Goal: Task Accomplishment & Management: Complete application form

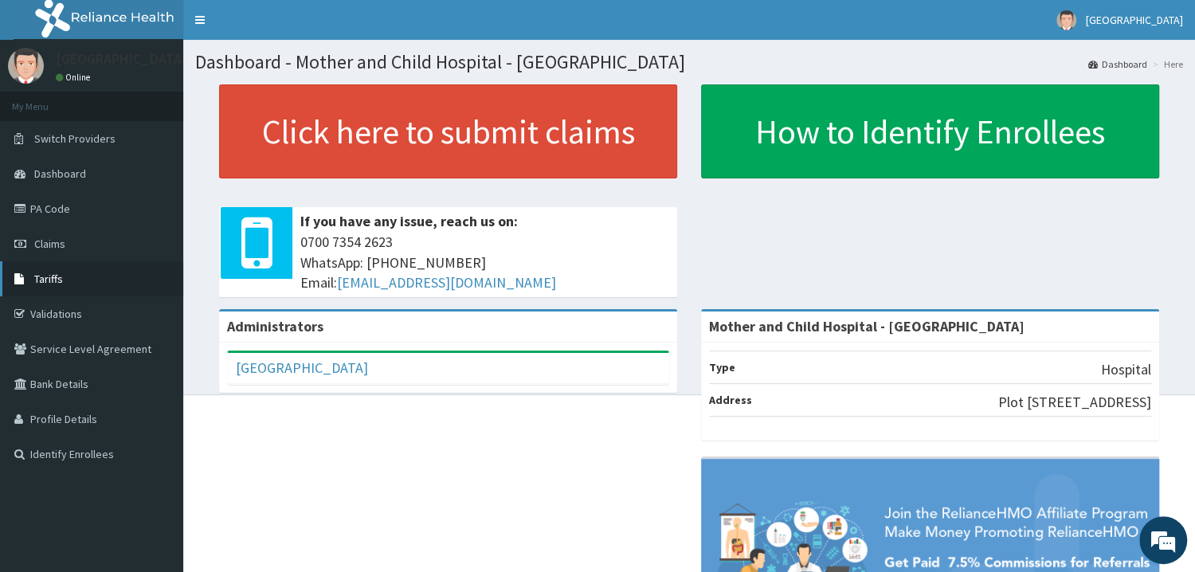
click at [56, 281] on span "Tariffs" at bounding box center [48, 279] width 29 height 14
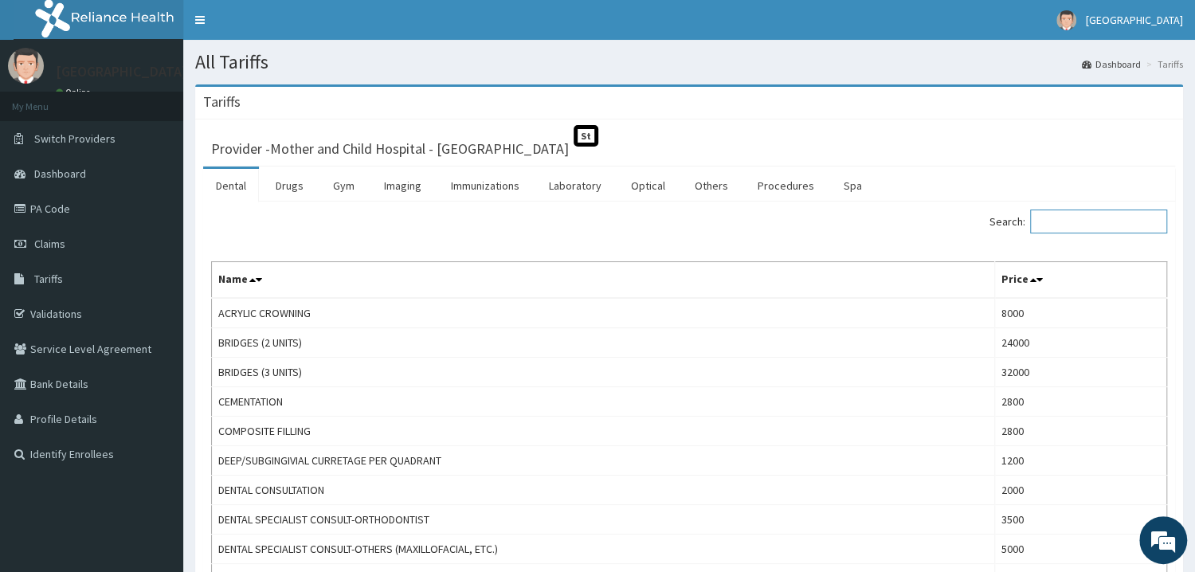
click at [1054, 230] on input "Search:" at bounding box center [1098, 222] width 137 height 24
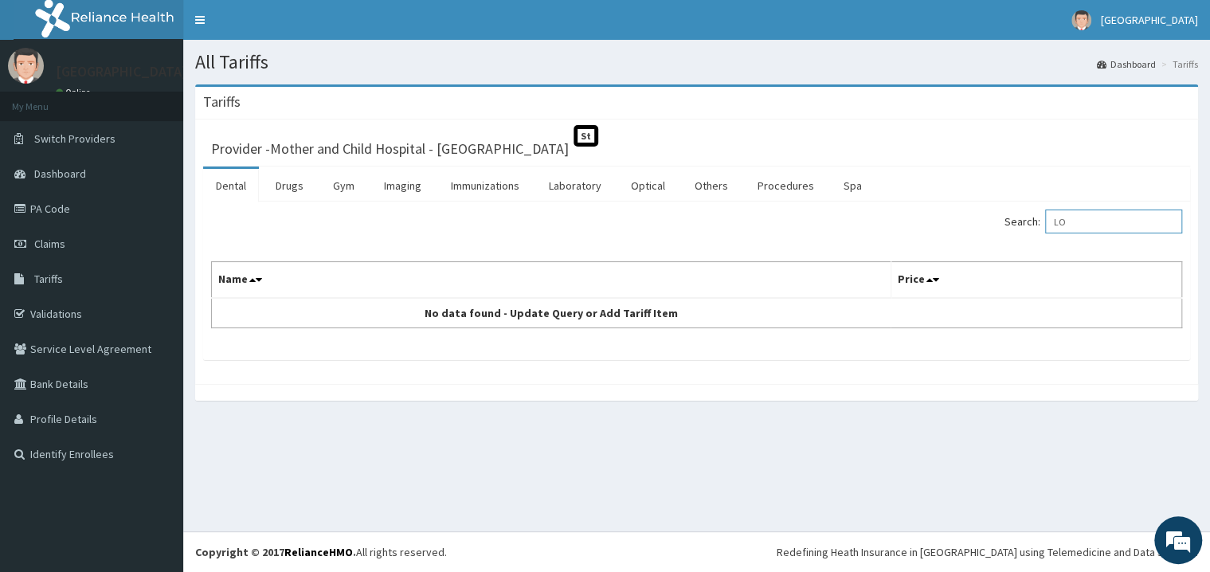
type input "L"
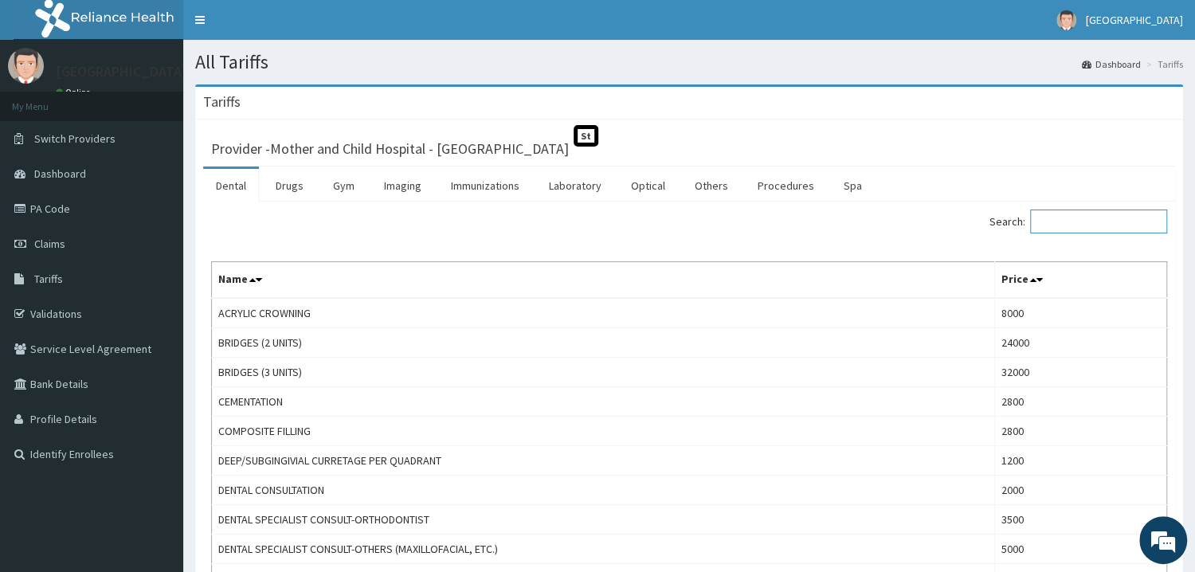
type input "T"
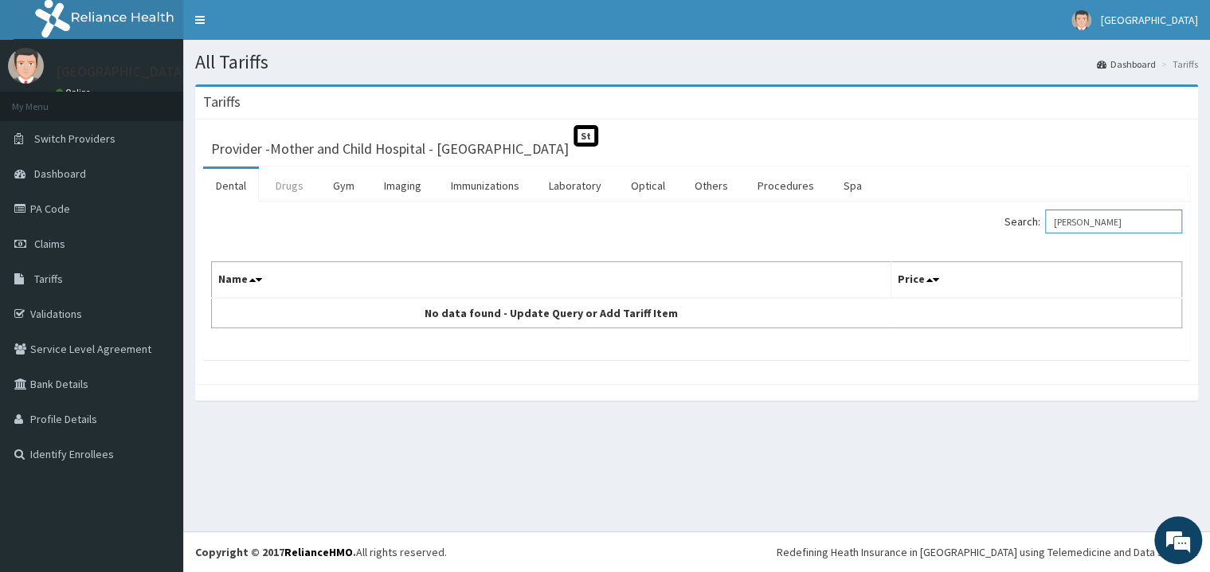
type input "LORA"
click at [304, 189] on link "Drugs" at bounding box center [289, 185] width 53 height 33
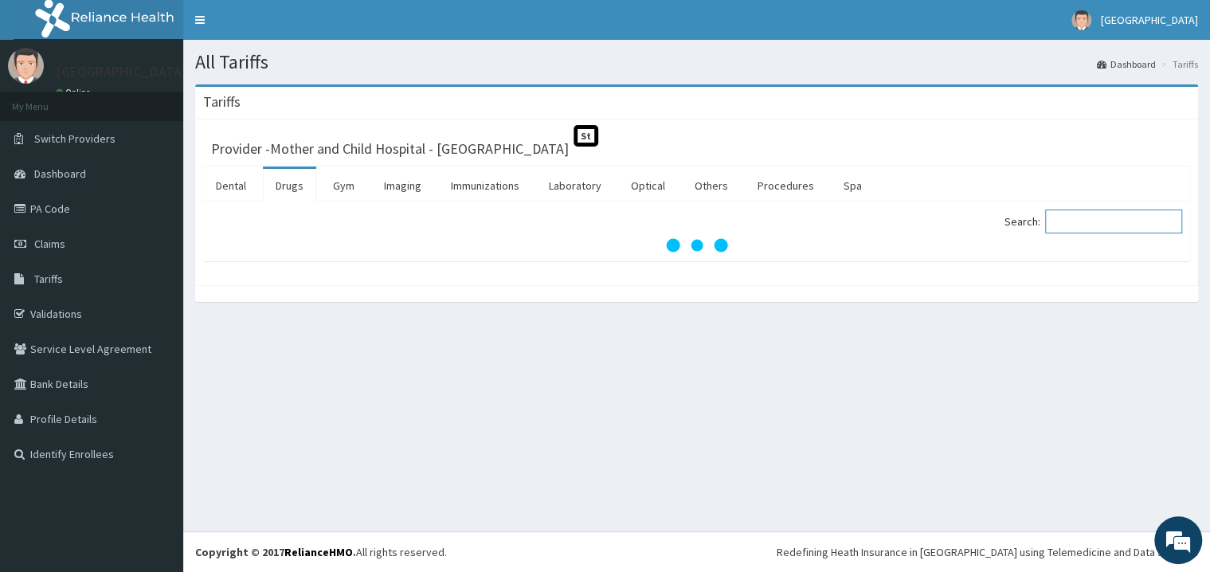
click at [1103, 219] on input "Search:" at bounding box center [1113, 222] width 137 height 24
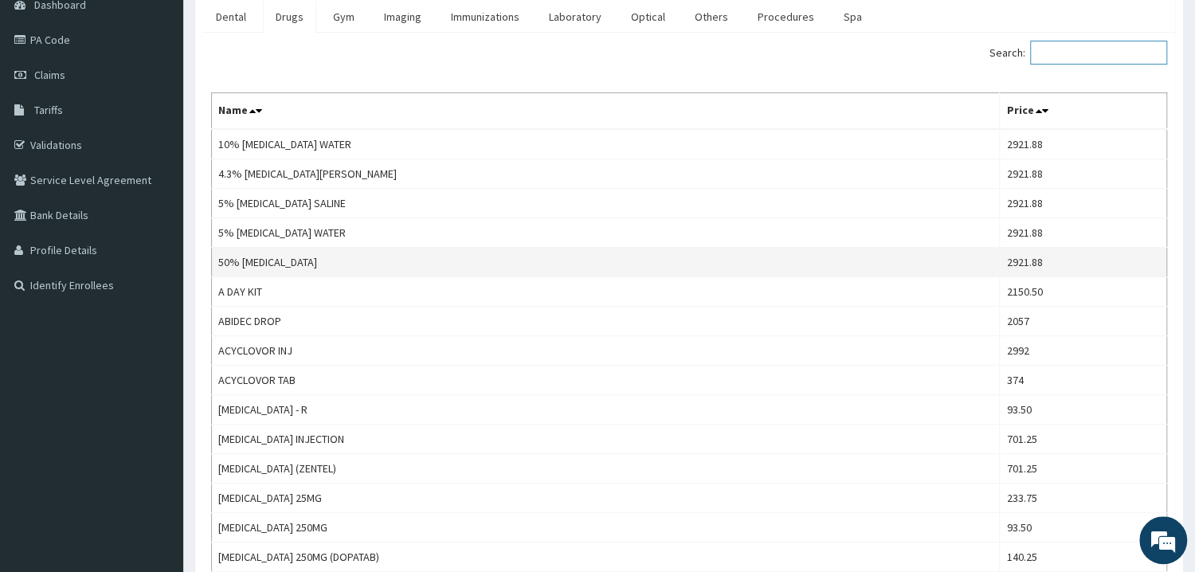
scroll to position [171, 0]
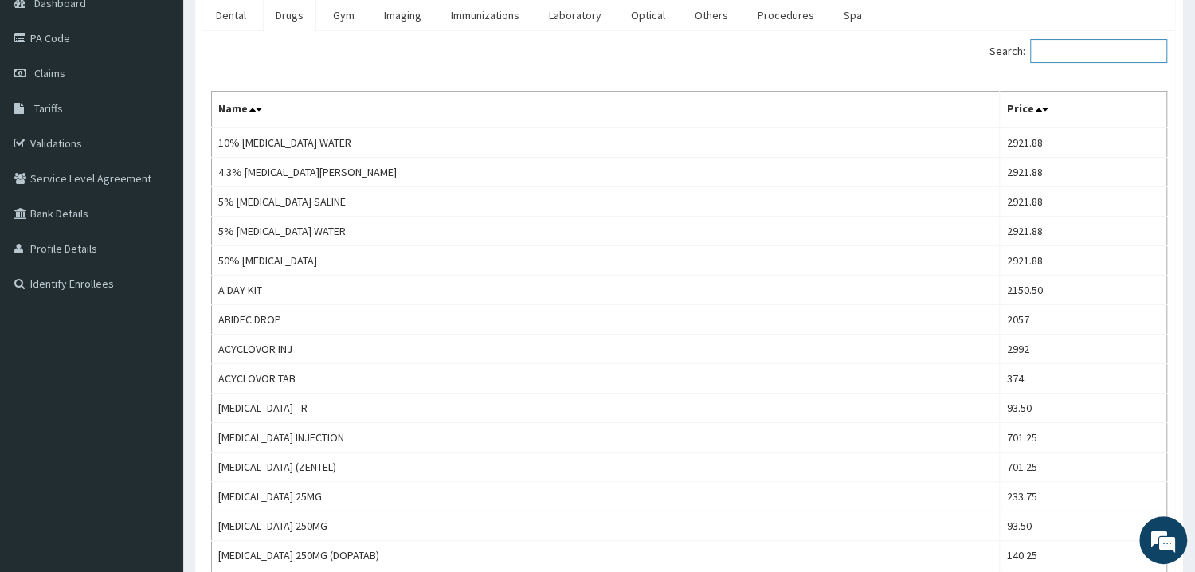
click at [1073, 45] on input "Search:" at bounding box center [1098, 51] width 137 height 24
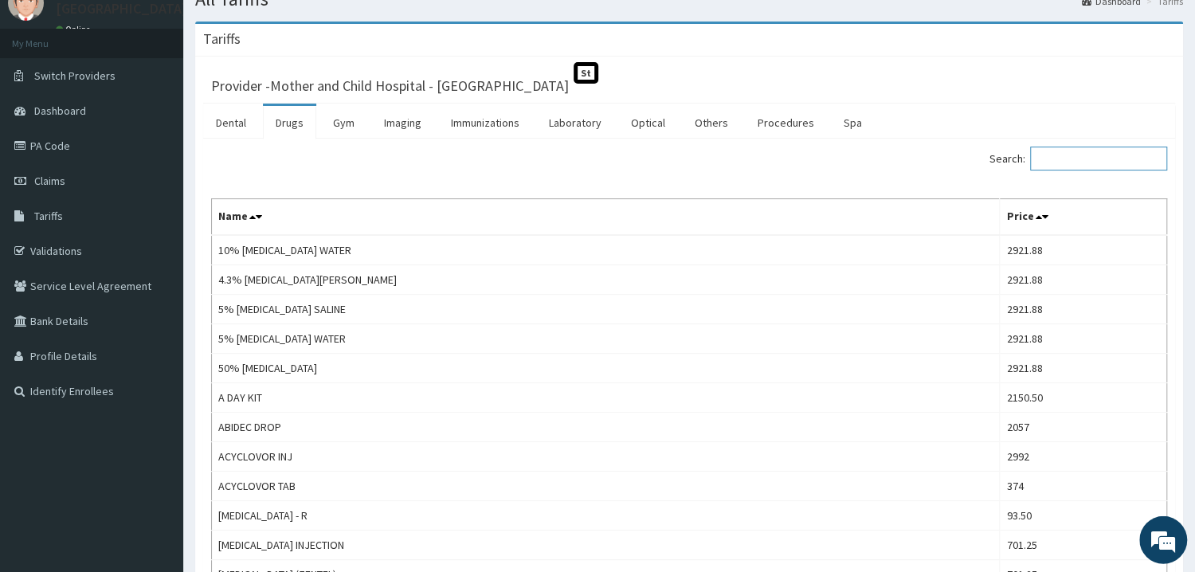
scroll to position [85, 0]
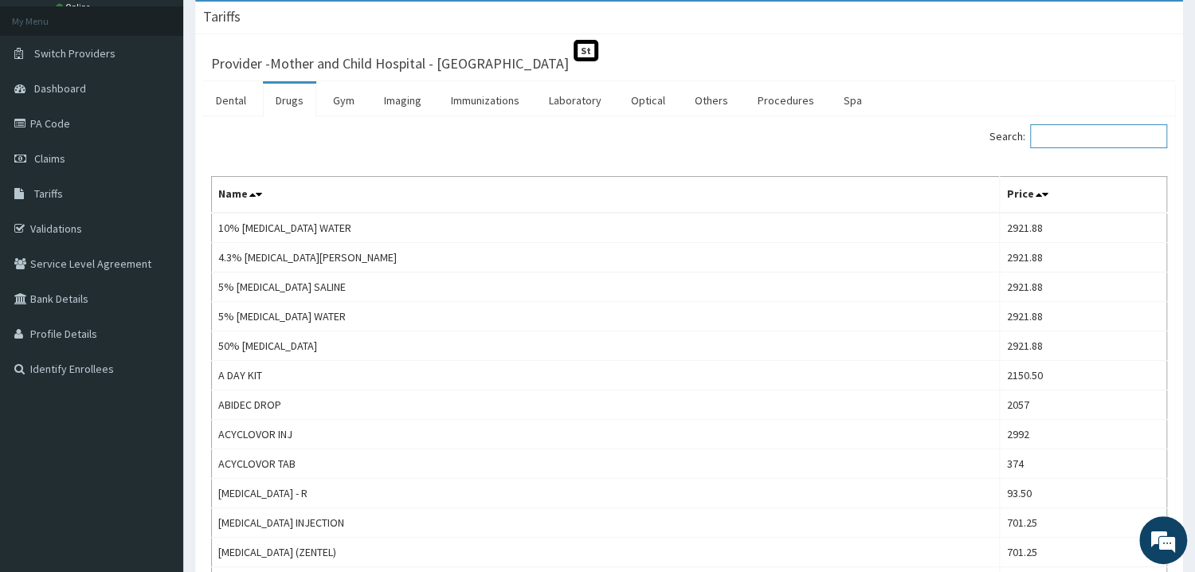
click at [1090, 138] on input "Search:" at bounding box center [1098, 136] width 137 height 24
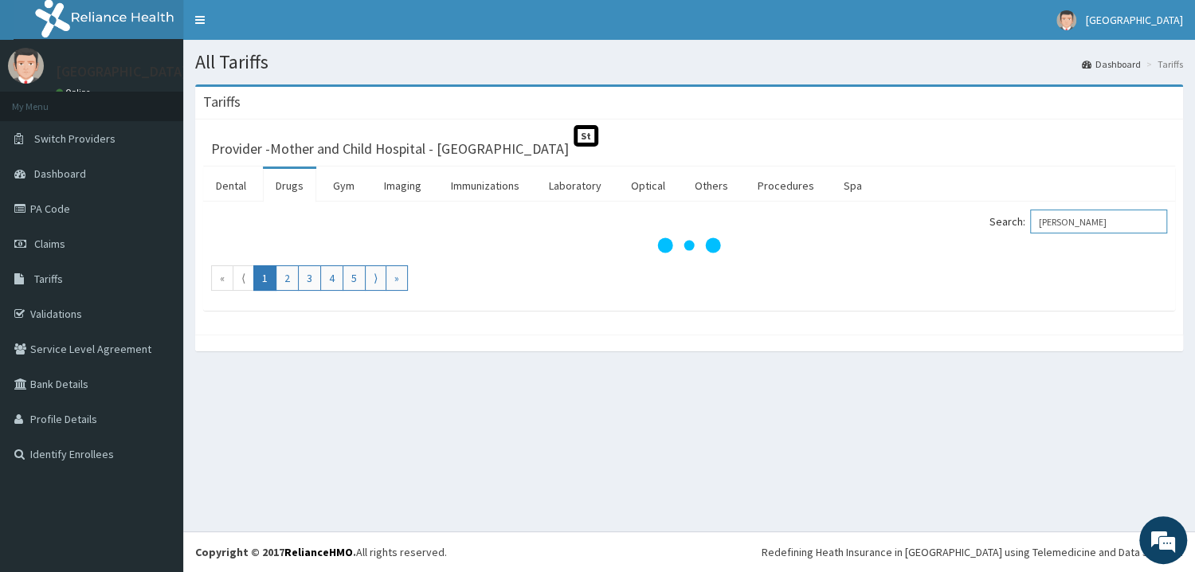
scroll to position [0, 0]
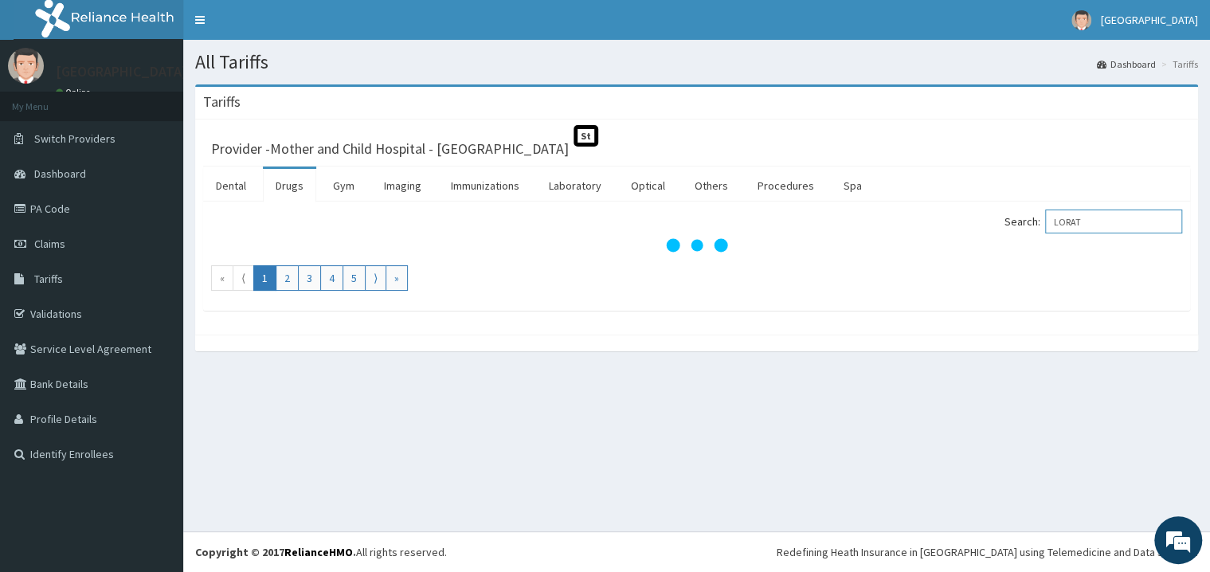
type input "LORAT"
click at [280, 192] on link "Drugs" at bounding box center [289, 185] width 53 height 33
click at [1088, 222] on input "Search:" at bounding box center [1113, 222] width 137 height 24
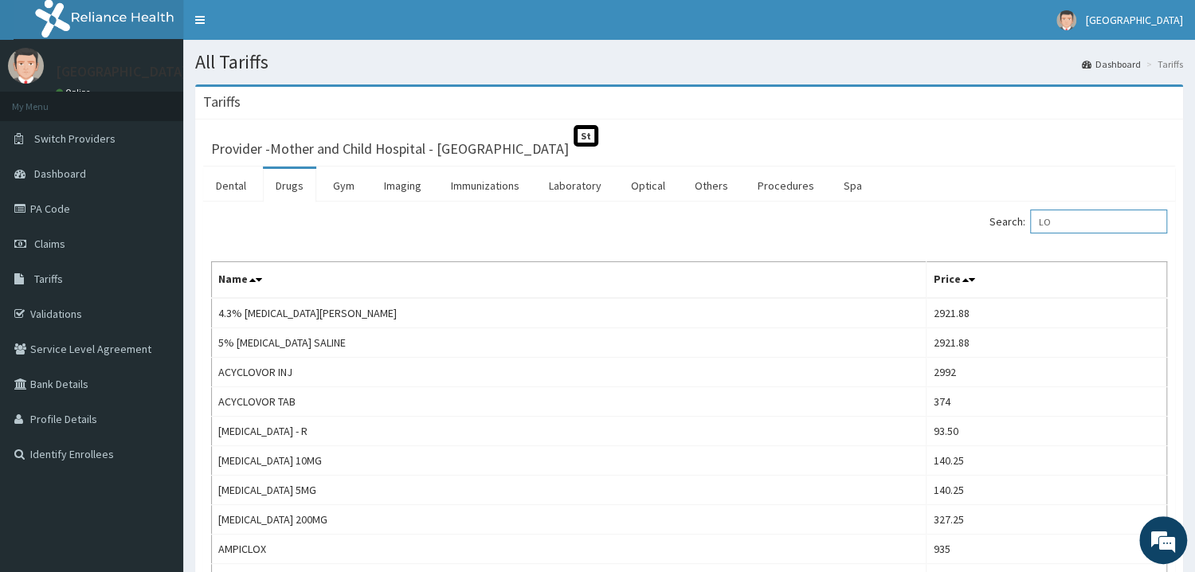
click at [1067, 216] on input "LO" at bounding box center [1098, 222] width 137 height 24
type input "L"
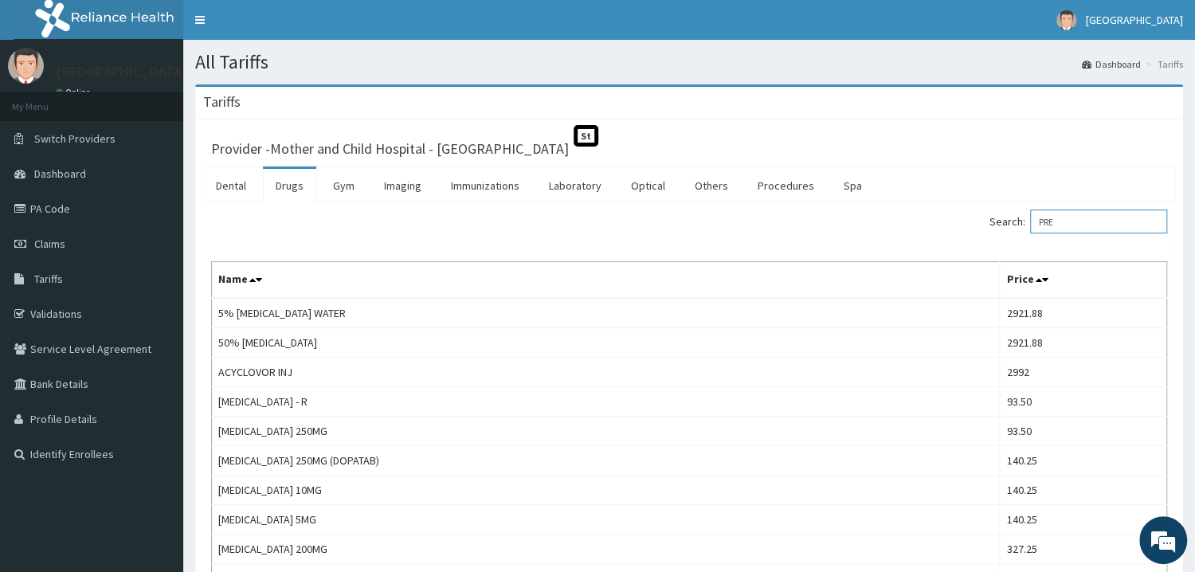
type input "PRE"
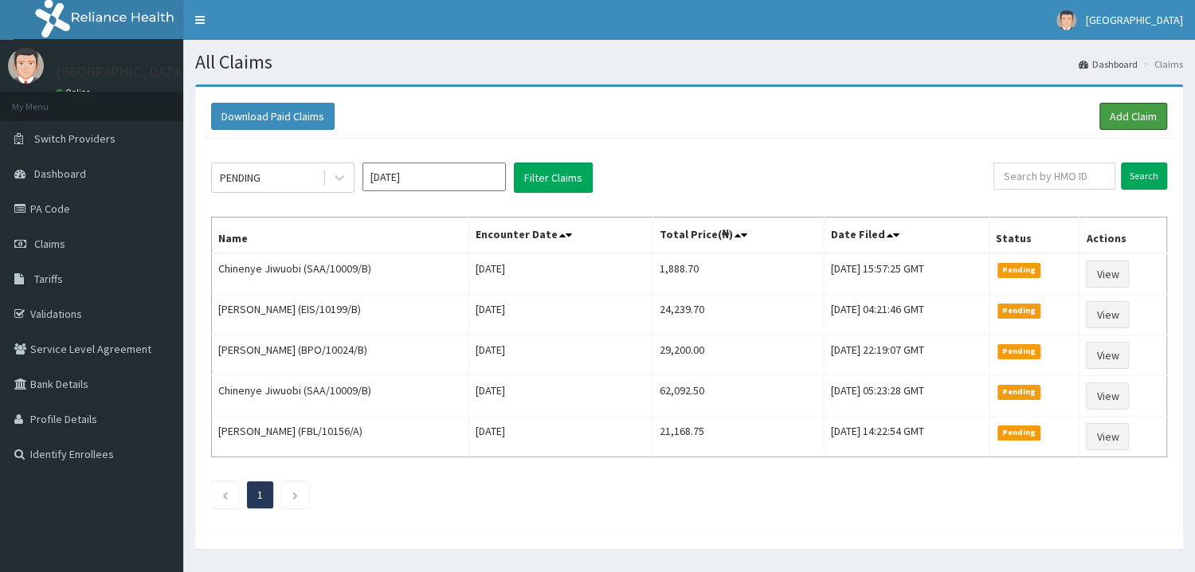
click at [1141, 109] on link "Add Claim" at bounding box center [1134, 116] width 68 height 27
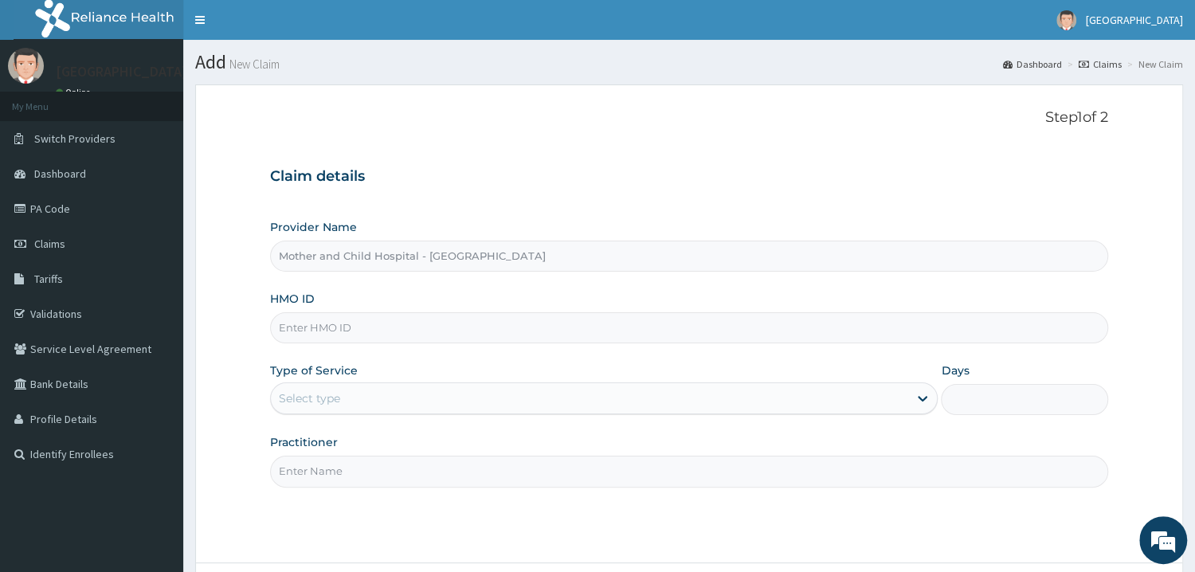
type input "Mother and Child Hospital - [GEOGRAPHIC_DATA]"
click at [354, 339] on input "HMO ID" at bounding box center [689, 327] width 838 height 31
paste input "SBL/10454/B"
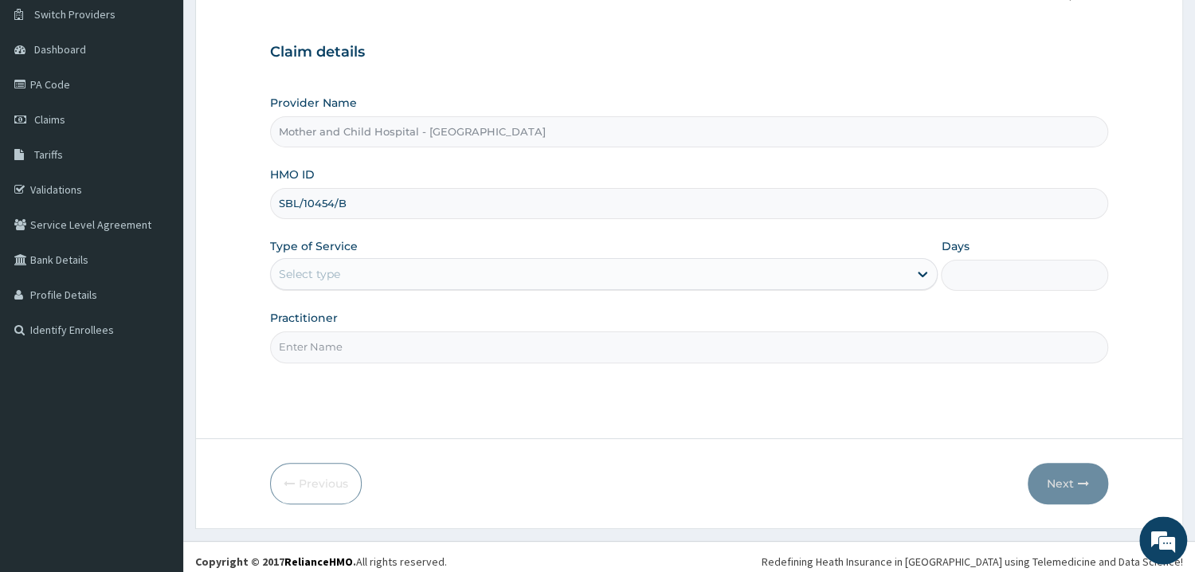
scroll to position [134, 0]
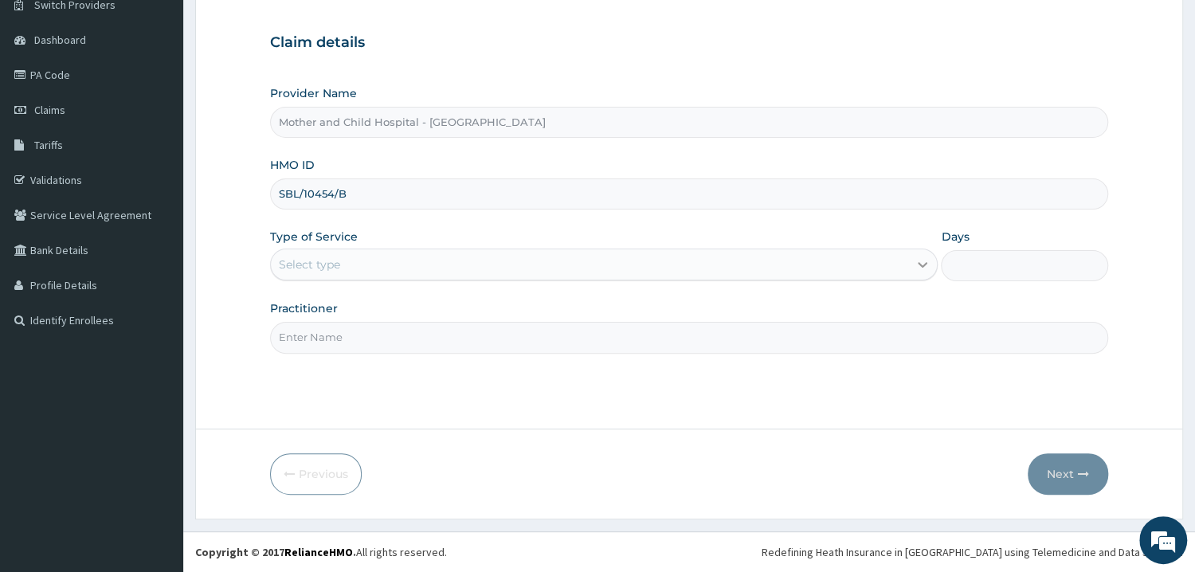
type input "SBL/10454/B"
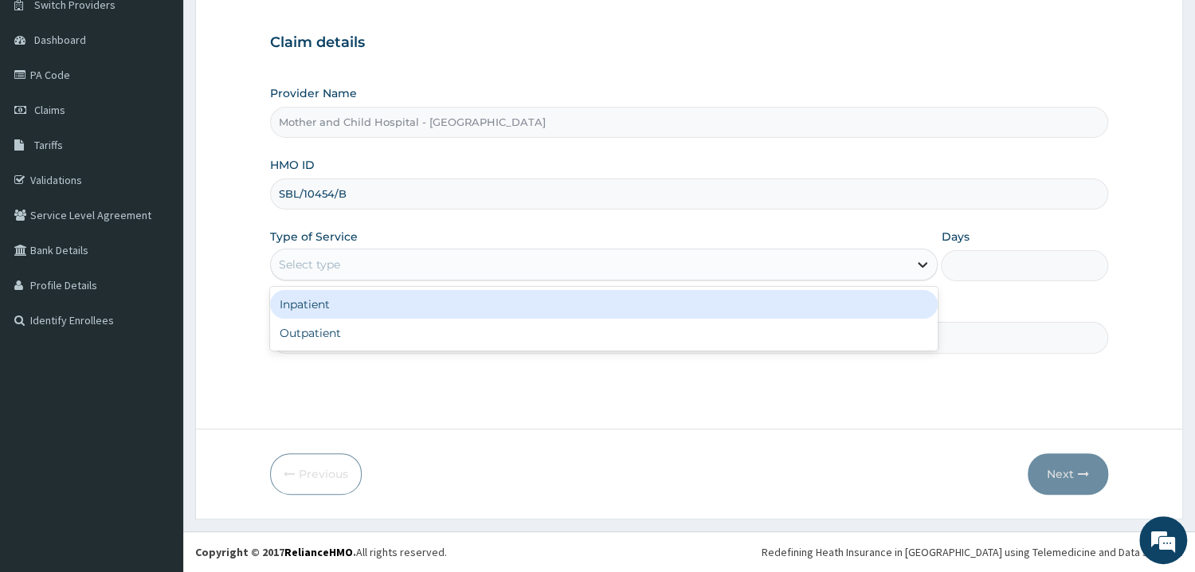
click at [915, 279] on div at bounding box center [922, 264] width 29 height 29
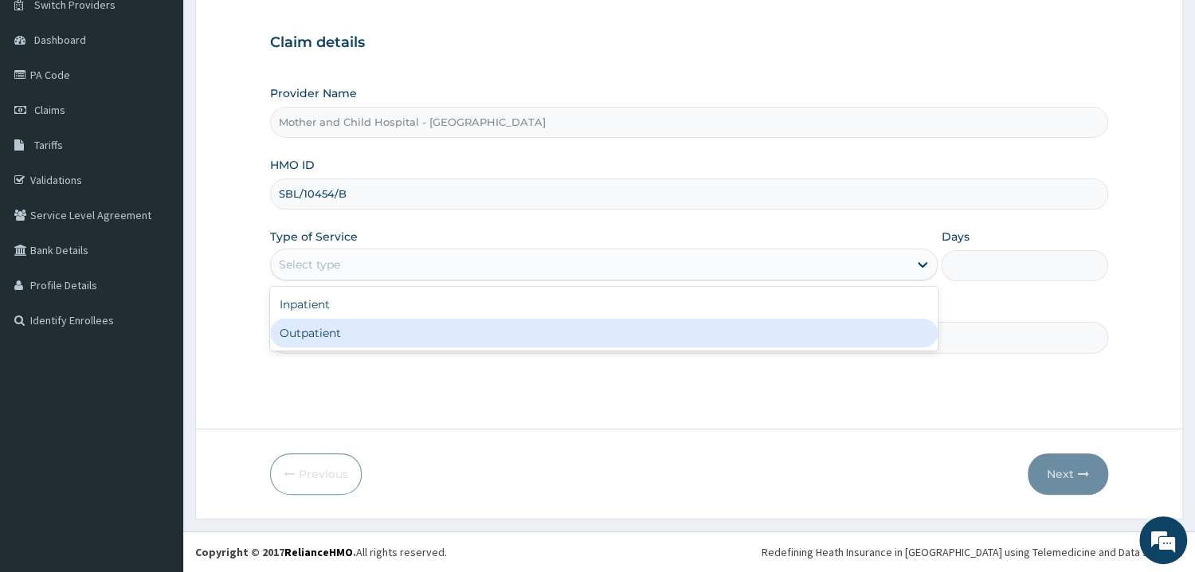
click at [328, 335] on div "Outpatient" at bounding box center [604, 333] width 669 height 29
type input "1"
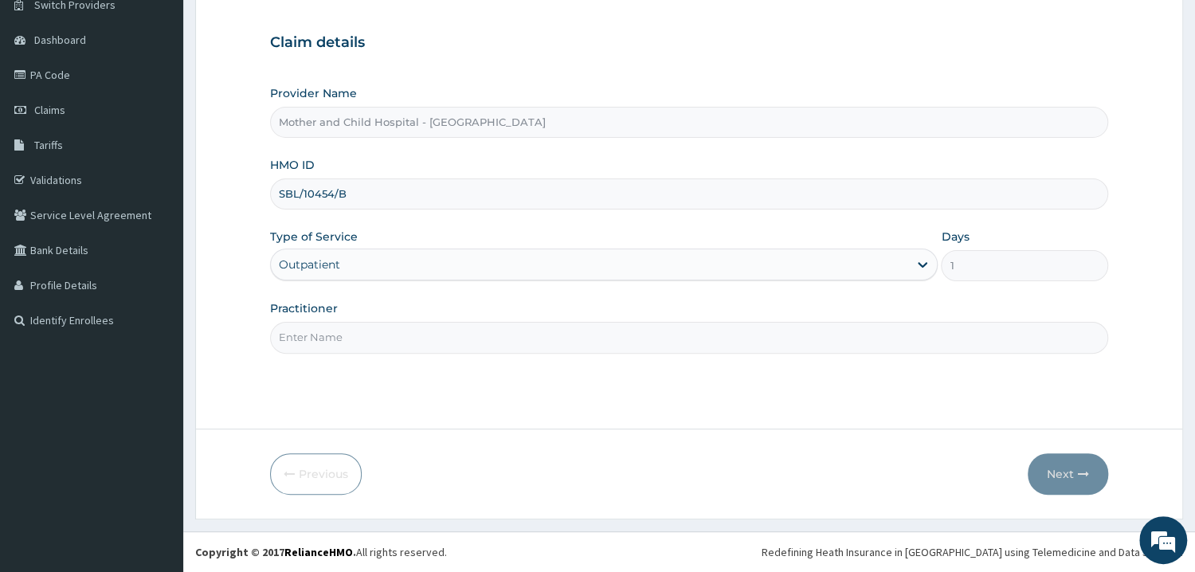
click at [651, 339] on input "Practitioner" at bounding box center [689, 337] width 838 height 31
type input "DR FALANA"
click at [1075, 475] on button "Next" at bounding box center [1068, 473] width 80 height 41
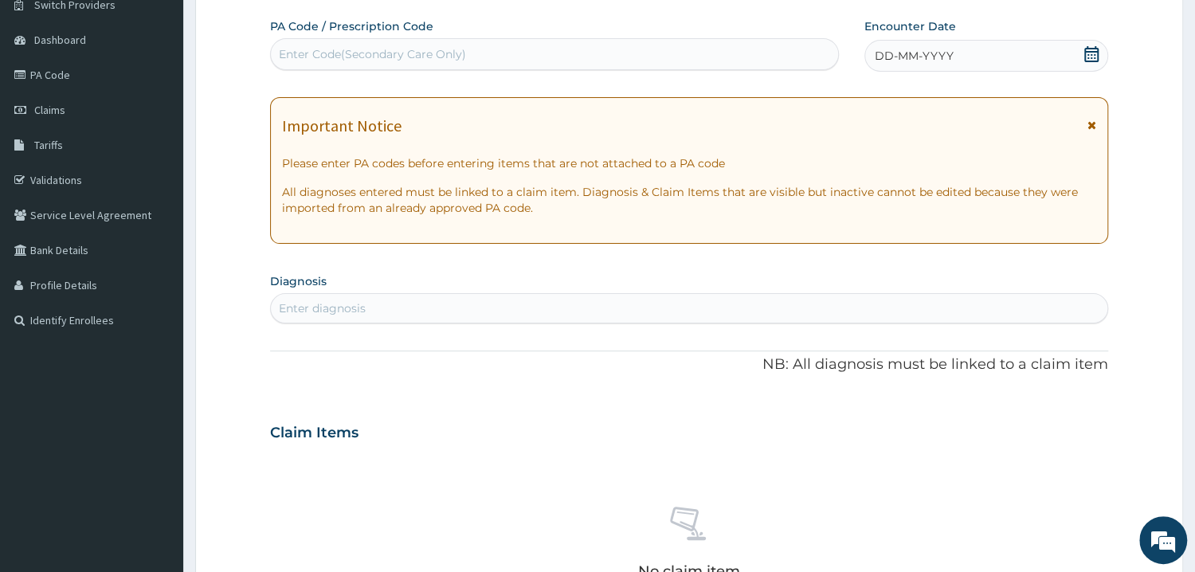
click at [1095, 54] on icon at bounding box center [1092, 54] width 14 height 16
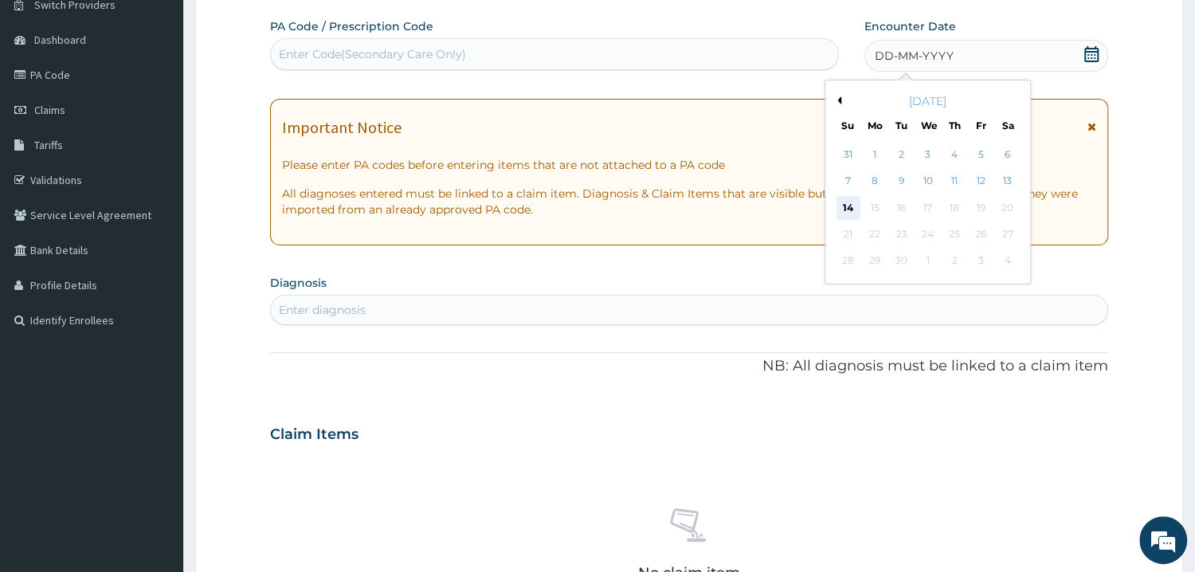
click at [854, 203] on div "14" at bounding box center [849, 208] width 24 height 24
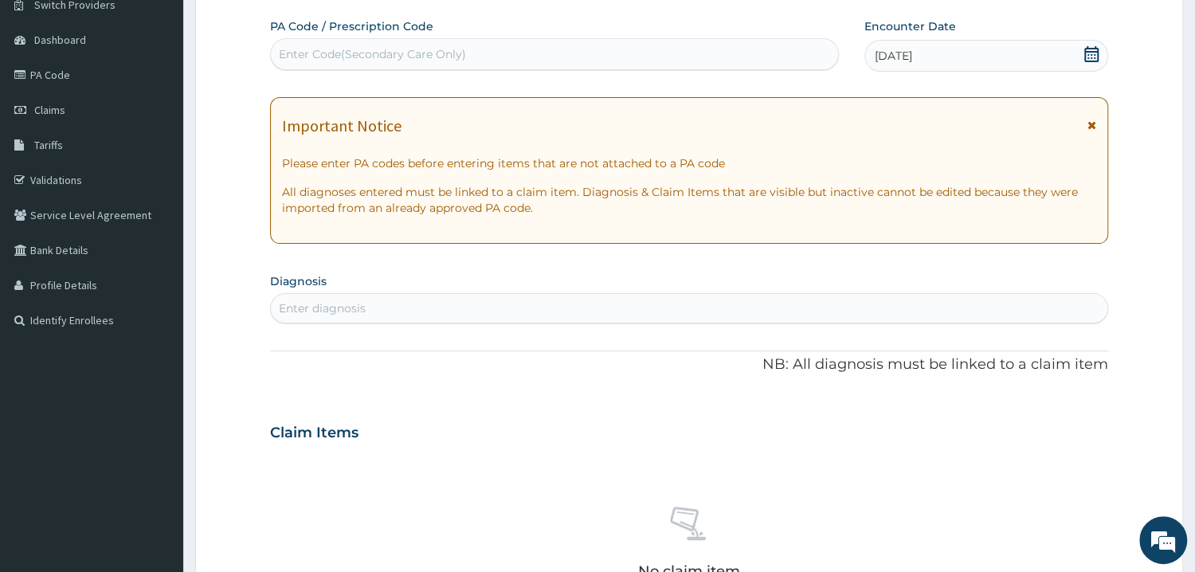
click at [353, 56] on div "Enter Code(Secondary Care Only)" at bounding box center [372, 54] width 187 height 16
click at [297, 305] on div "Enter diagnosis" at bounding box center [322, 308] width 87 height 16
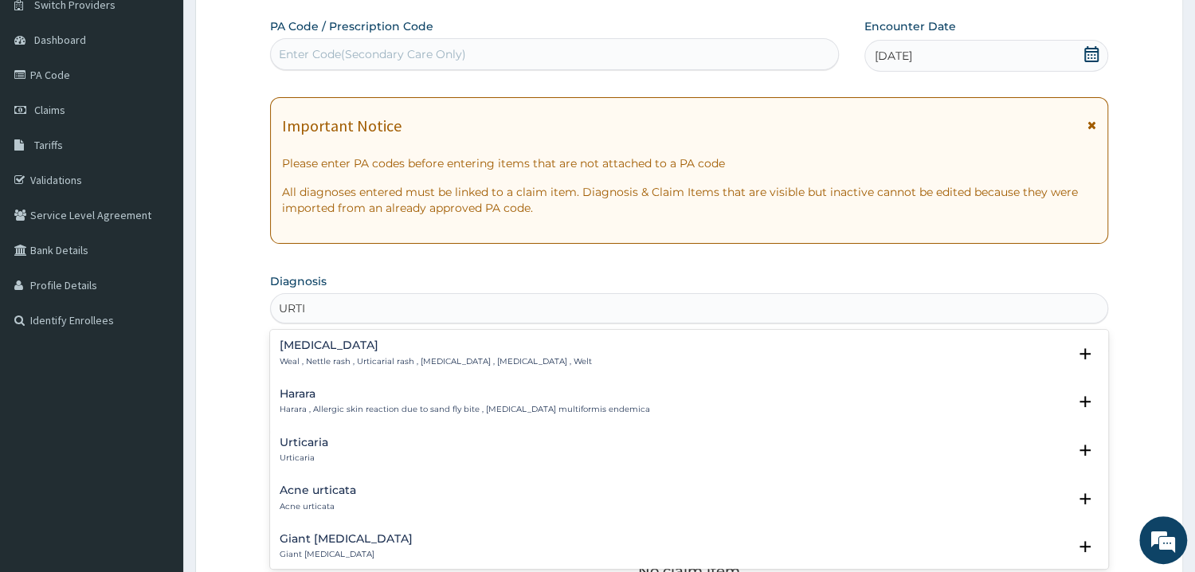
type input "URTIC"
click at [294, 449] on div "Urticaria Urticaria" at bounding box center [304, 451] width 49 height 28
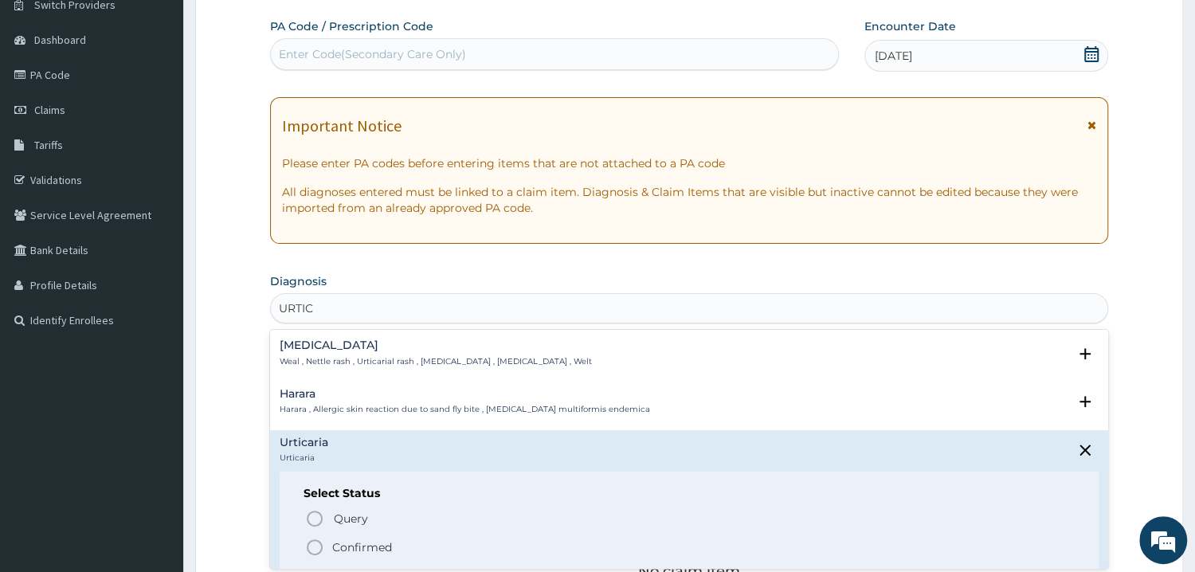
click at [315, 551] on icon "status option filled" at bounding box center [314, 547] width 19 height 19
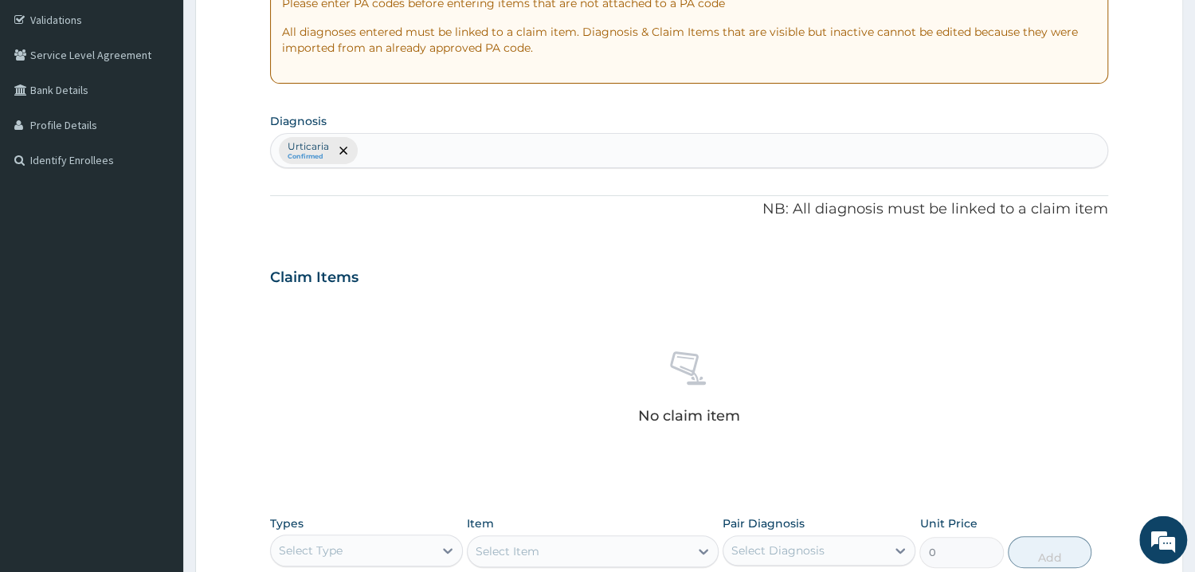
scroll to position [390, 0]
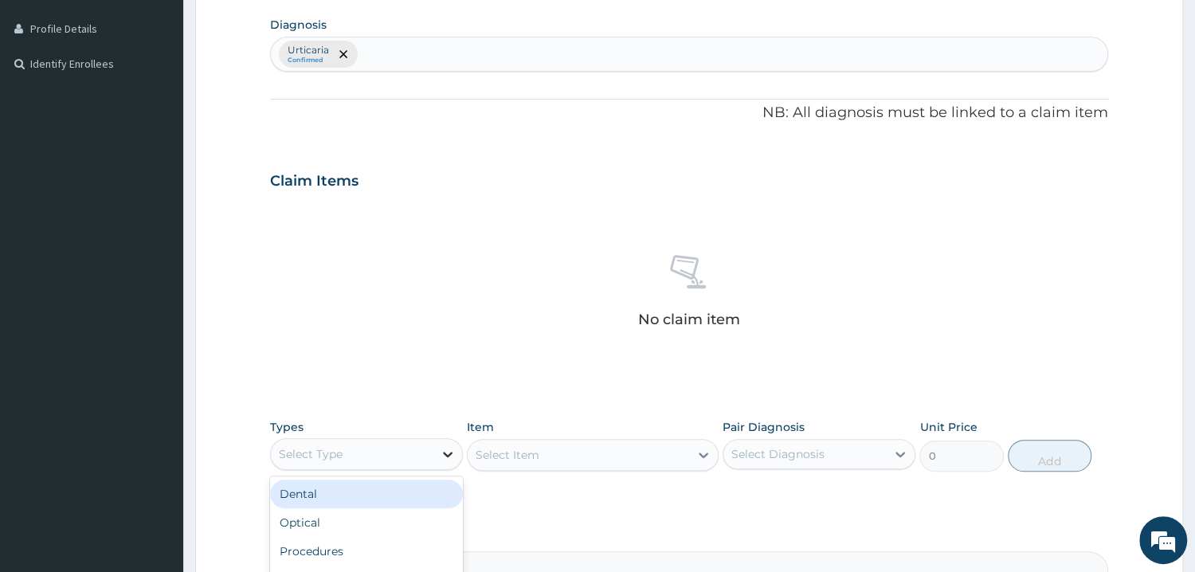
click at [442, 458] on icon at bounding box center [448, 454] width 16 height 16
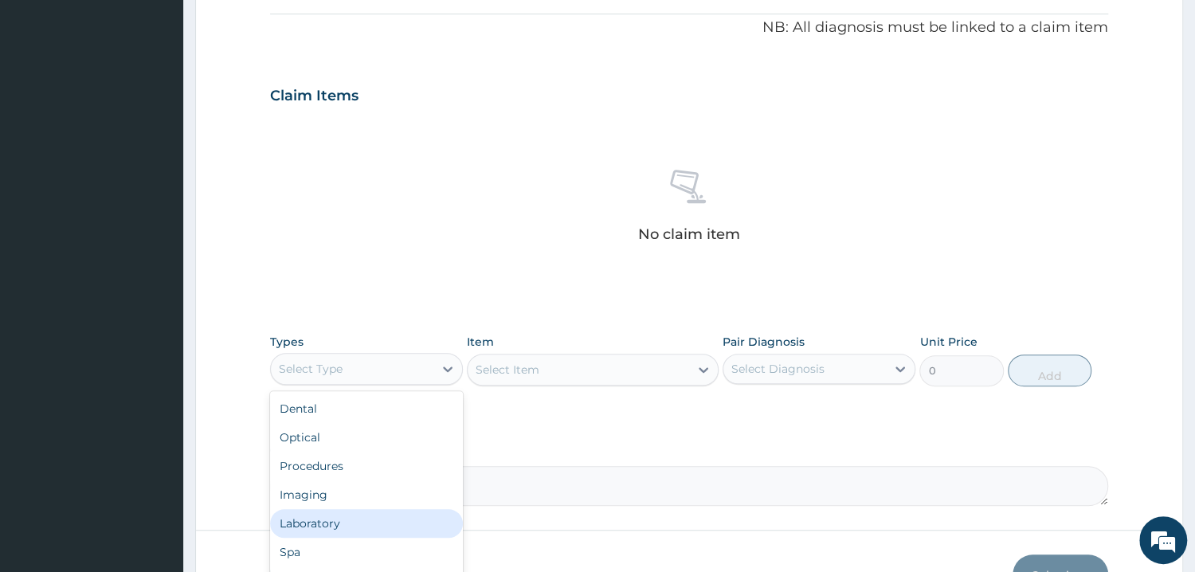
scroll to position [54, 0]
click at [334, 520] on div "Drugs" at bounding box center [366, 526] width 193 height 29
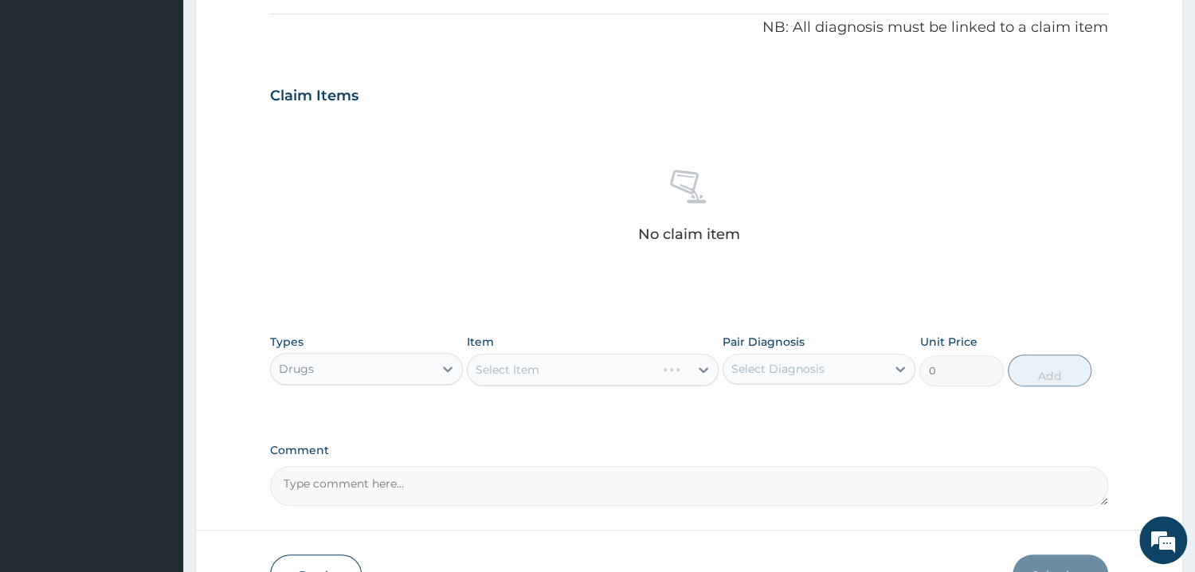
click at [580, 359] on div "Select Item" at bounding box center [593, 370] width 252 height 32
click at [703, 371] on div "Select Item" at bounding box center [593, 370] width 252 height 32
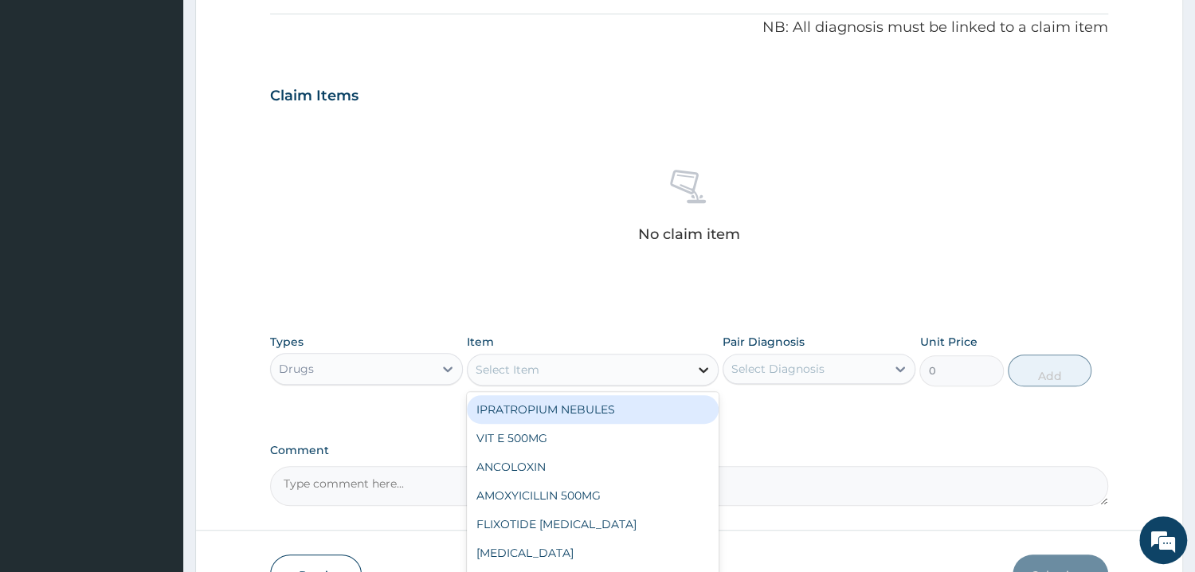
click at [699, 374] on icon at bounding box center [704, 370] width 16 height 16
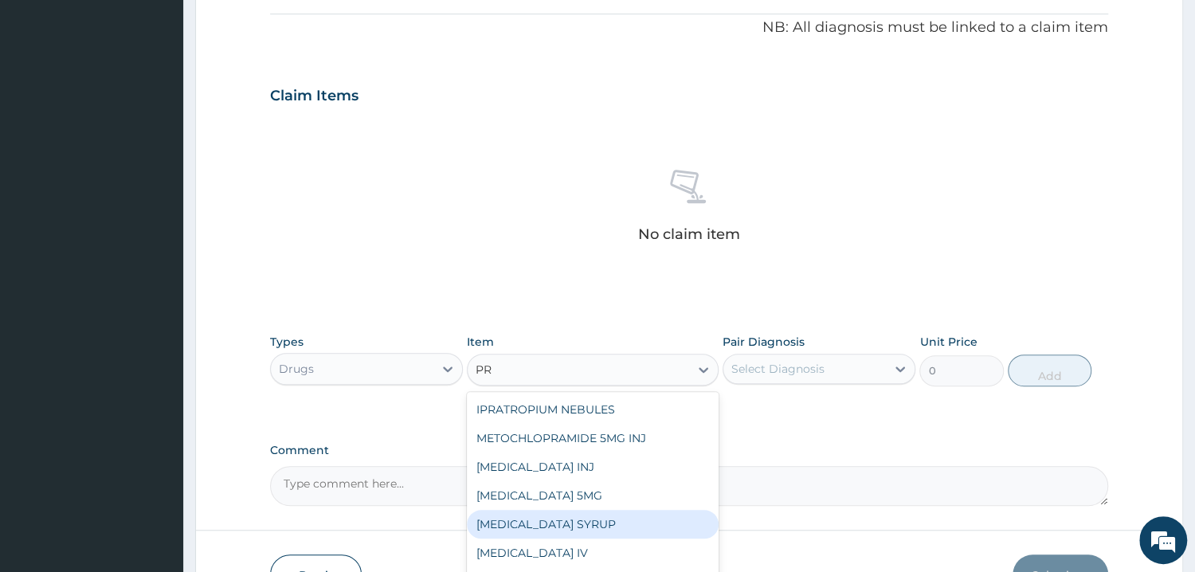
type input "PRE"
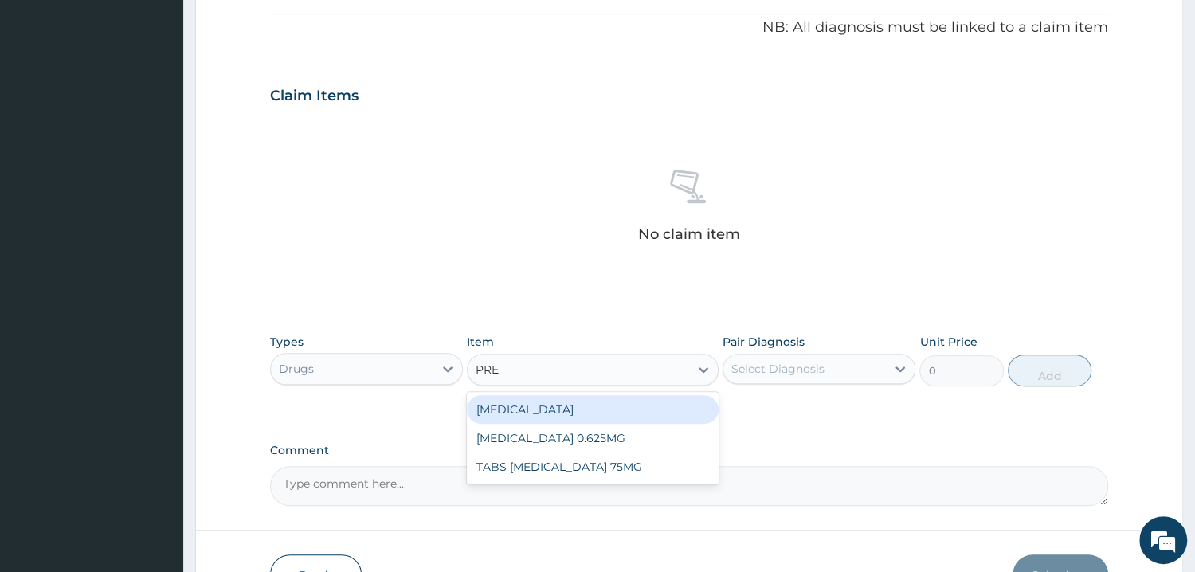
click at [547, 409] on div "[MEDICAL_DATA]" at bounding box center [593, 409] width 252 height 29
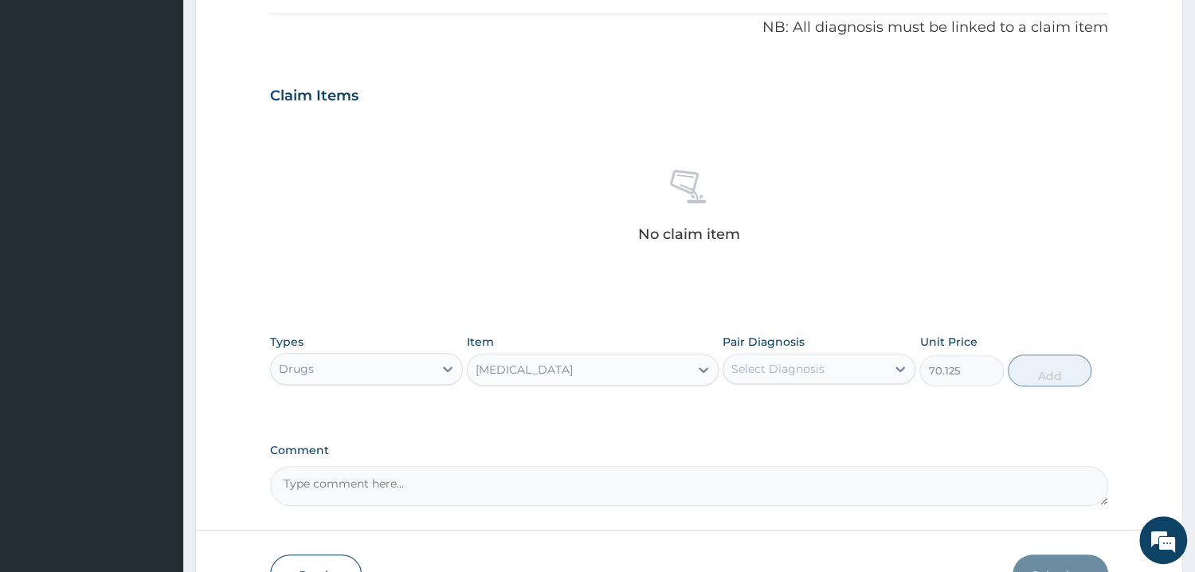
type input "70.125"
click at [780, 364] on div "Select Diagnosis" at bounding box center [778, 369] width 93 height 16
click at [729, 410] on div "Urticaria" at bounding box center [819, 410] width 193 height 33
checkbox input "true"
click at [1045, 368] on button "Add" at bounding box center [1050, 371] width 84 height 32
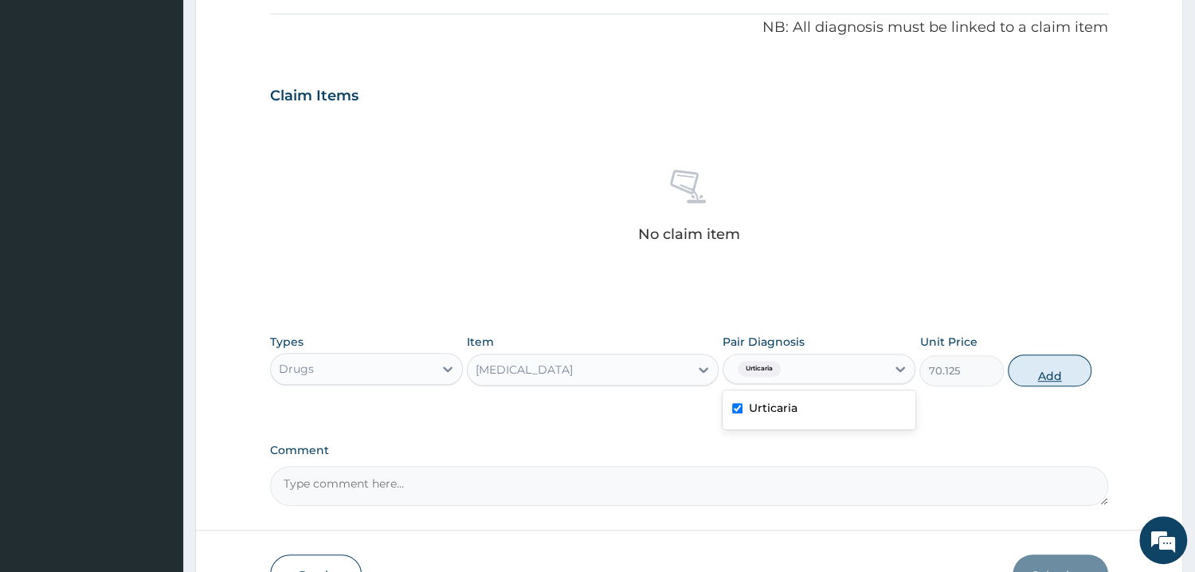
type input "0"
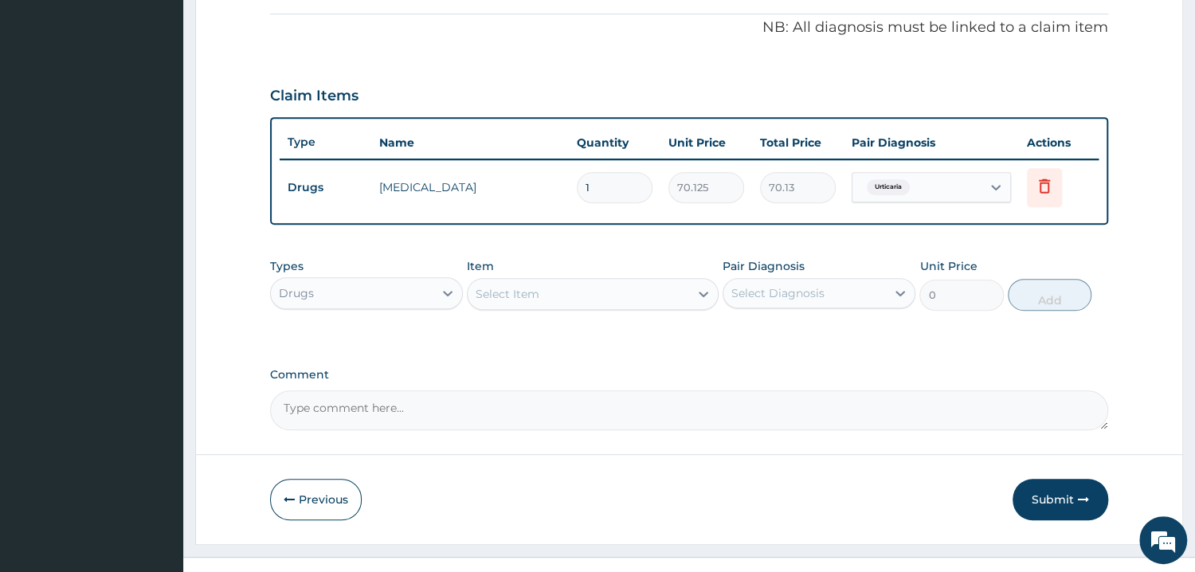
click at [610, 181] on input "1" at bounding box center [615, 187] width 76 height 31
type input "0.00"
type input "1"
type input "70.13"
type input "16"
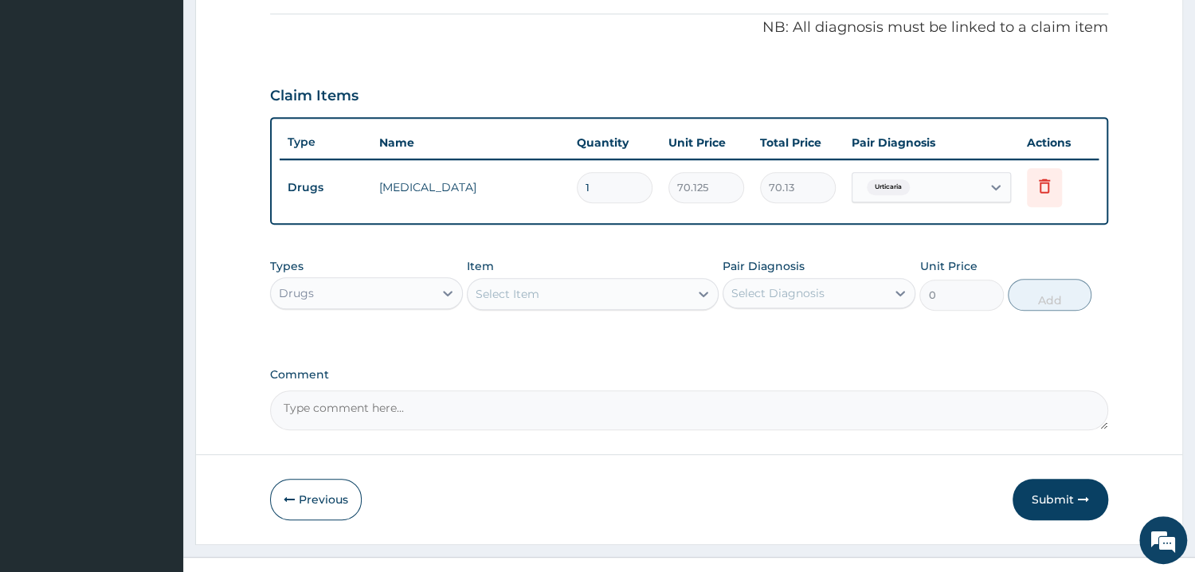
type input "1122.00"
type input "16"
click at [983, 242] on div "PA Code / Prescription Code Enter Code(Secondary Care Only) Encounter Date 14-0…" at bounding box center [689, 53] width 838 height 754
click at [582, 294] on div "Select Item" at bounding box center [579, 293] width 222 height 25
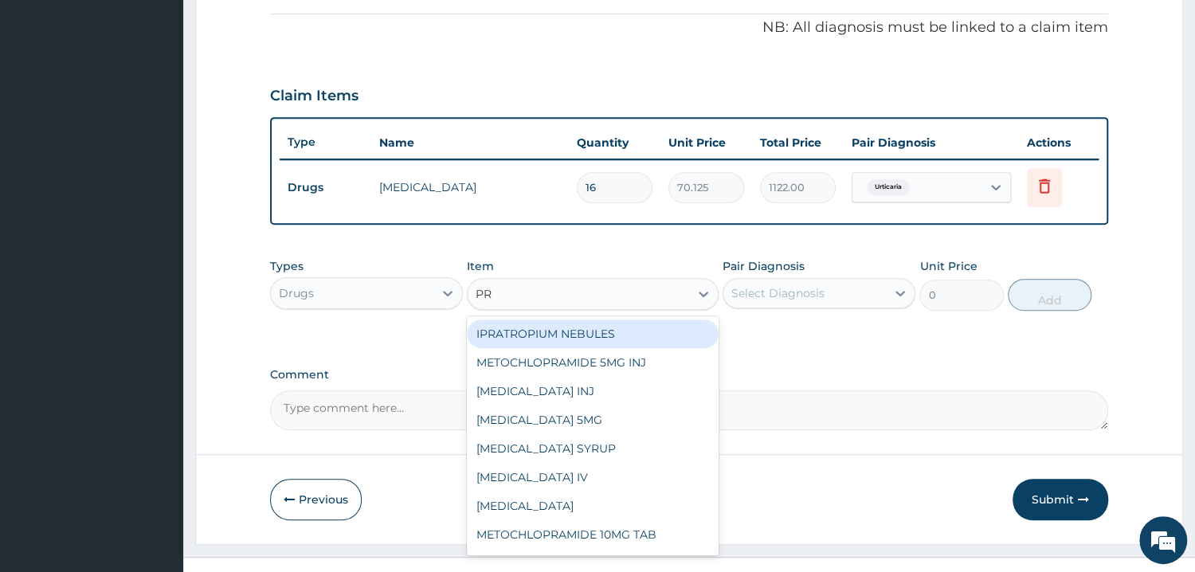
type input "PRE"
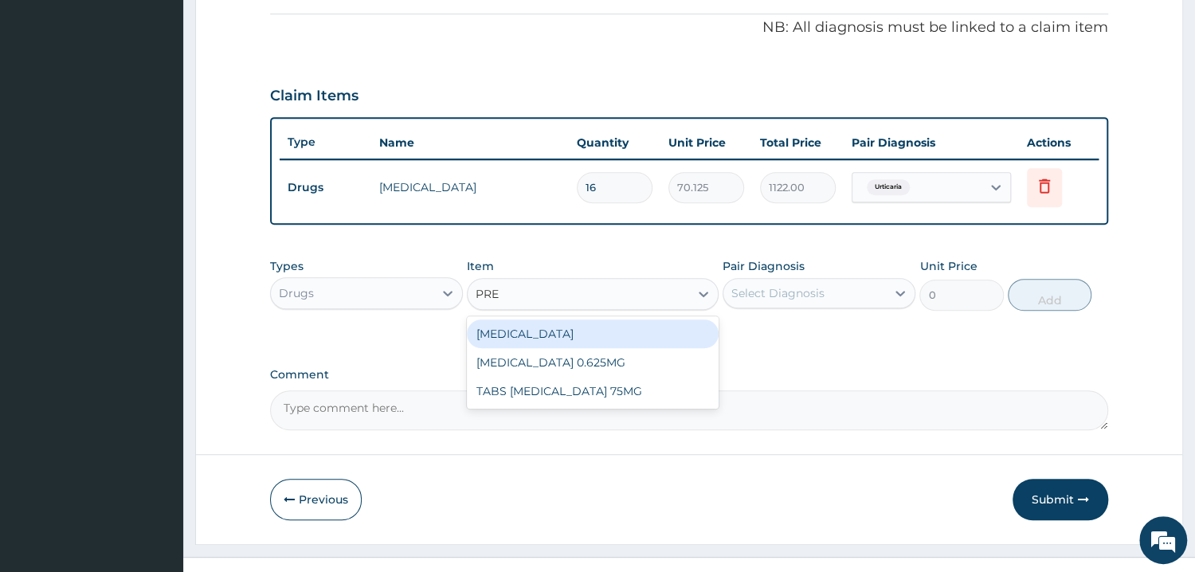
click at [556, 338] on div "PREDNISOLONE" at bounding box center [593, 334] width 252 height 29
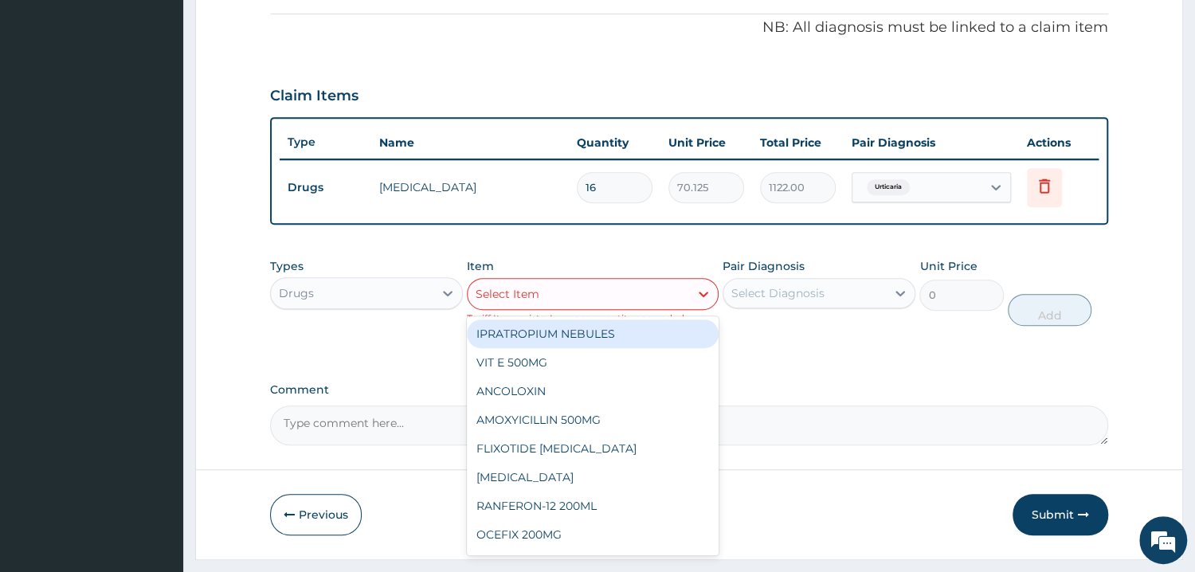
click at [681, 295] on div "Select Item" at bounding box center [579, 293] width 222 height 25
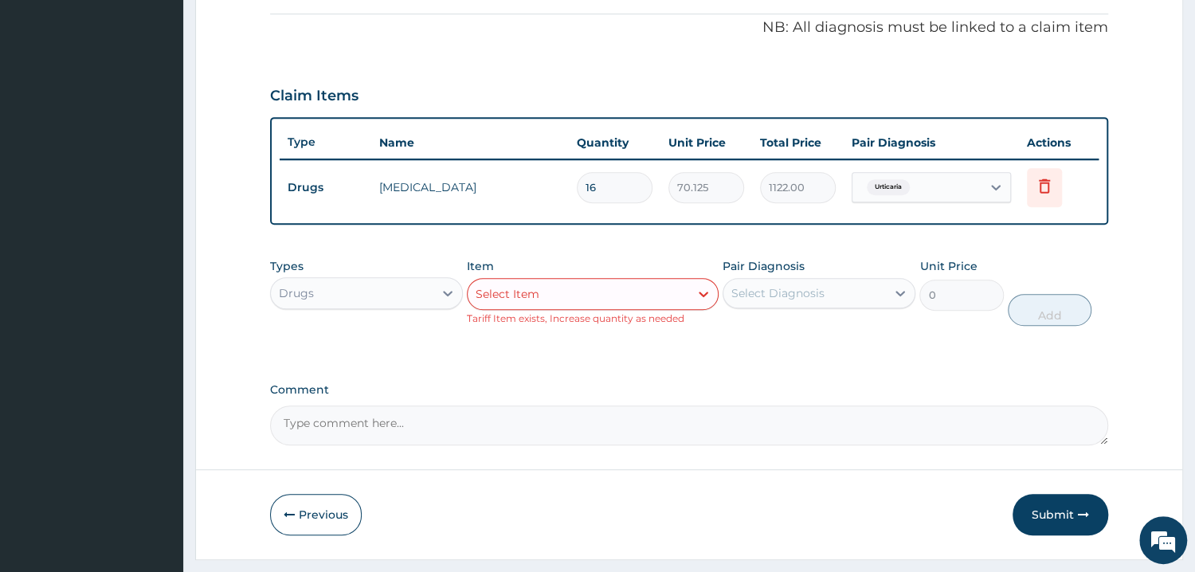
click at [597, 190] on input "16" at bounding box center [615, 187] width 76 height 31
type input "1"
type input "70.13"
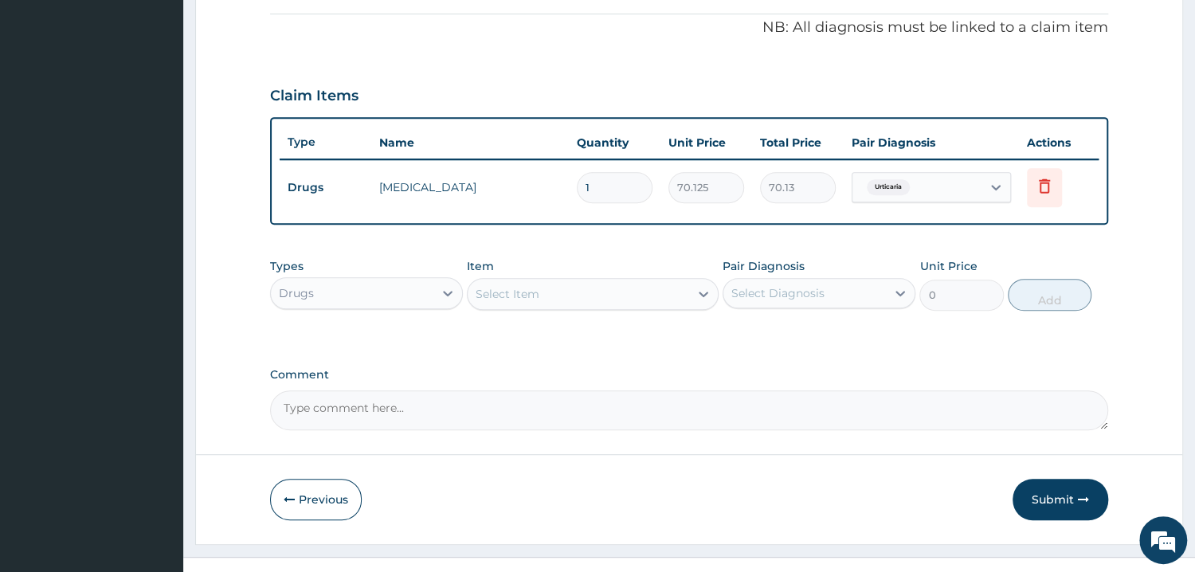
type input "12"
type input "841.50"
type input "1"
type input "70.13"
type input "12"
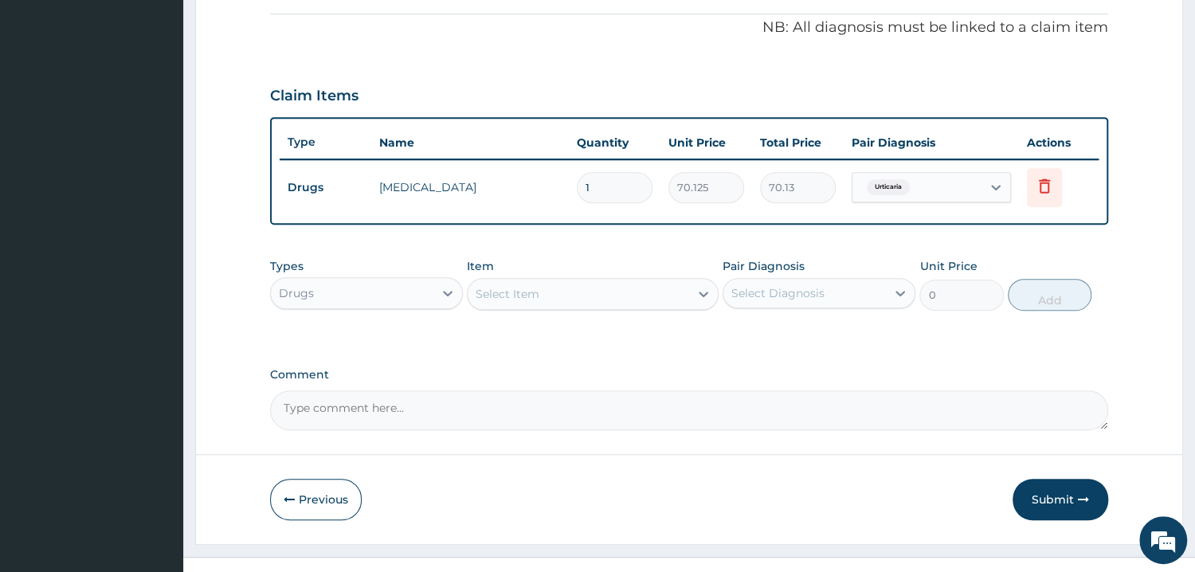
type input "841.50"
type input "121"
type input "8485.13"
type input "12"
type input "841.50"
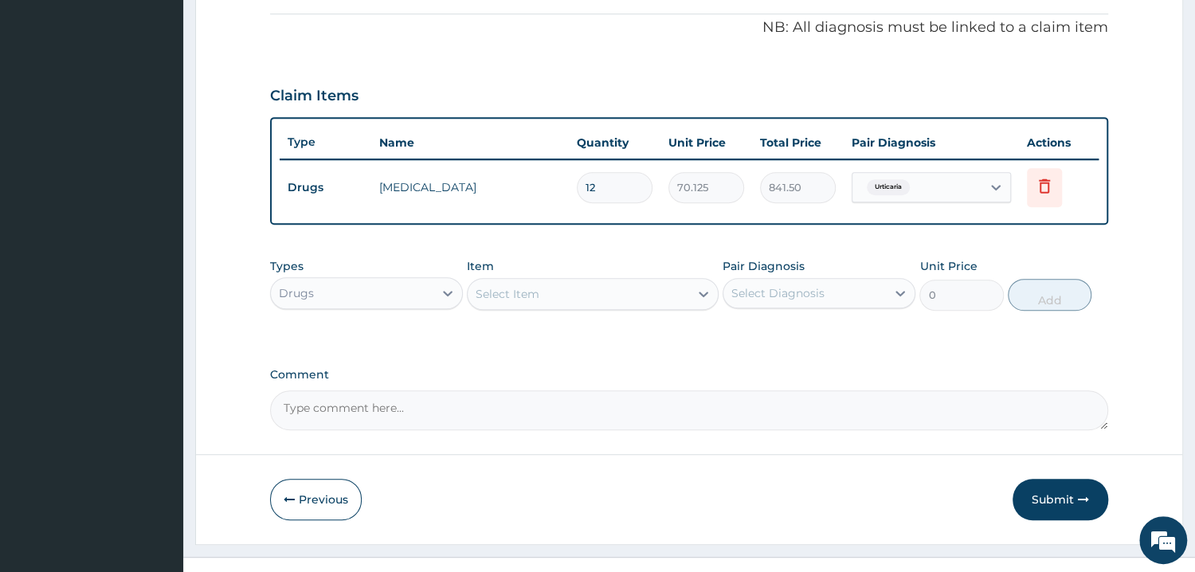
type input "1"
type input "70.13"
type input "0.00"
type input "2"
type input "140.25"
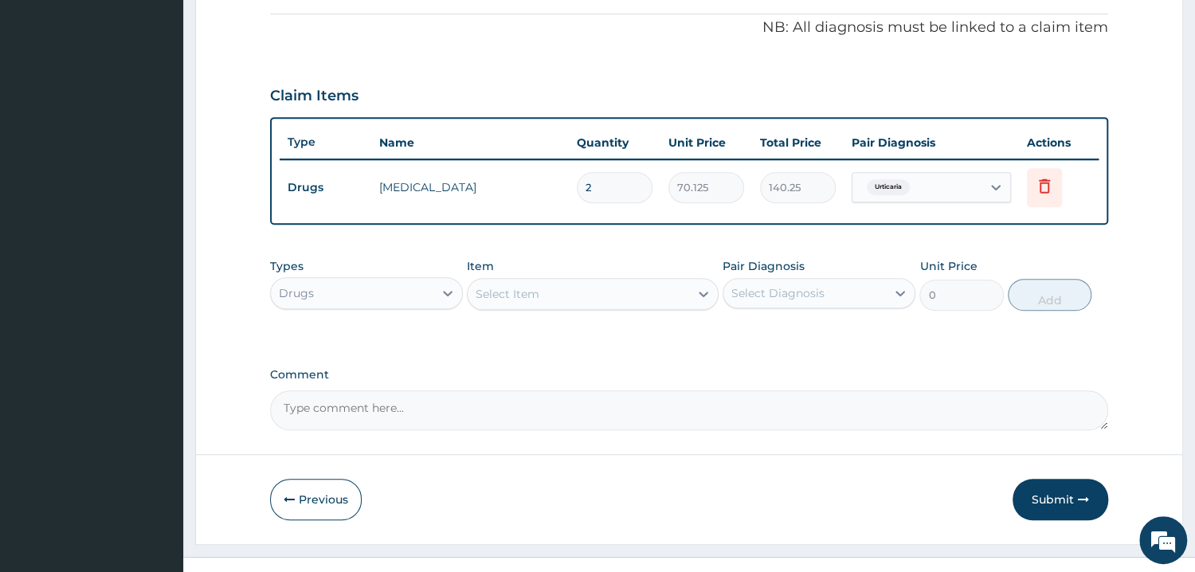
type input "21"
type input "1472.63"
type input "21"
click at [719, 247] on div "PA Code / Prescription Code Enter Code(Secondary Care Only) Encounter Date 14-0…" at bounding box center [689, 53] width 838 height 754
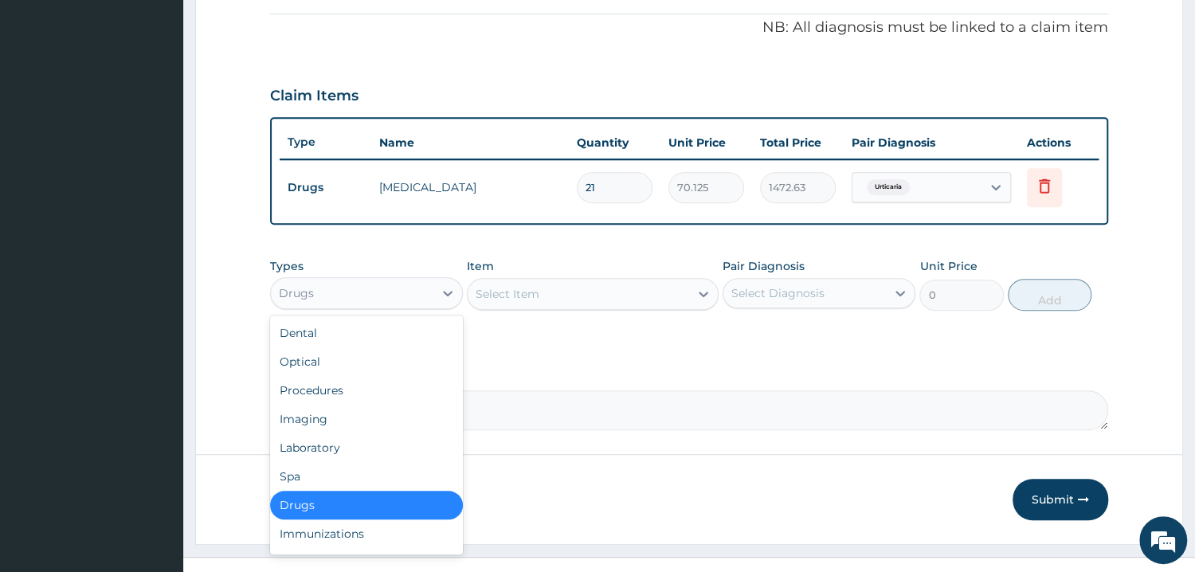
click at [428, 292] on div "Drugs" at bounding box center [352, 292] width 163 height 25
click at [303, 399] on div "Procedures" at bounding box center [366, 390] width 193 height 29
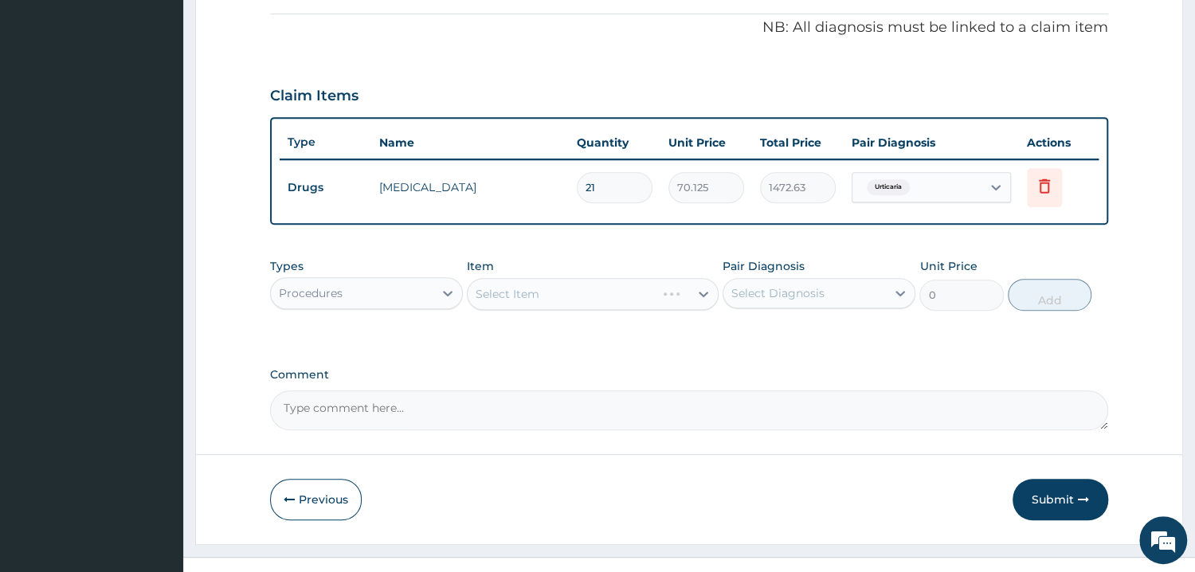
drag, startPoint x: 646, startPoint y: 287, endPoint x: 637, endPoint y: 295, distance: 11.8
click at [645, 285] on div "Select Item" at bounding box center [593, 294] width 252 height 32
drag, startPoint x: 689, startPoint y: 292, endPoint x: 679, endPoint y: 303, distance: 14.6
click at [687, 295] on div "Select Item" at bounding box center [593, 294] width 252 height 32
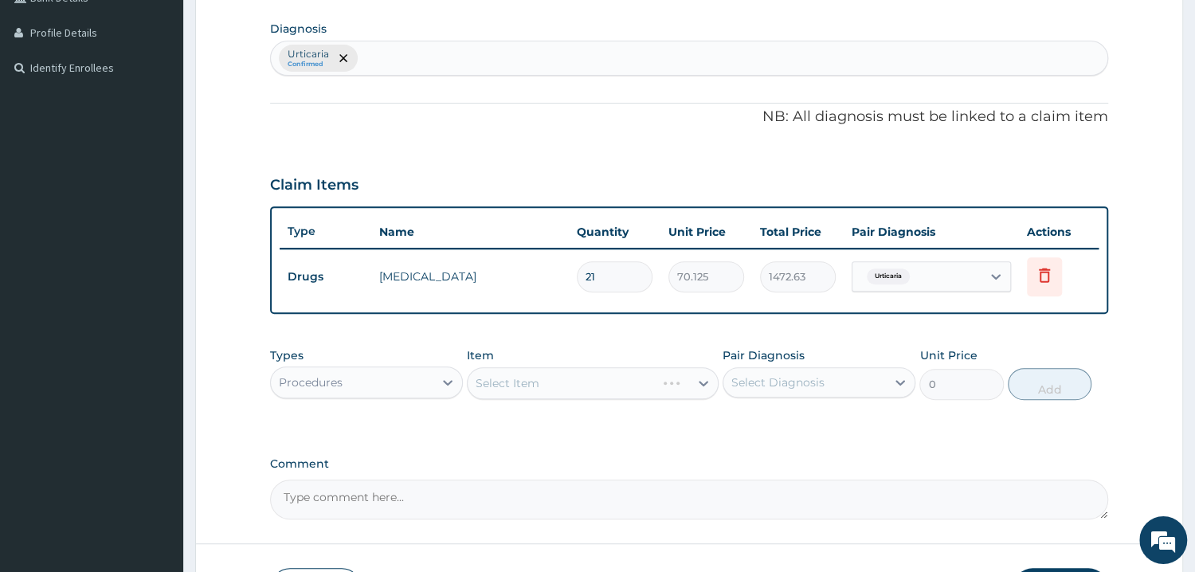
scroll to position [305, 0]
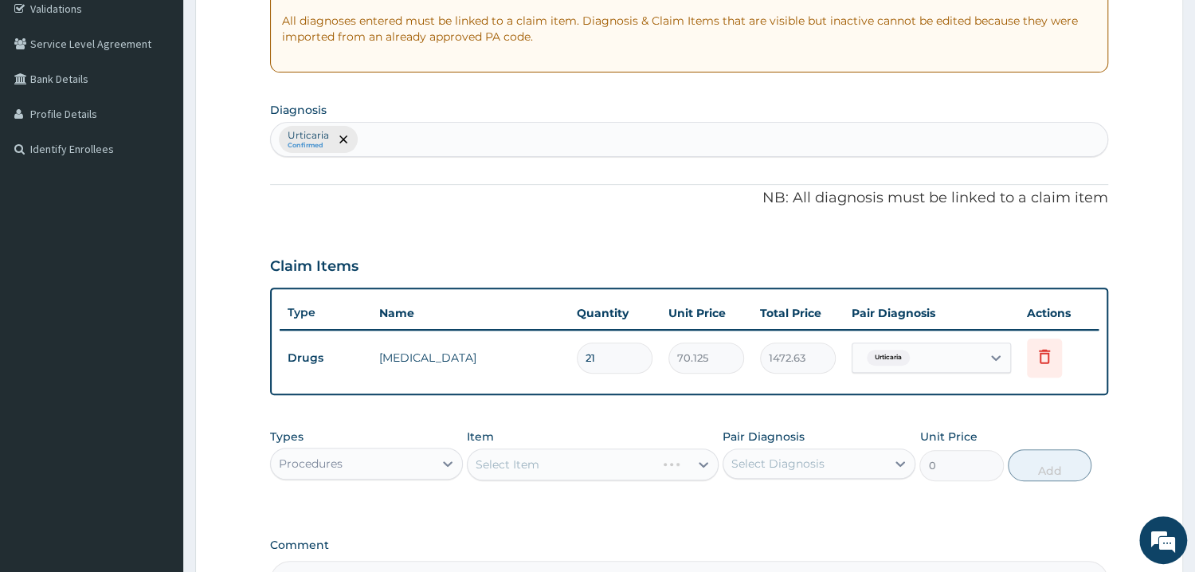
click at [704, 457] on div "Select Item" at bounding box center [593, 465] width 252 height 32
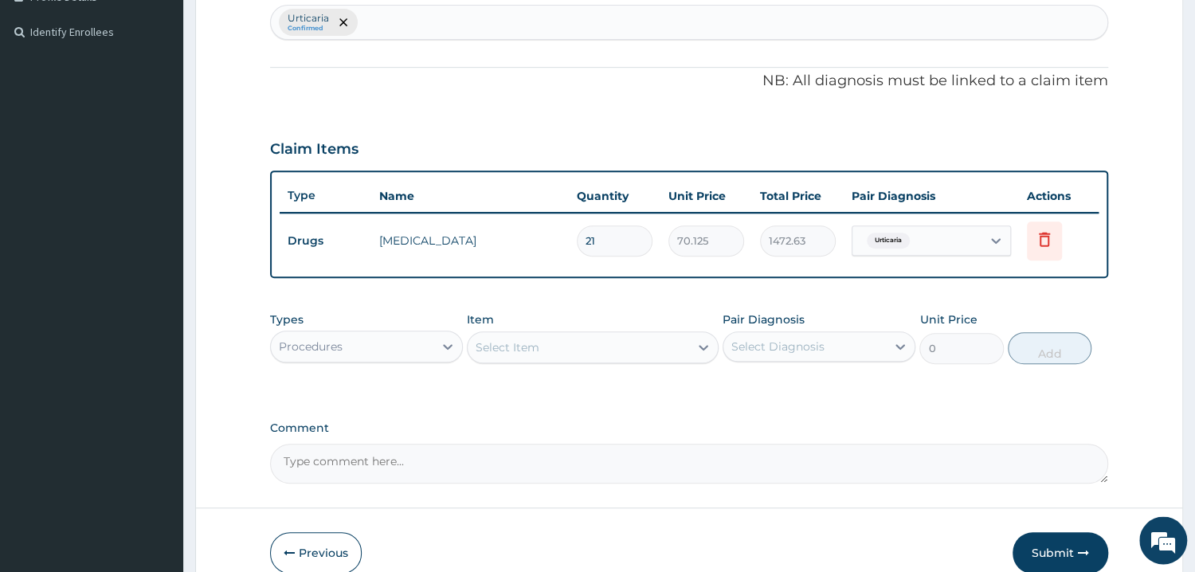
scroll to position [500, 0]
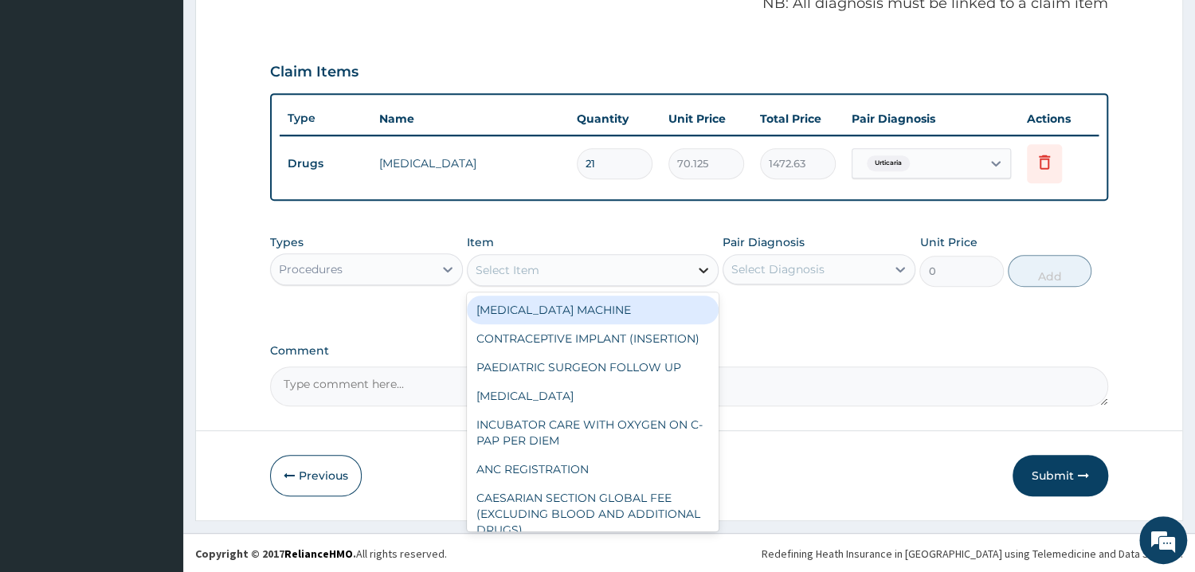
click at [704, 273] on icon at bounding box center [704, 270] width 16 height 16
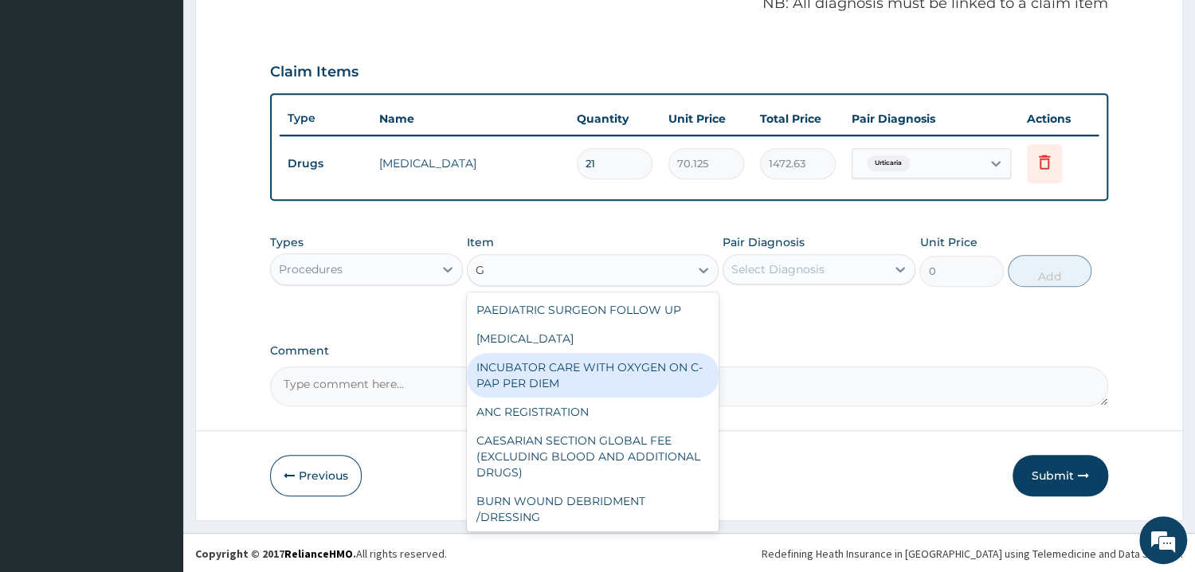
type input "GP"
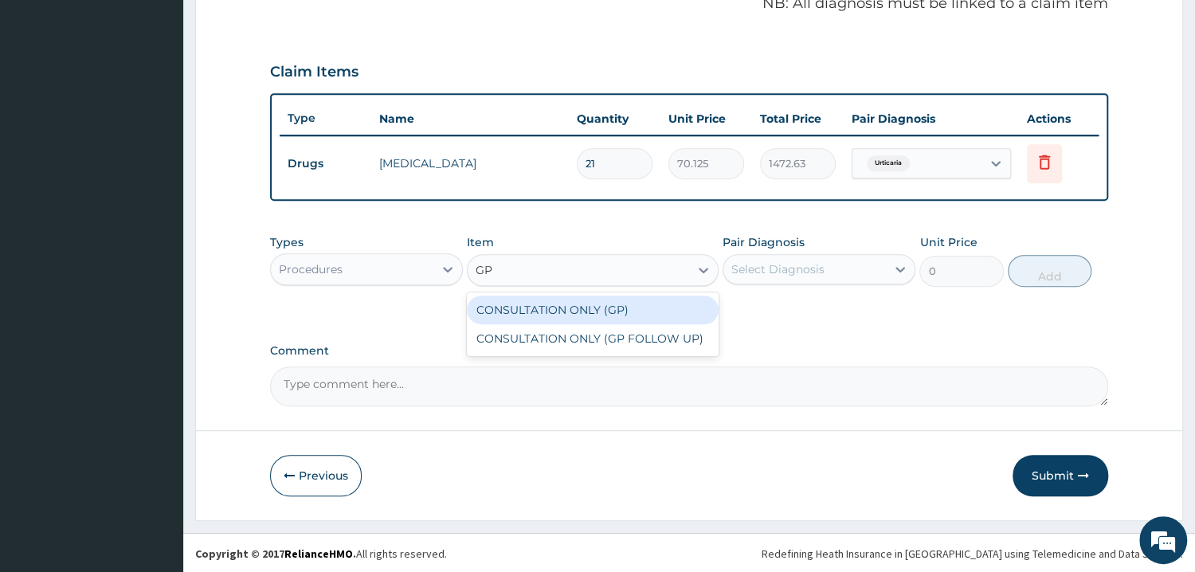
click at [580, 308] on div "CONSULTATION ONLY (GP)" at bounding box center [593, 310] width 252 height 29
type input "6250"
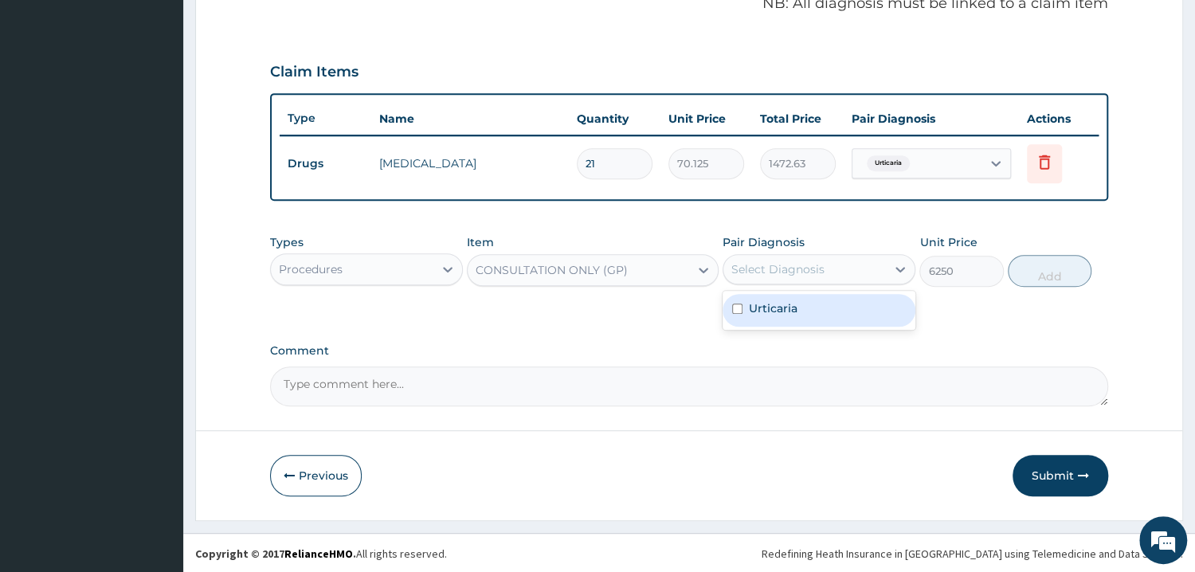
drag, startPoint x: 801, startPoint y: 277, endPoint x: 788, endPoint y: 312, distance: 38.1
click at [801, 277] on div "Select Diagnosis" at bounding box center [805, 269] width 163 height 25
click at [742, 312] on input "checkbox" at bounding box center [737, 309] width 10 height 10
checkbox input "true"
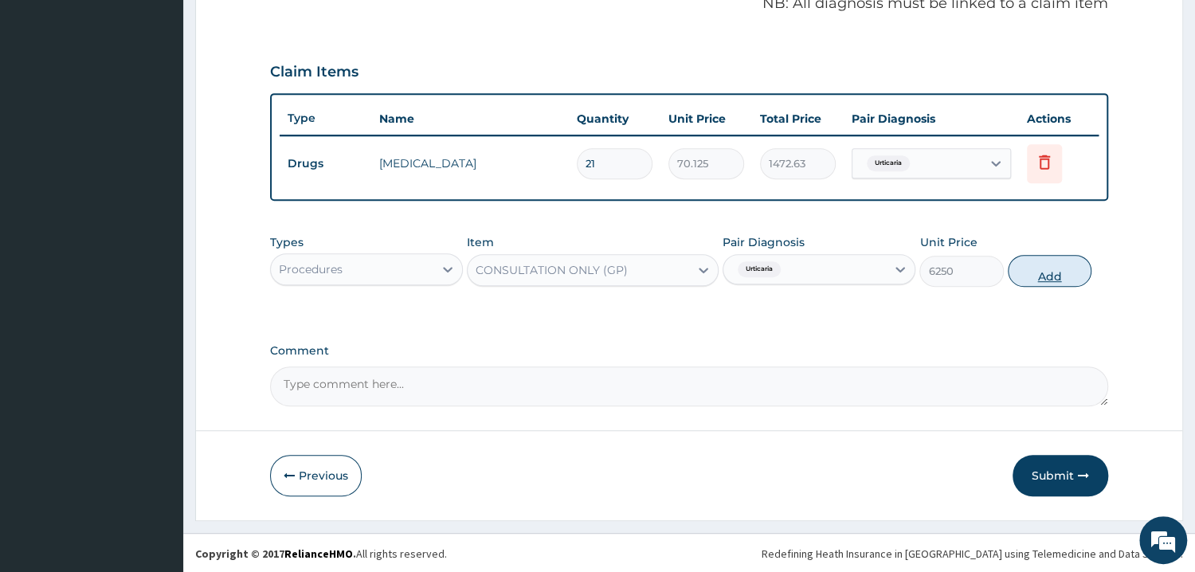
click at [1024, 266] on button "Add" at bounding box center [1050, 271] width 84 height 32
type input "0"
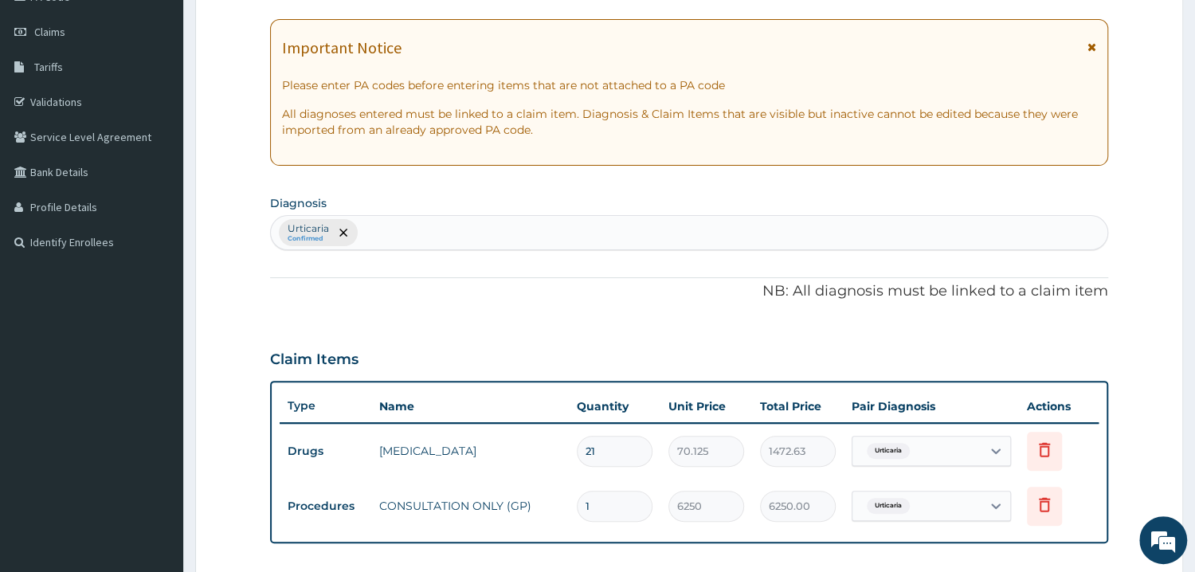
scroll to position [554, 0]
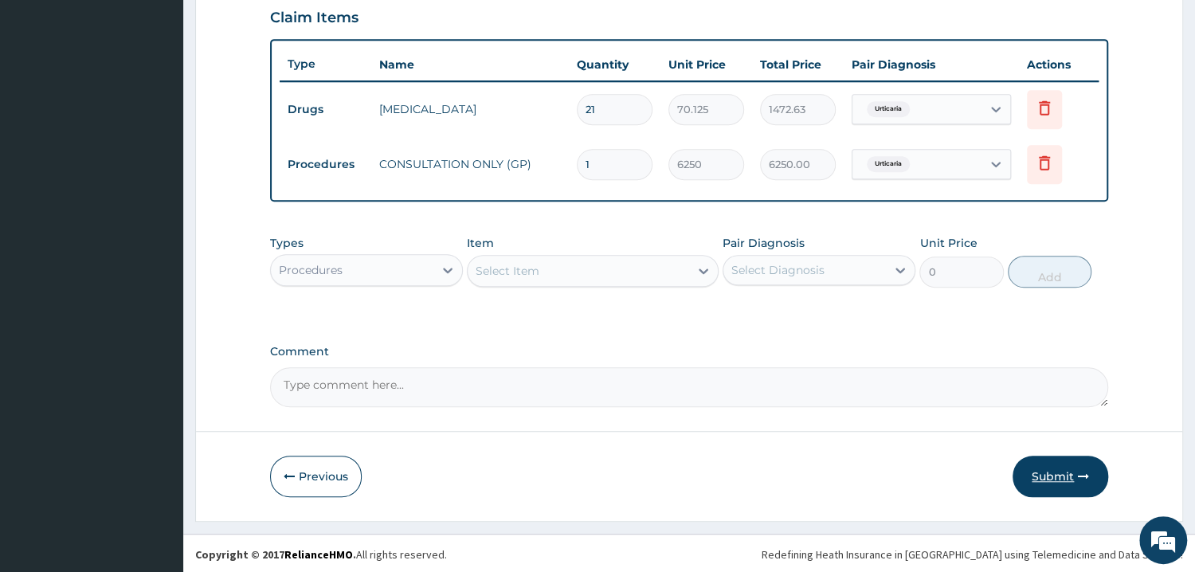
click at [1073, 474] on button "Submit" at bounding box center [1061, 476] width 96 height 41
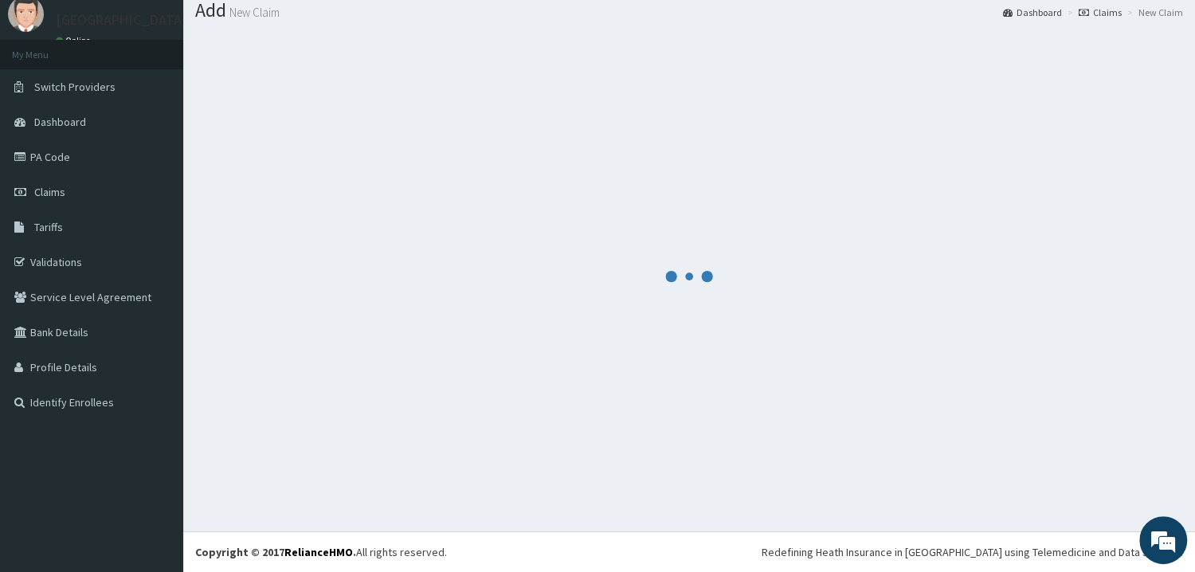
scroll to position [51, 0]
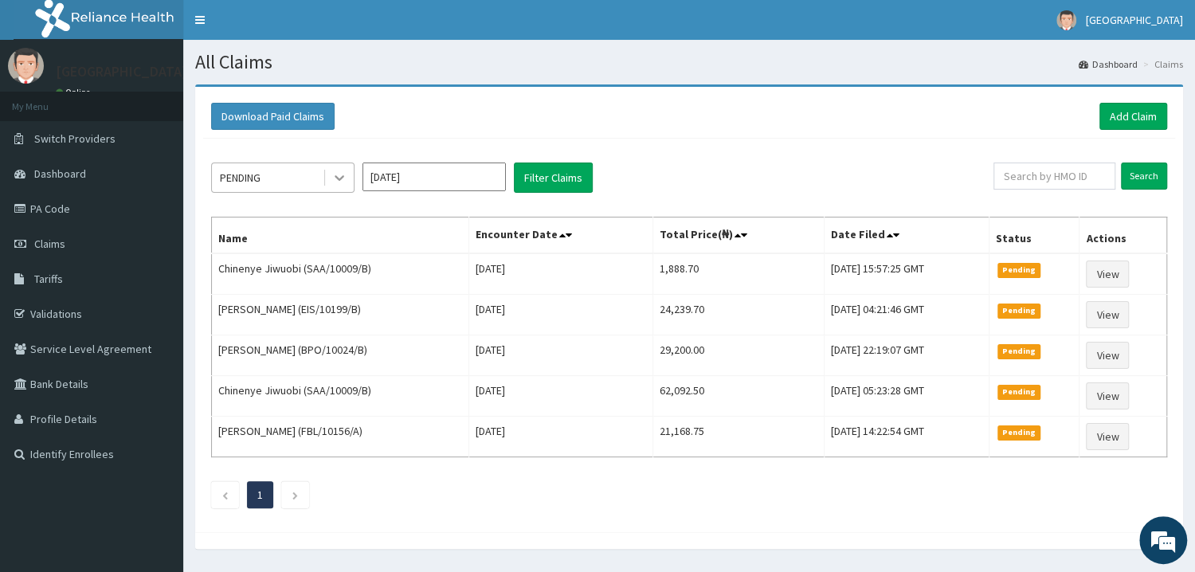
click at [347, 180] on icon at bounding box center [339, 178] width 16 height 16
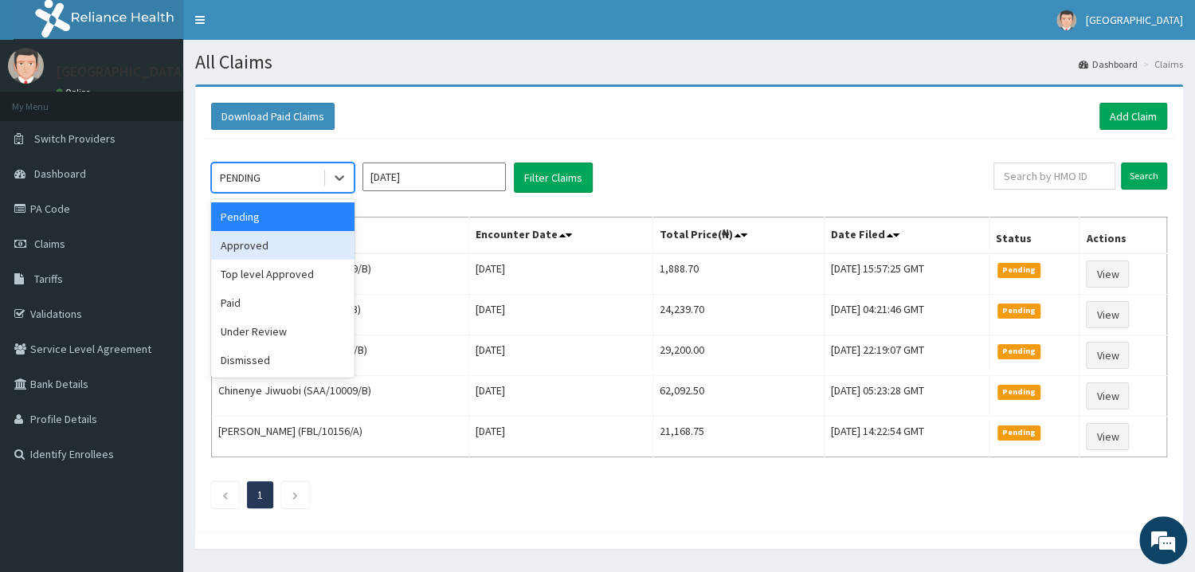
click at [290, 249] on div "Approved" at bounding box center [282, 245] width 143 height 29
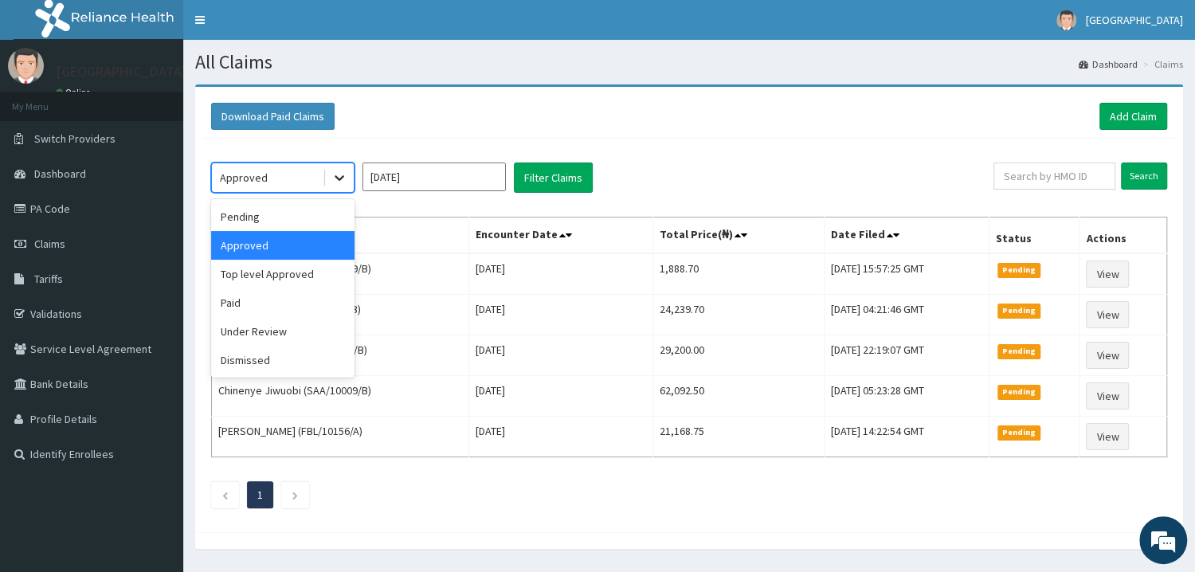
click at [338, 178] on icon at bounding box center [340, 179] width 10 height 6
click at [269, 216] on div "Pending" at bounding box center [282, 216] width 143 height 29
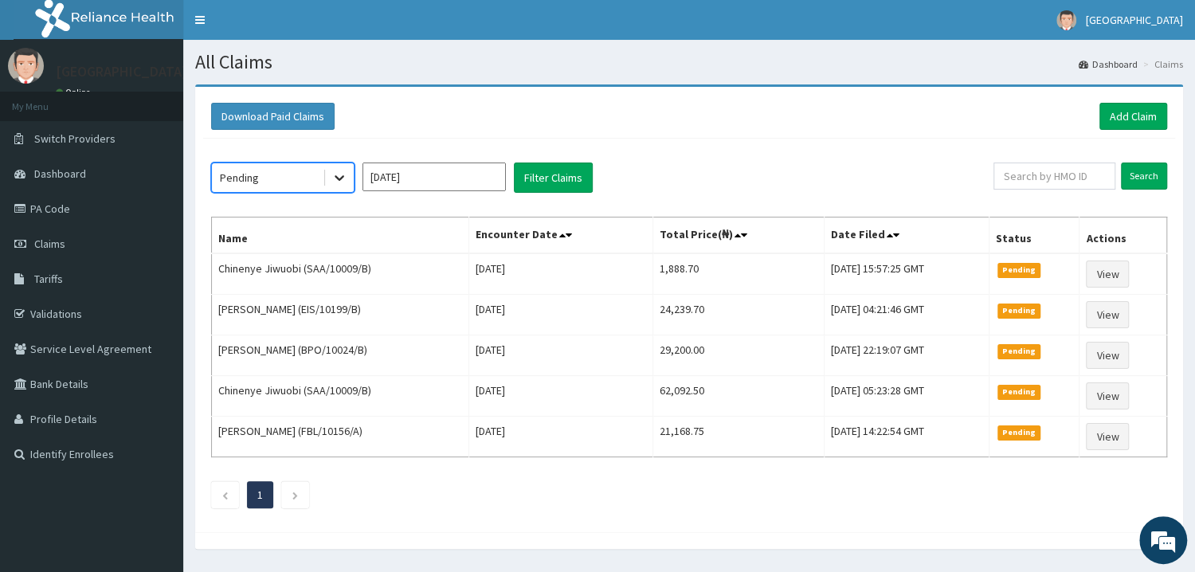
click at [344, 181] on icon at bounding box center [339, 178] width 16 height 16
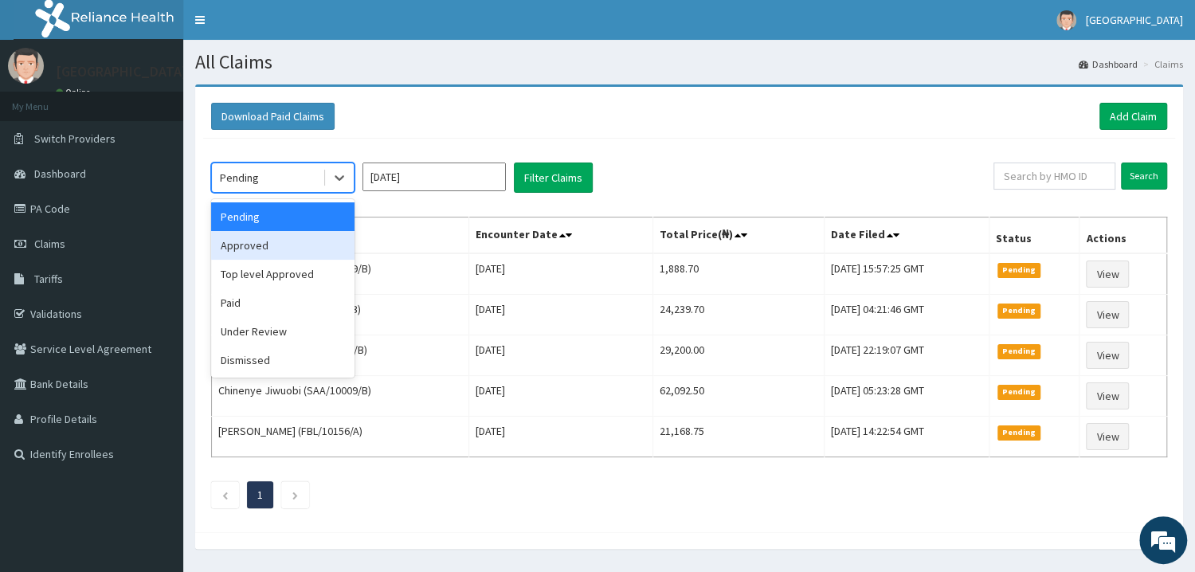
click at [258, 249] on div "Approved" at bounding box center [282, 245] width 143 height 29
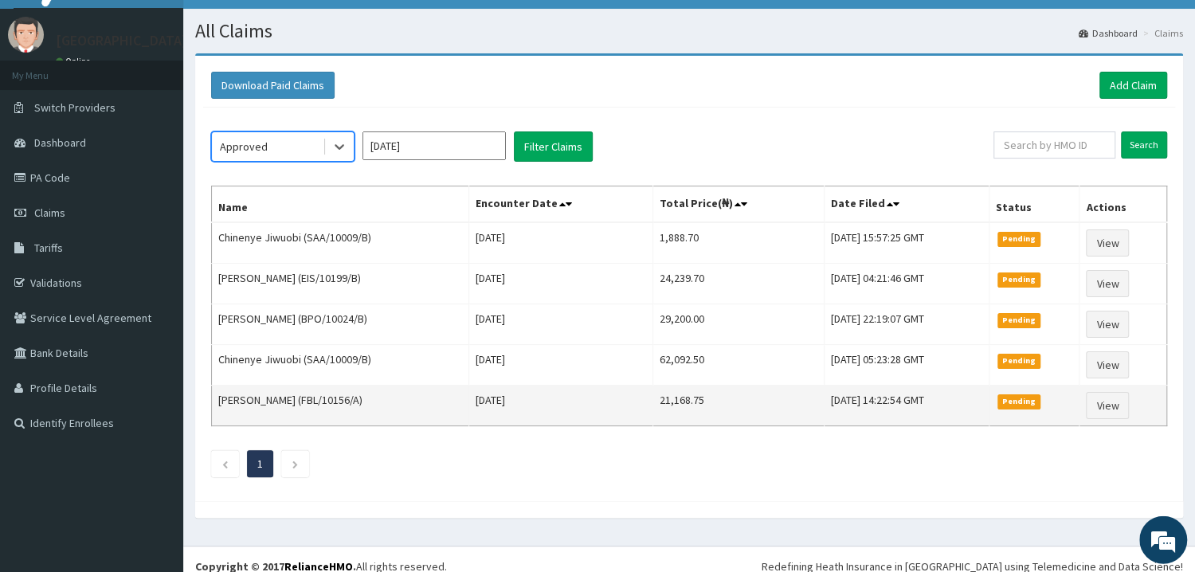
scroll to position [47, 0]
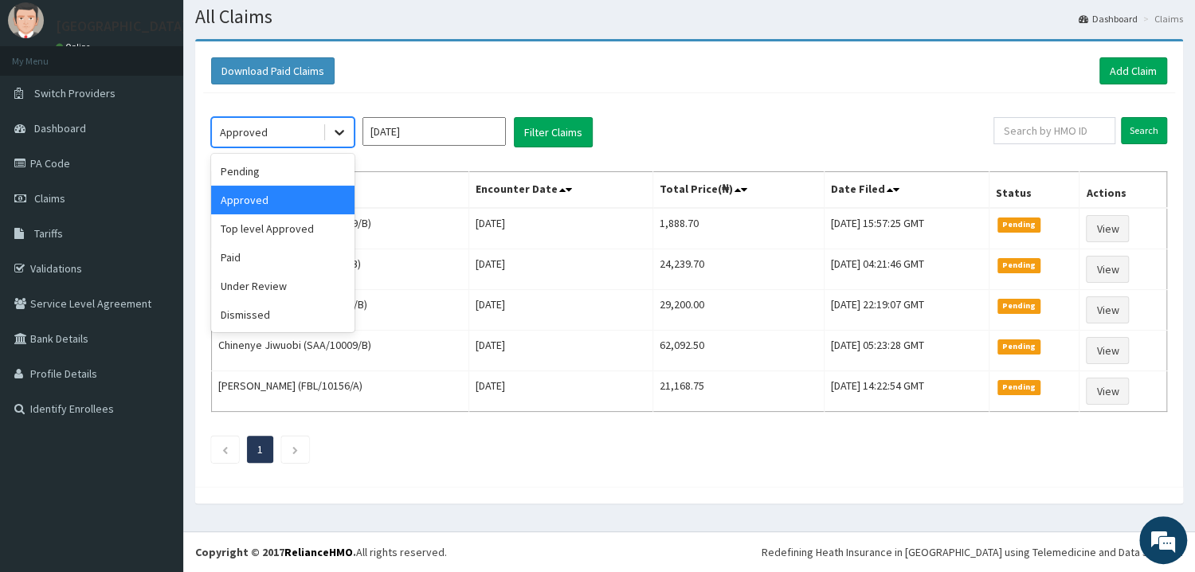
click at [333, 131] on icon at bounding box center [339, 132] width 16 height 16
click at [268, 285] on div "Under Review" at bounding box center [282, 286] width 143 height 29
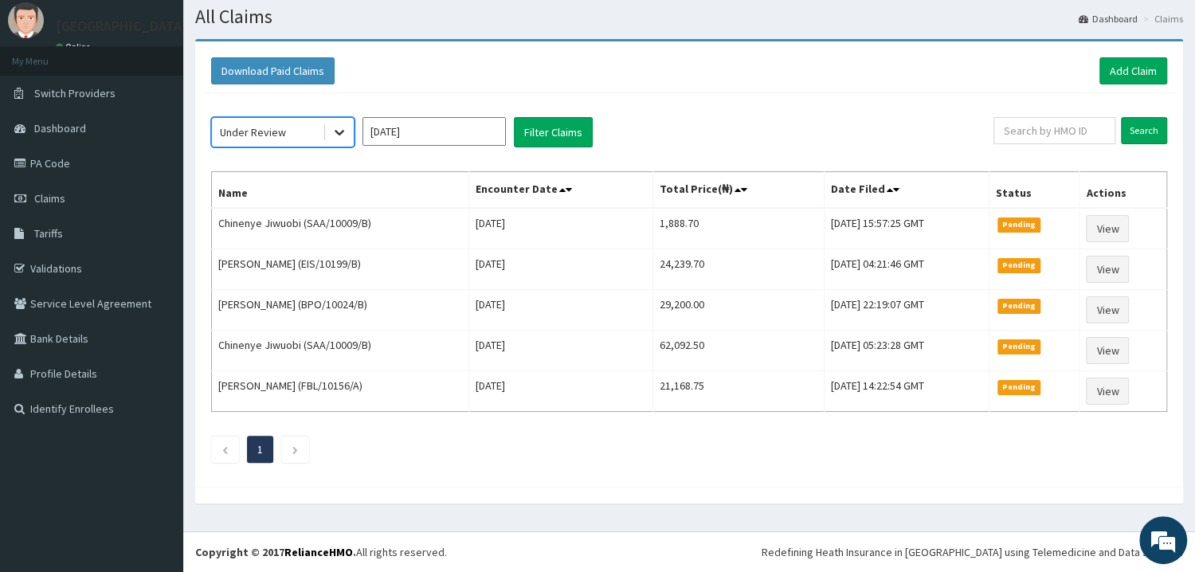
click at [343, 135] on icon at bounding box center [339, 132] width 16 height 16
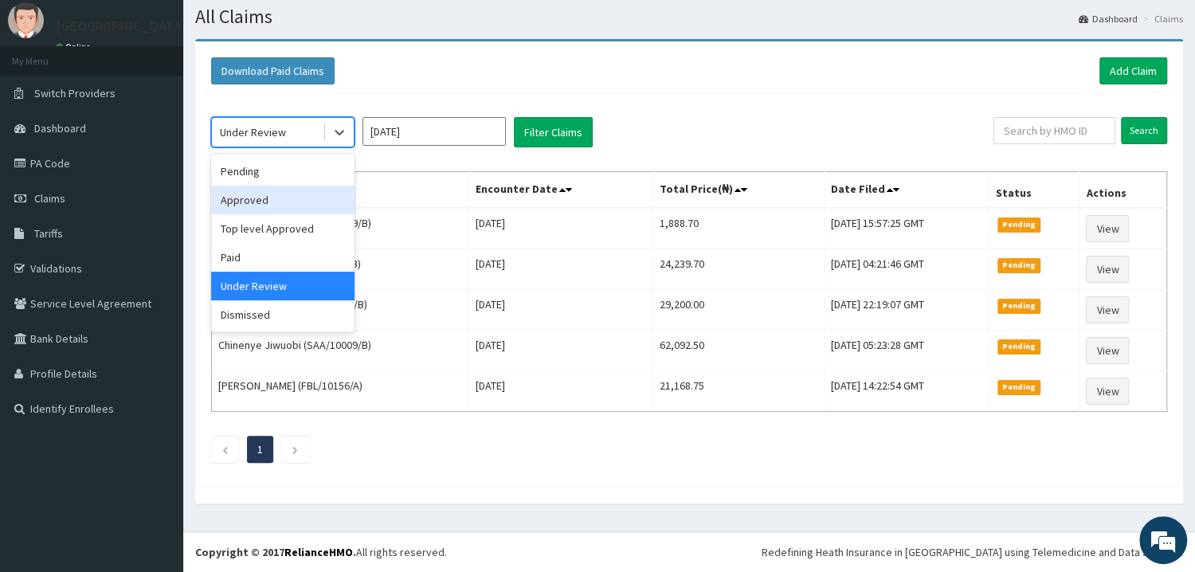
click at [258, 201] on div "Approved" at bounding box center [282, 200] width 143 height 29
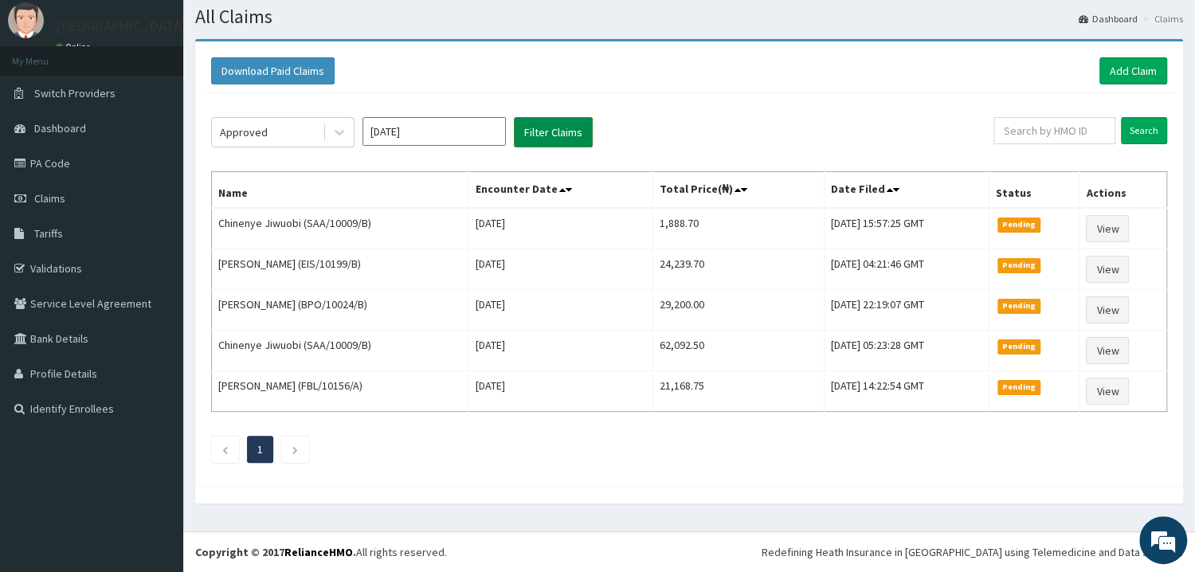
click at [556, 134] on button "Filter Claims" at bounding box center [553, 132] width 79 height 30
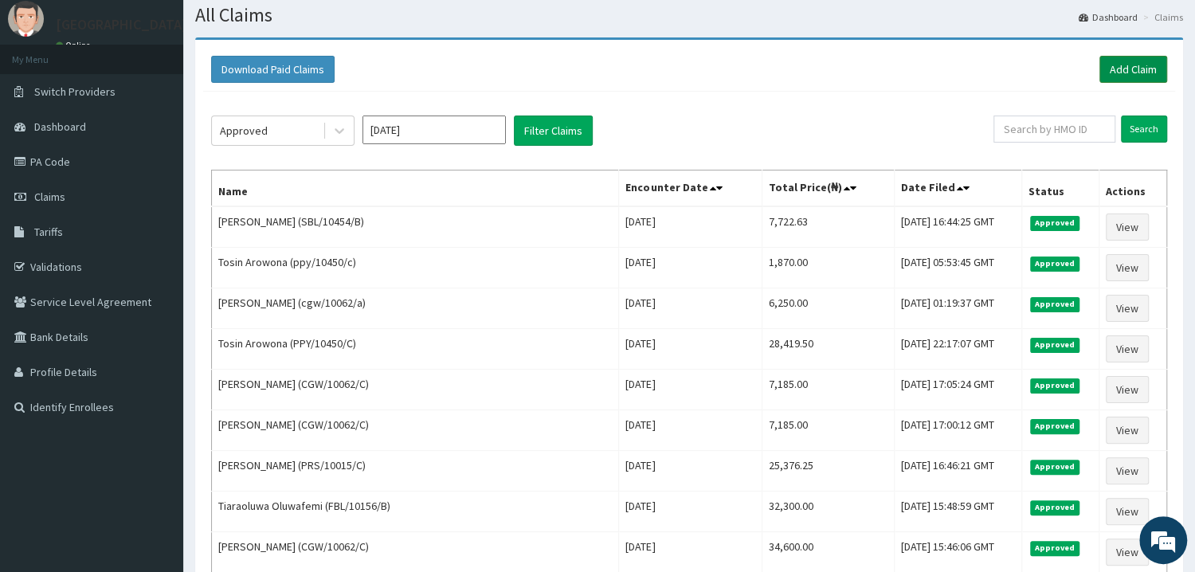
click at [1146, 71] on link "Add Claim" at bounding box center [1134, 69] width 68 height 27
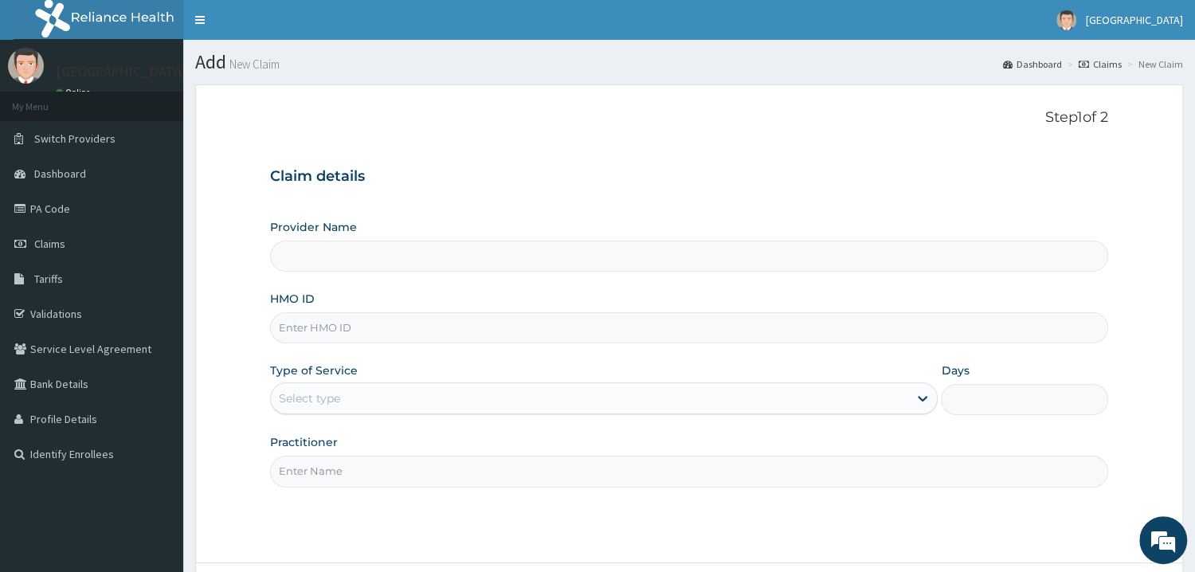
type input "Mother and Child Hospital - [GEOGRAPHIC_DATA]"
click at [343, 323] on input "HMO ID" at bounding box center [689, 327] width 838 height 31
paste input "ABP/10285/A"
type input "abp/10285/a"
click at [928, 402] on icon at bounding box center [923, 398] width 16 height 16
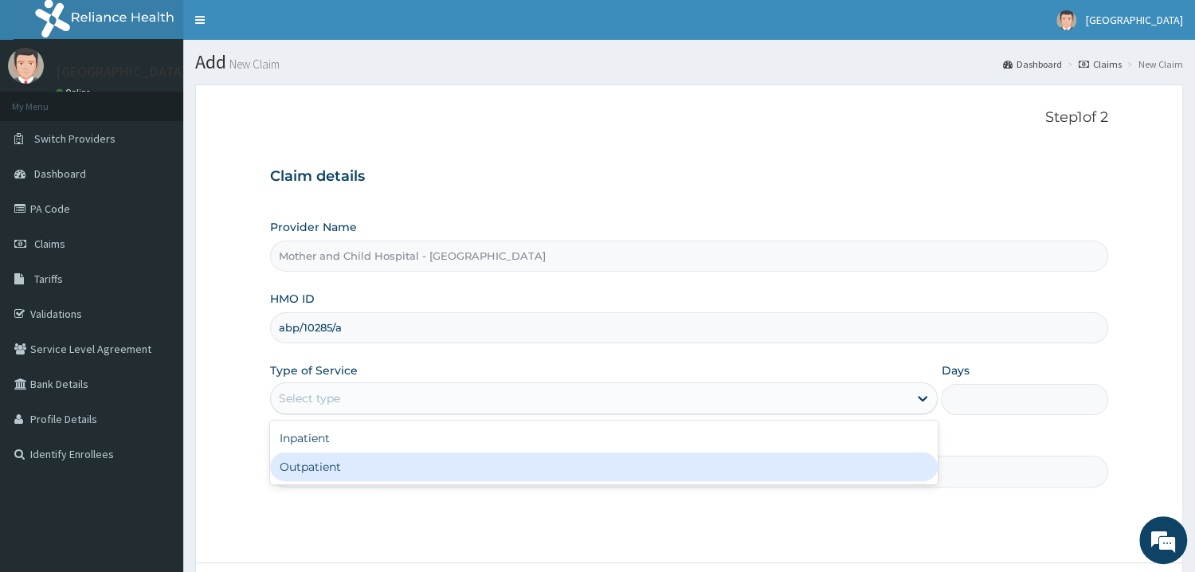
click at [367, 460] on div "Outpatient" at bounding box center [604, 467] width 669 height 29
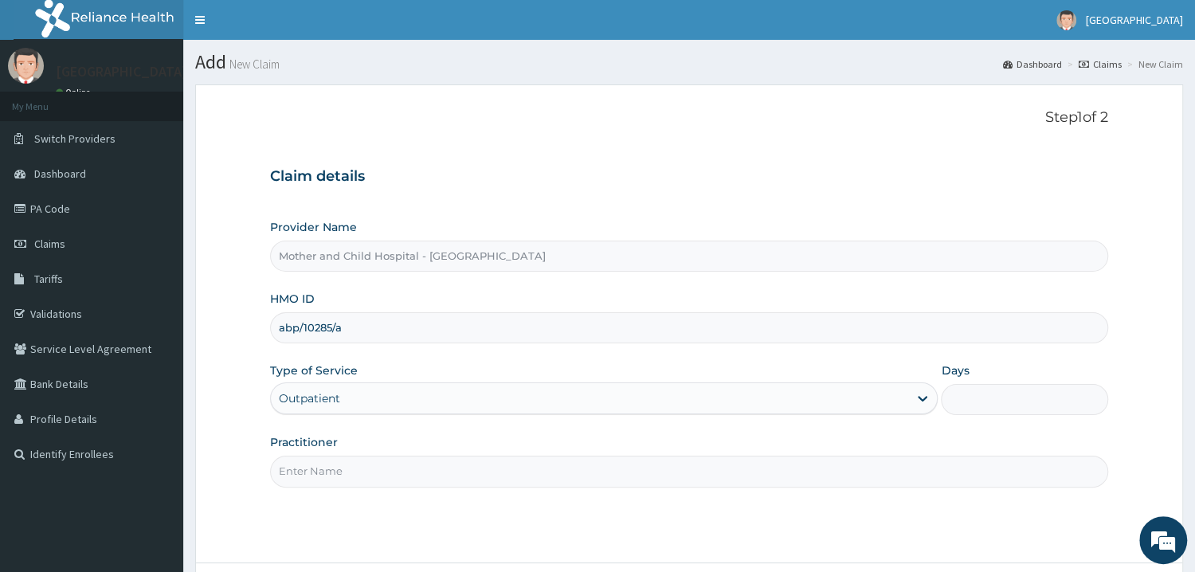
type input "1"
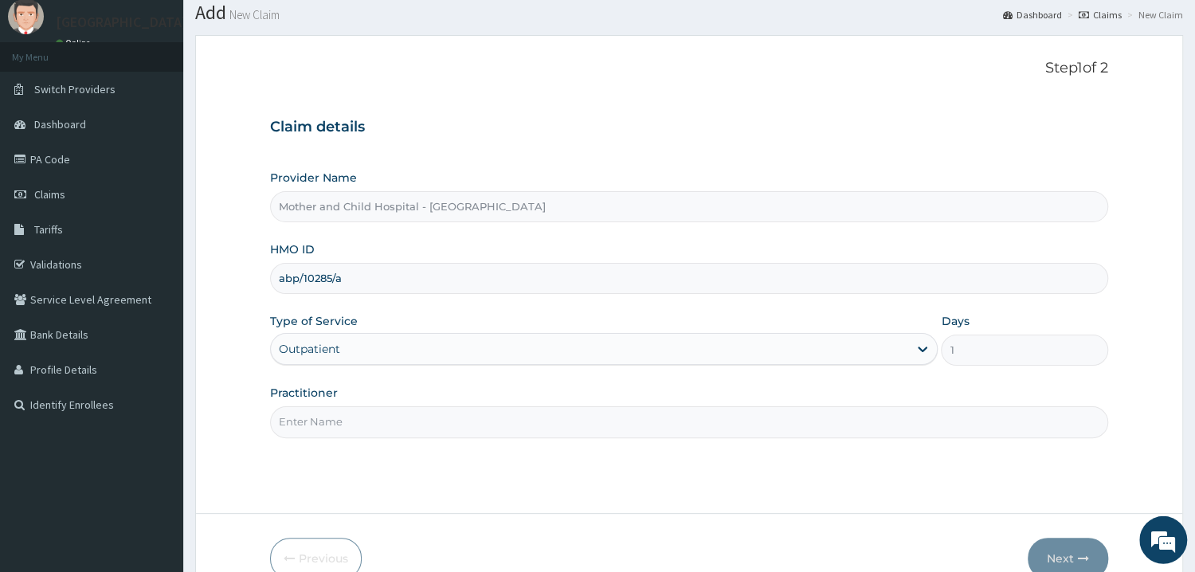
scroll to position [85, 0]
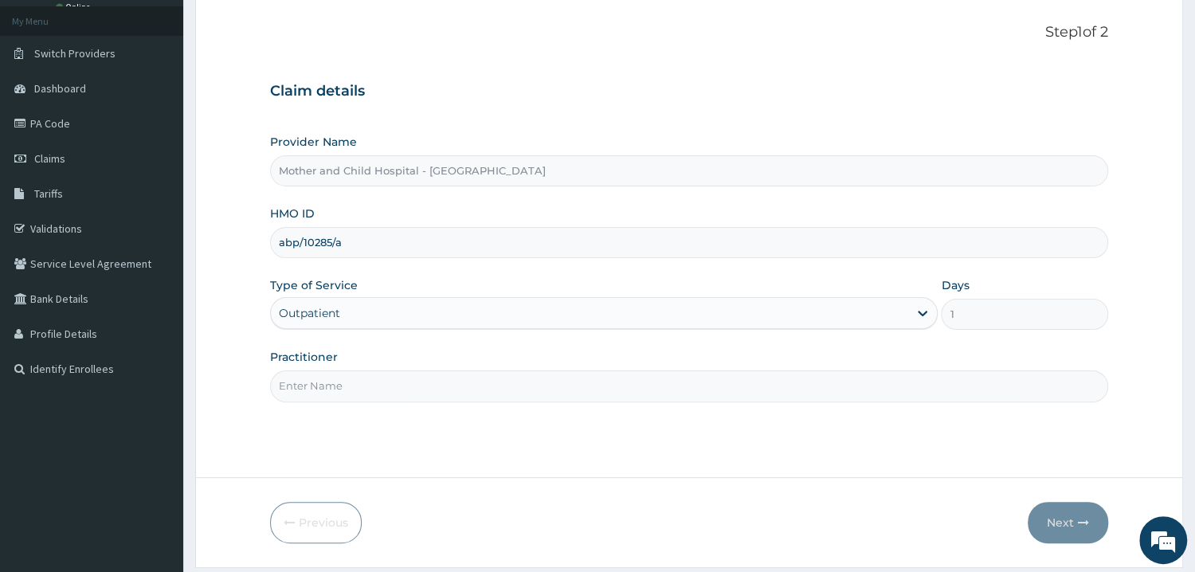
click at [330, 389] on input "Practitioner" at bounding box center [689, 386] width 838 height 31
type input "DR FALANA"
click at [1067, 524] on button "Next" at bounding box center [1068, 522] width 80 height 41
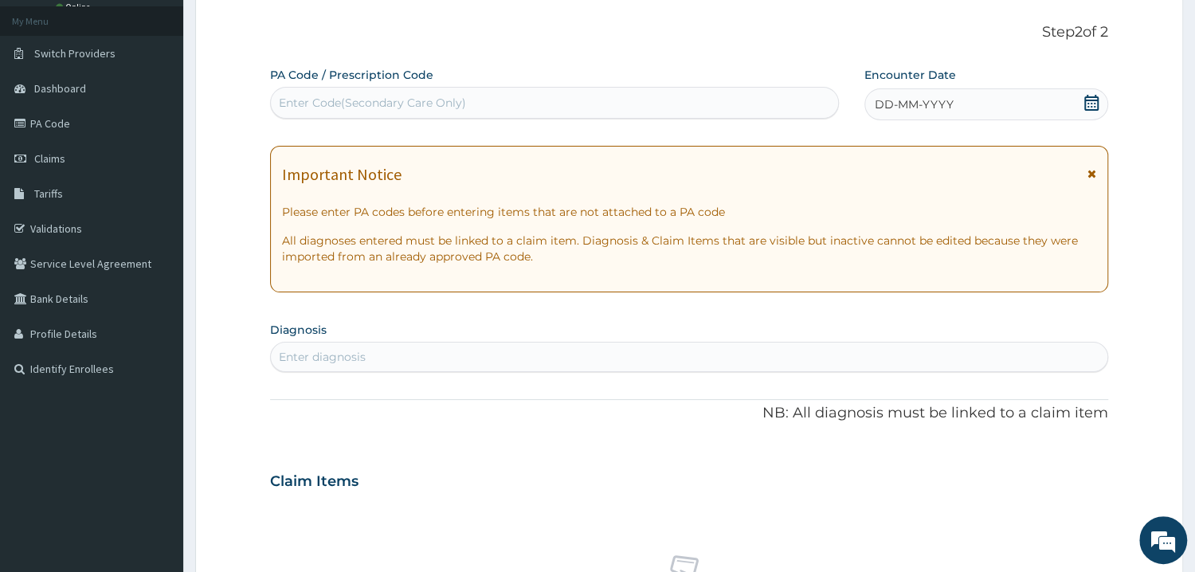
click at [1096, 106] on icon at bounding box center [1092, 103] width 16 height 16
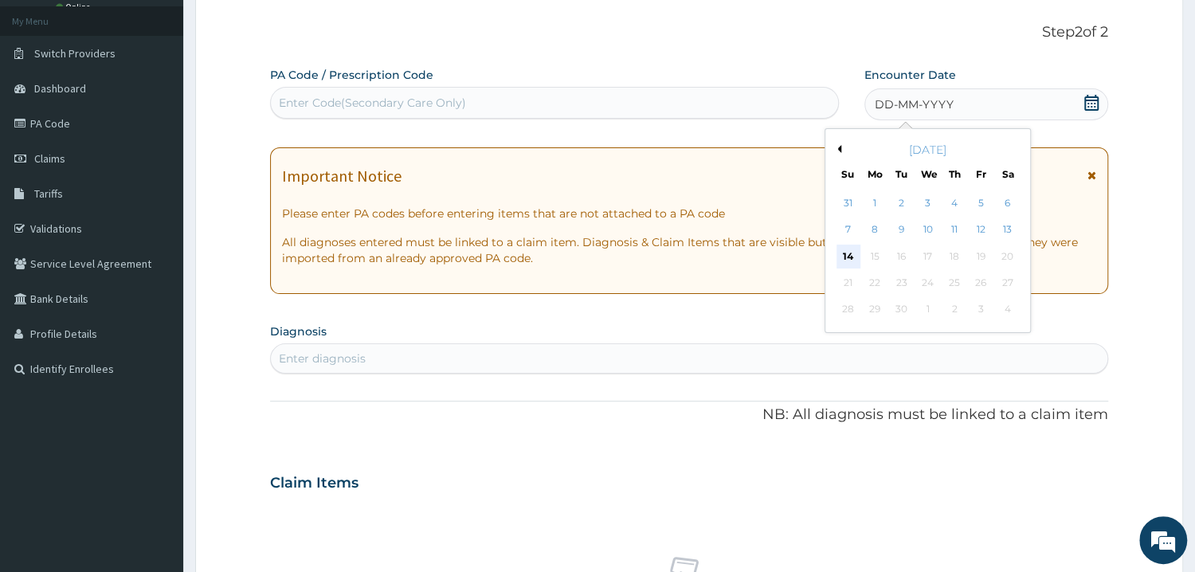
click at [845, 254] on div "14" at bounding box center [849, 257] width 24 height 24
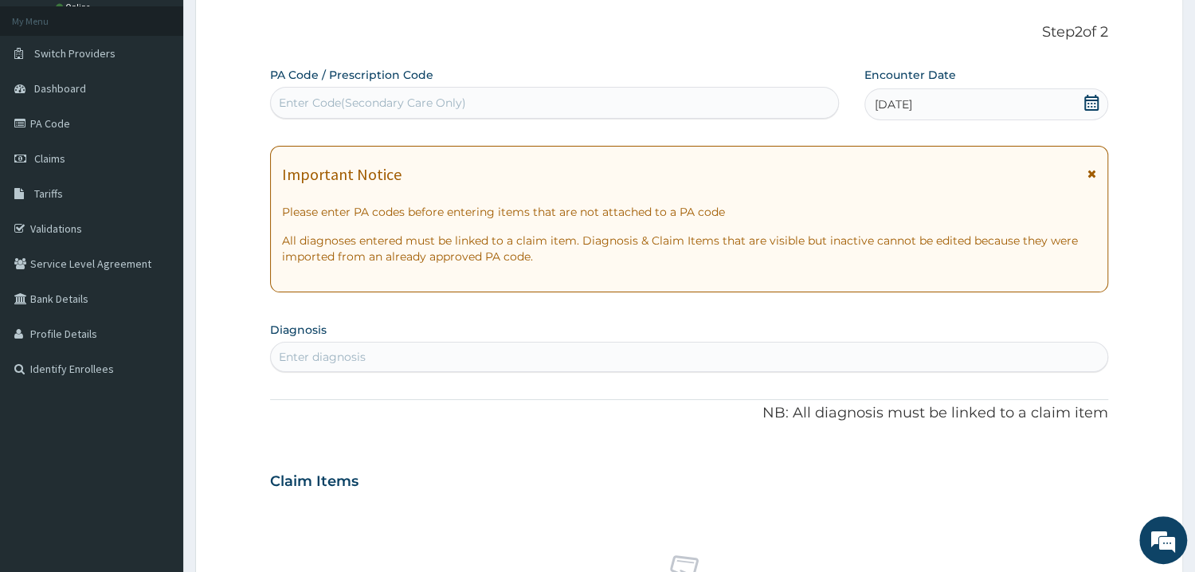
click at [381, 359] on div "Enter diagnosis" at bounding box center [689, 356] width 837 height 25
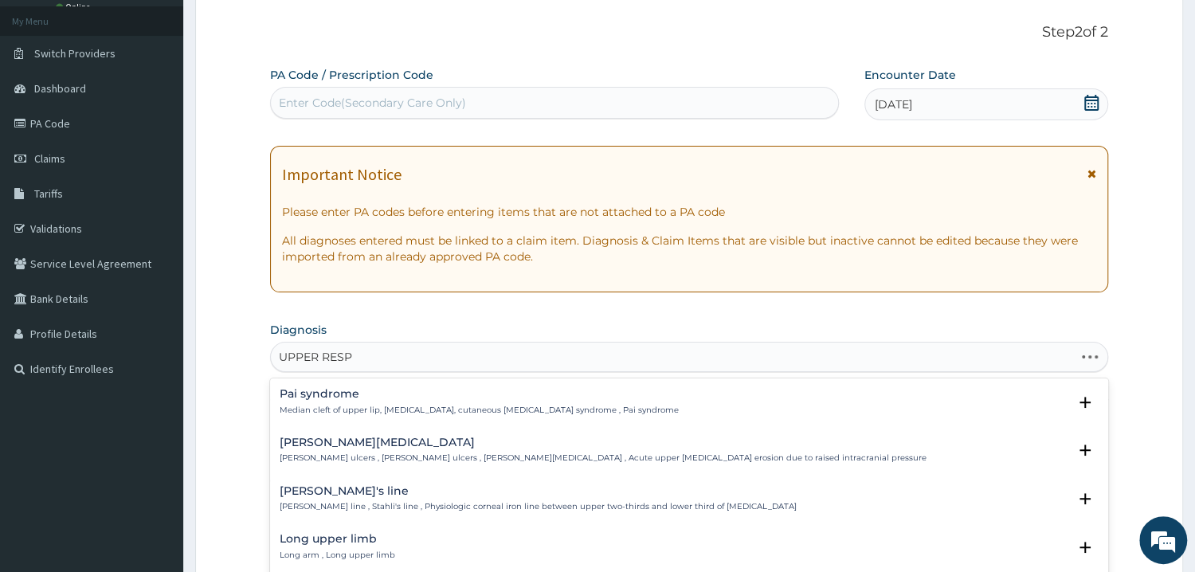
type input "UPPER RESPI"
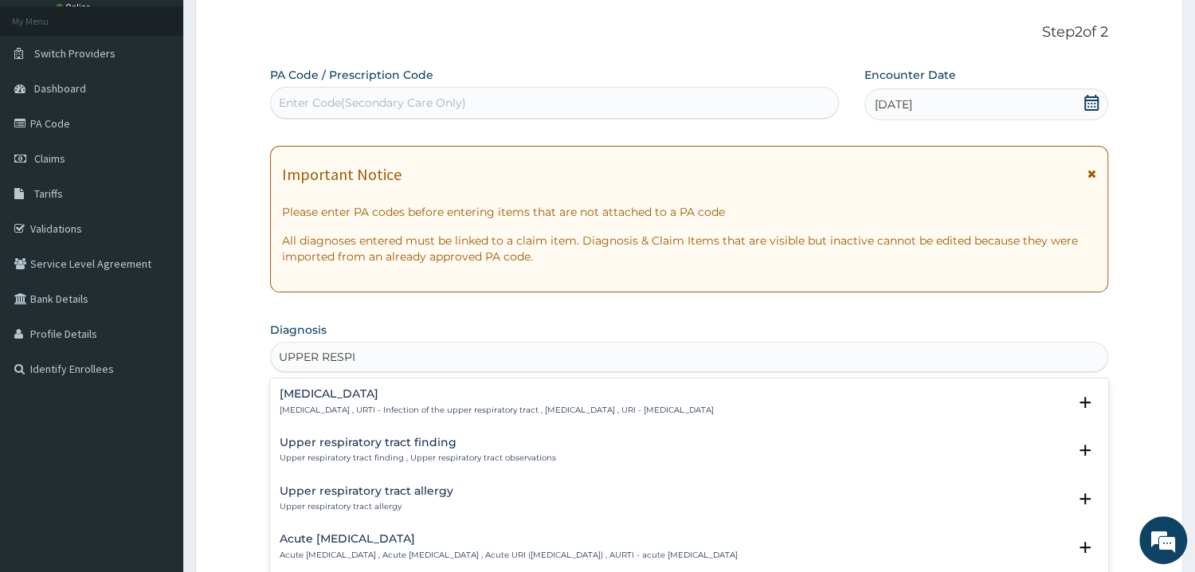
click at [394, 397] on h4 "Upper respiratory infection" at bounding box center [497, 394] width 434 height 12
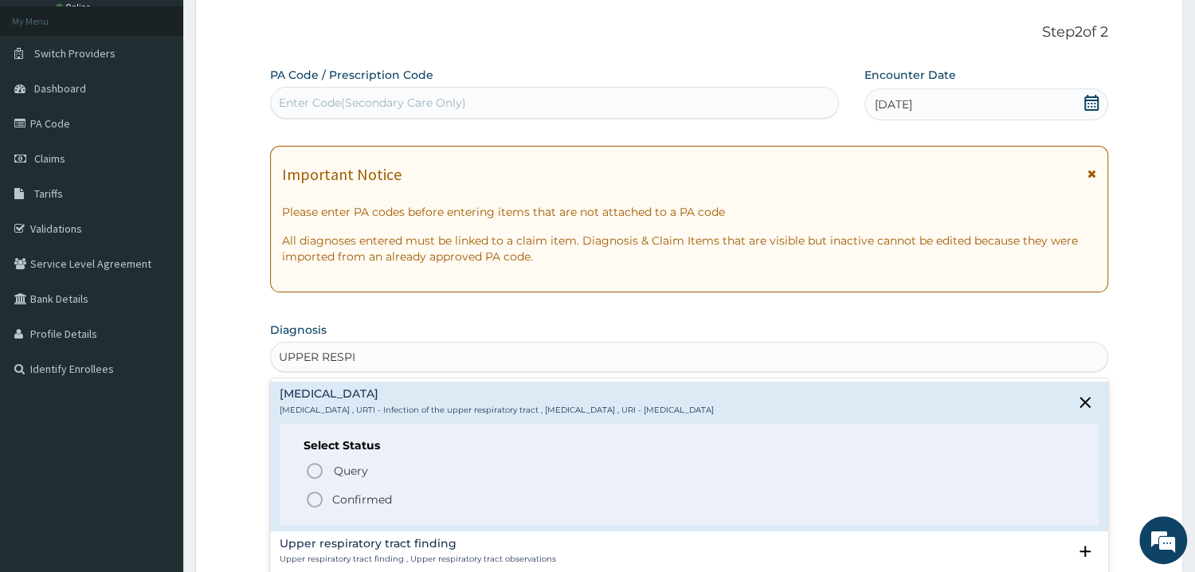
click at [316, 501] on icon "status option filled" at bounding box center [314, 499] width 19 height 19
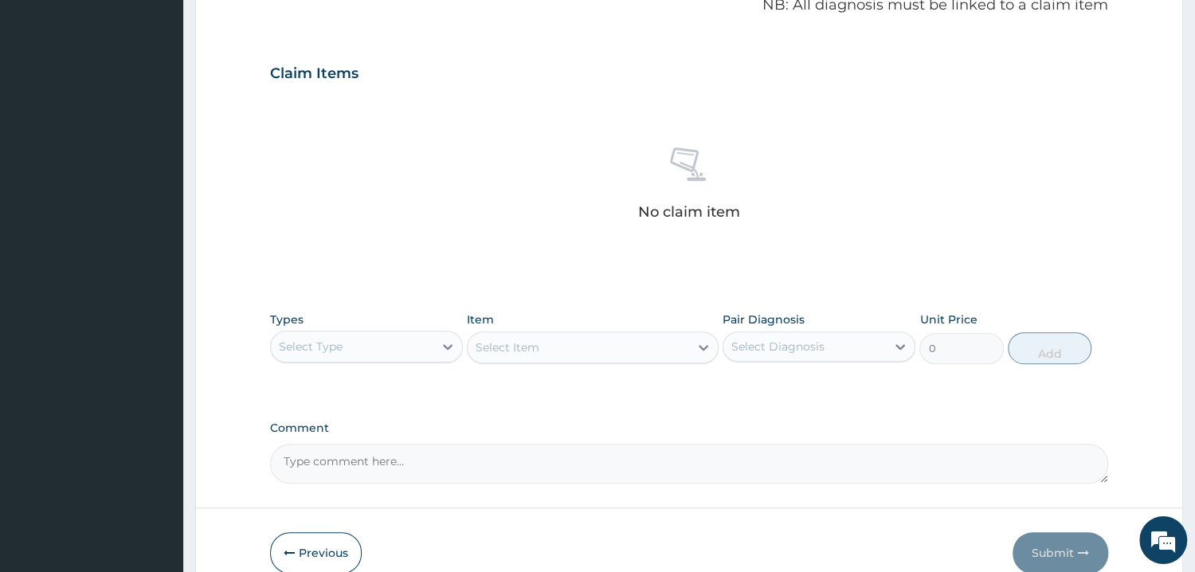
scroll to position [512, 0]
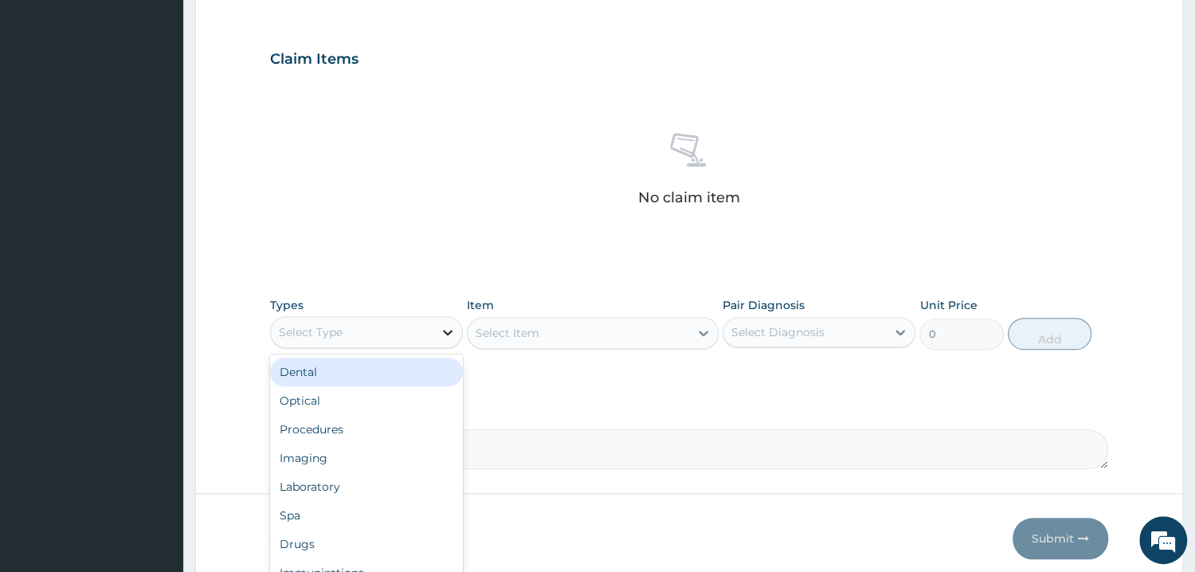
click at [448, 329] on icon at bounding box center [448, 332] width 16 height 16
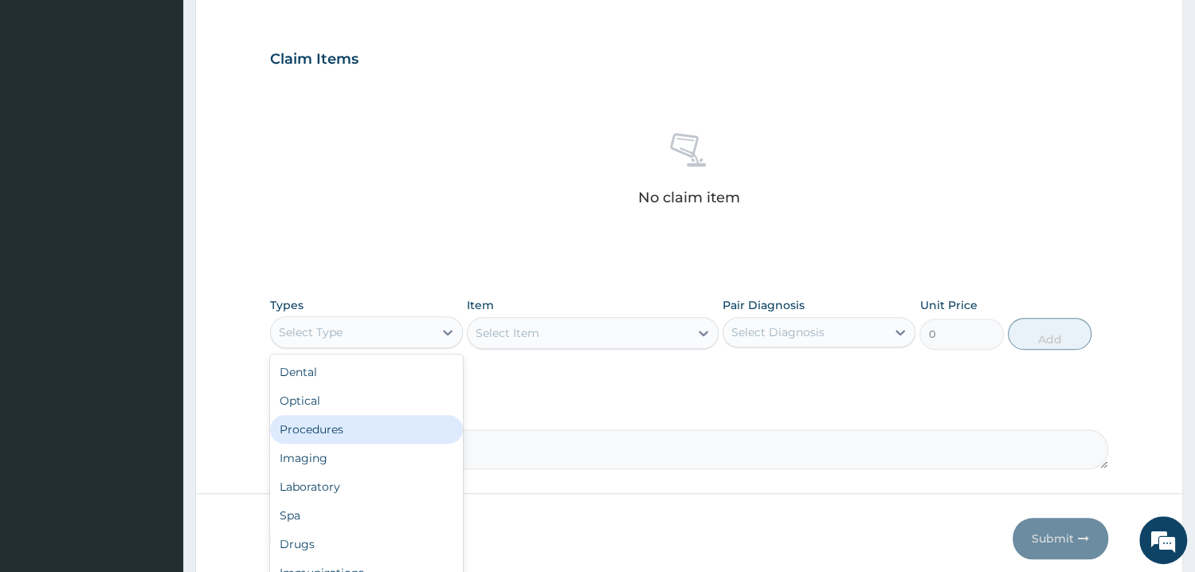
click at [337, 428] on div "Procedures" at bounding box center [366, 429] width 193 height 29
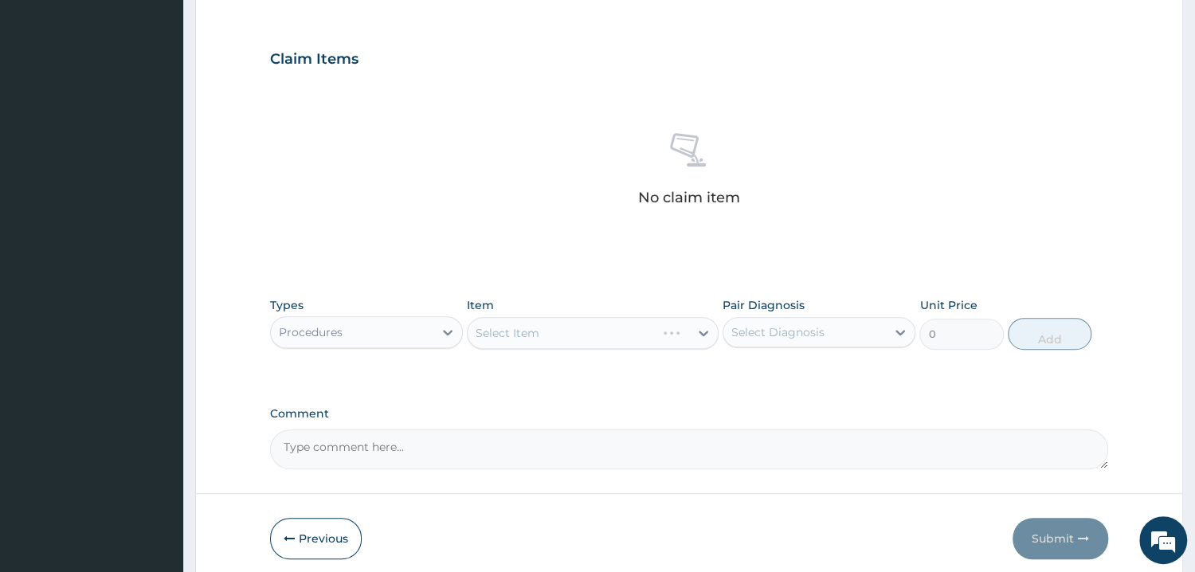
click at [633, 330] on div "Select Item" at bounding box center [593, 333] width 252 height 32
click at [699, 332] on div "Select Item" at bounding box center [593, 333] width 252 height 32
click at [699, 330] on div "Select Item" at bounding box center [593, 333] width 252 height 32
click at [696, 330] on icon at bounding box center [704, 333] width 16 height 16
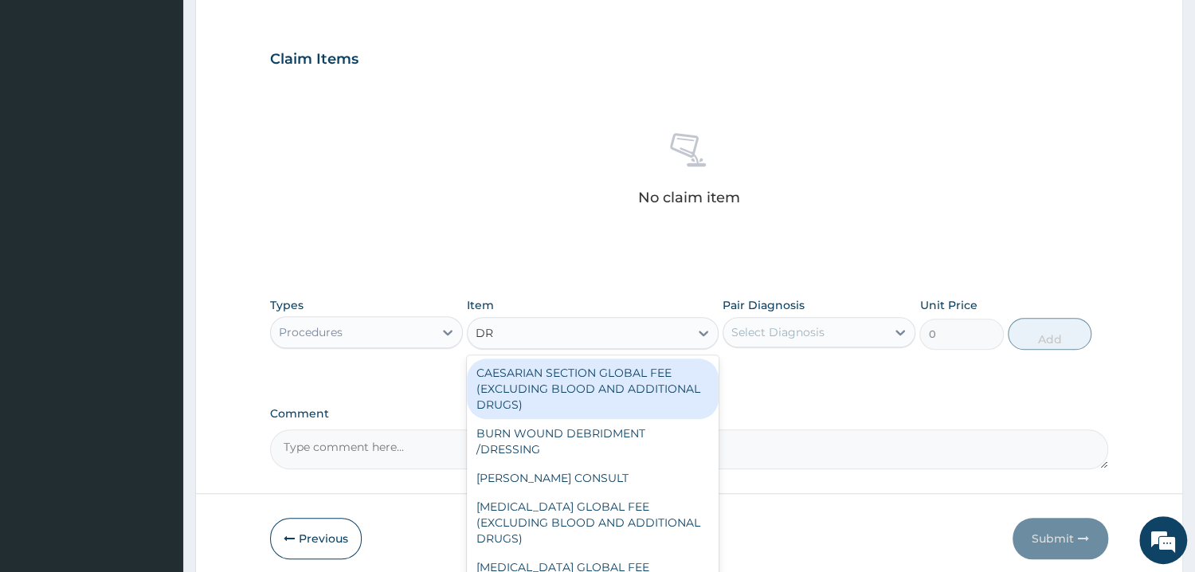
type input "D"
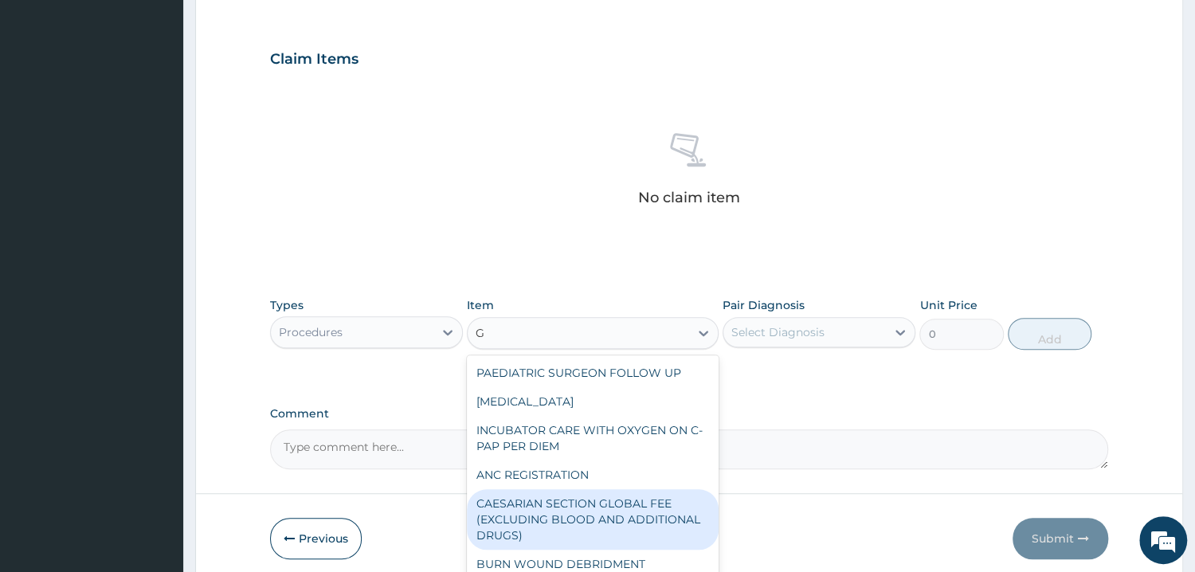
type input "GP"
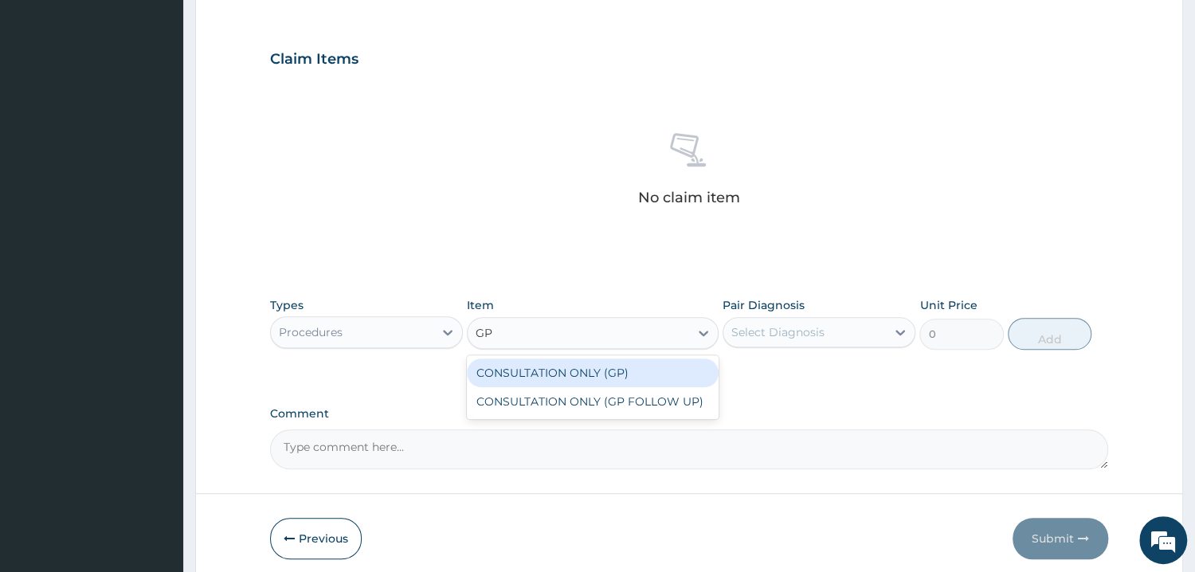
click at [599, 368] on div "CONSULTATION ONLY (GP)" at bounding box center [593, 373] width 252 height 29
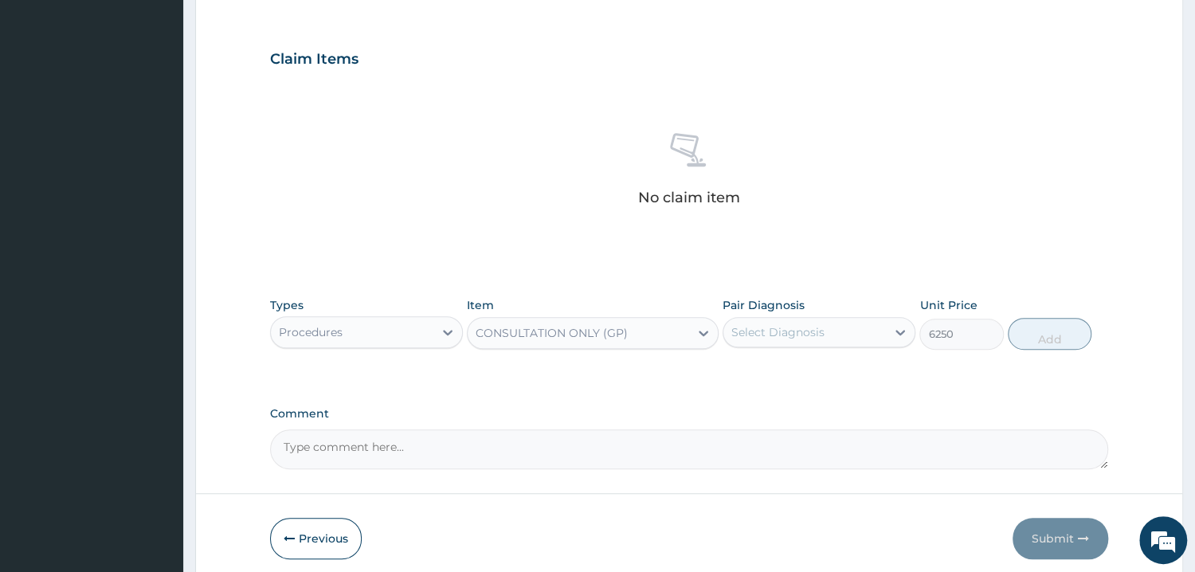
type input "6250"
click at [796, 335] on div "Select Diagnosis" at bounding box center [778, 332] width 93 height 16
click at [738, 374] on input "checkbox" at bounding box center [737, 372] width 10 height 10
checkbox input "true"
click at [1037, 336] on button "Add" at bounding box center [1050, 334] width 84 height 32
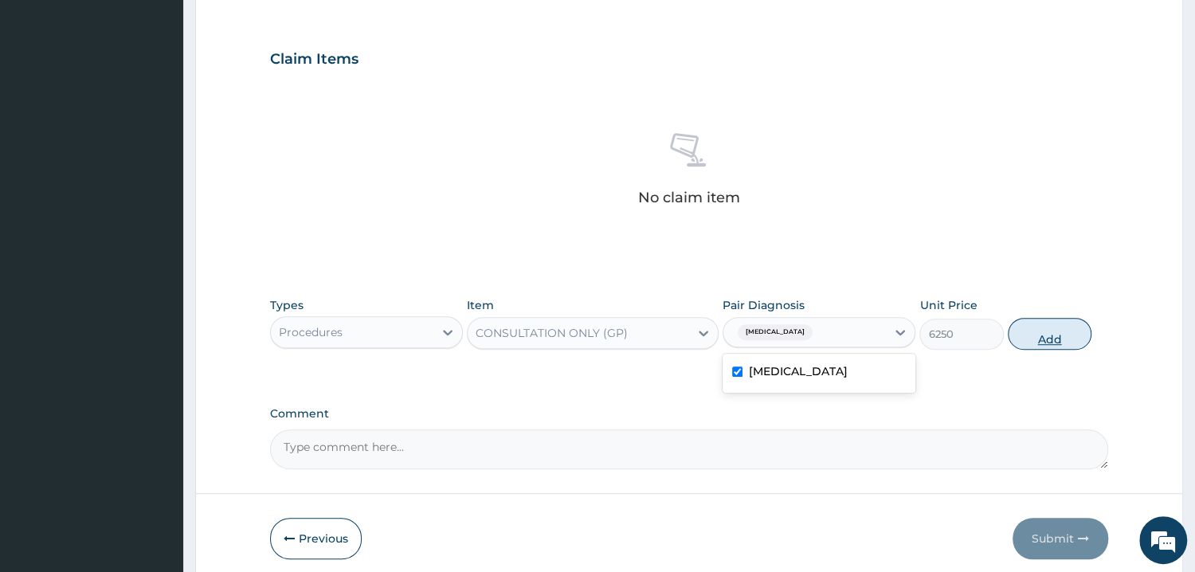
type input "0"
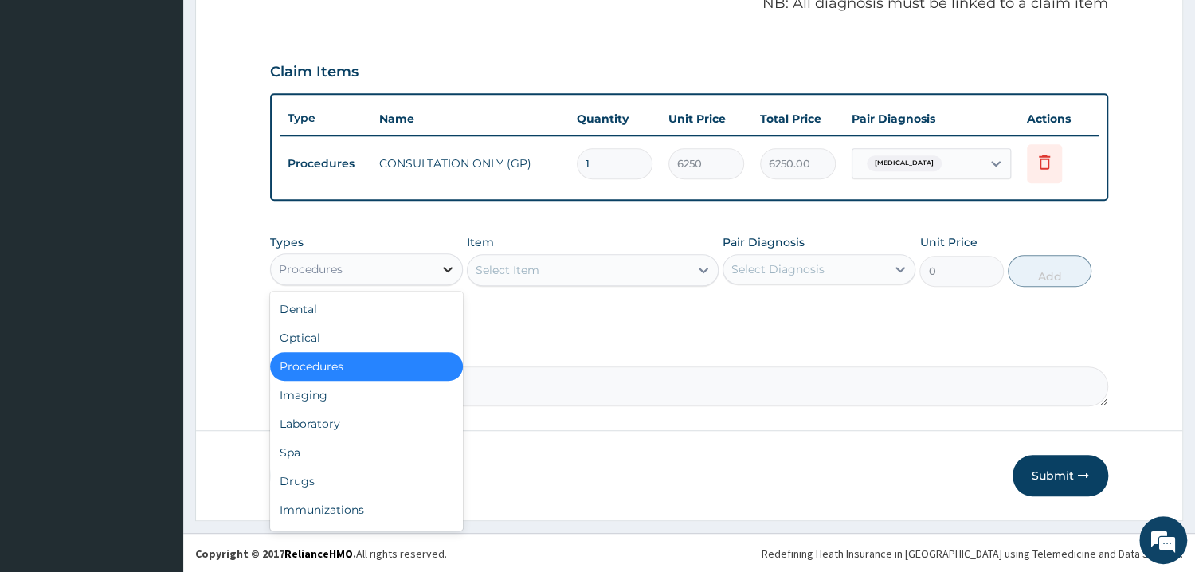
click at [434, 273] on div at bounding box center [447, 269] width 29 height 29
click at [348, 479] on div "Drugs" at bounding box center [366, 481] width 193 height 29
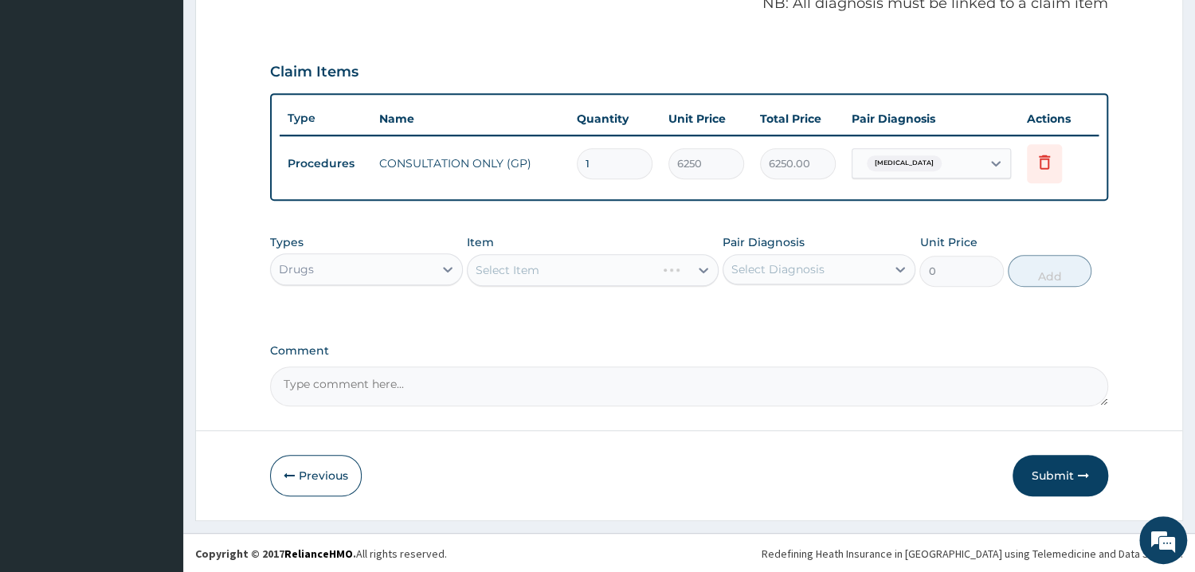
click at [512, 266] on div "Select Item" at bounding box center [593, 270] width 252 height 32
click at [631, 259] on div "Select Item" at bounding box center [593, 270] width 252 height 32
click at [649, 336] on div "PA Code / Prescription Code Enter Code(Secondary Care Only) Encounter Date 14-0…" at bounding box center [689, 30] width 838 height 754
click at [689, 277] on div "Select Item" at bounding box center [593, 270] width 252 height 32
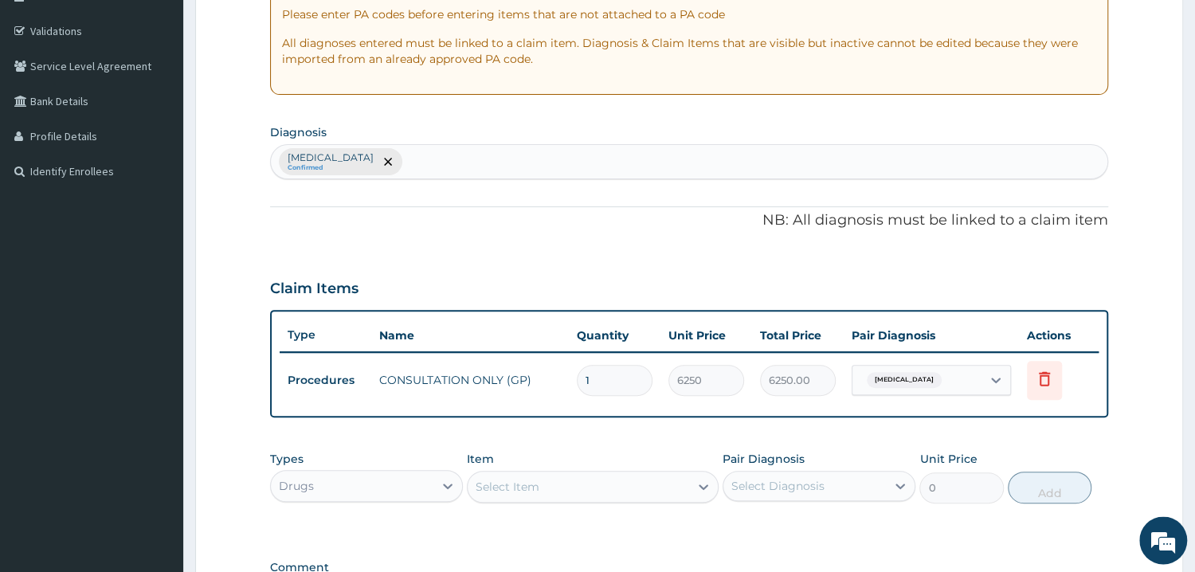
scroll to position [414, 0]
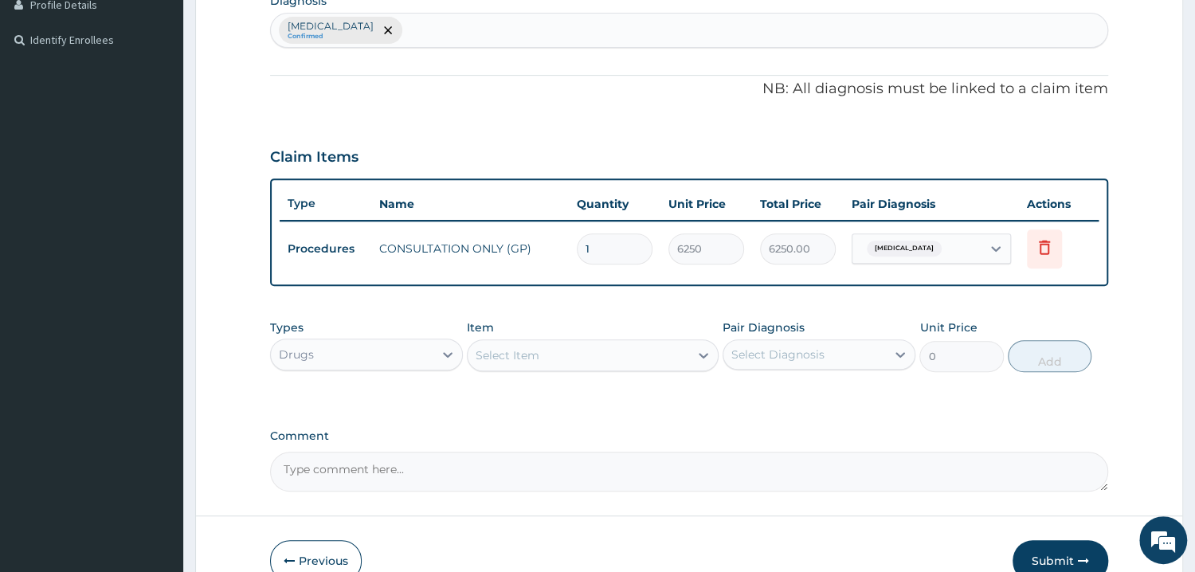
click at [610, 352] on div "Select Item" at bounding box center [579, 355] width 222 height 25
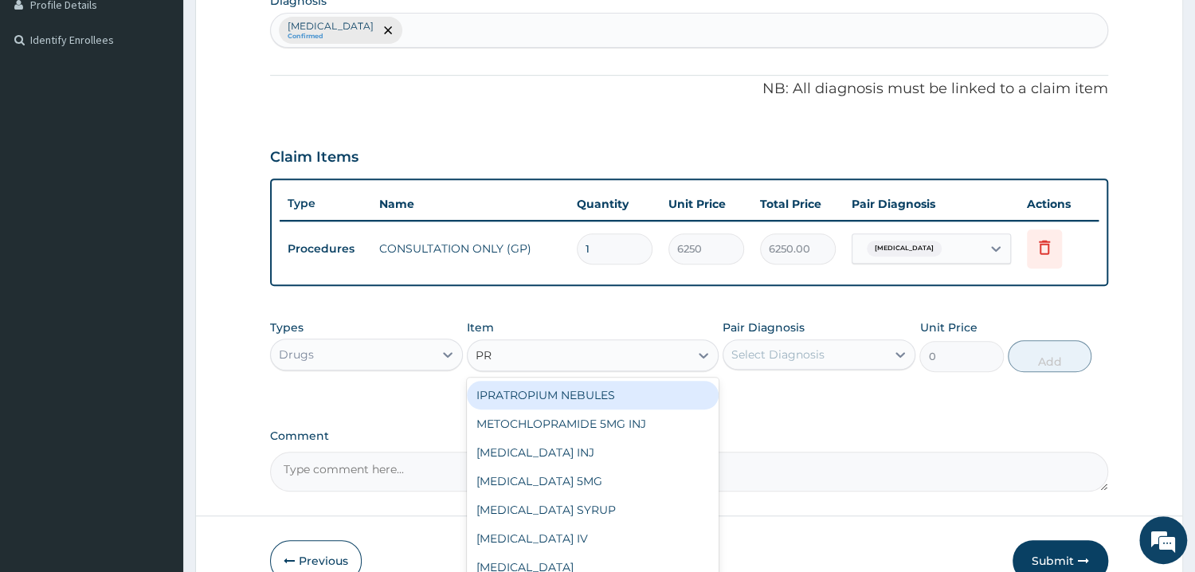
type input "PRE"
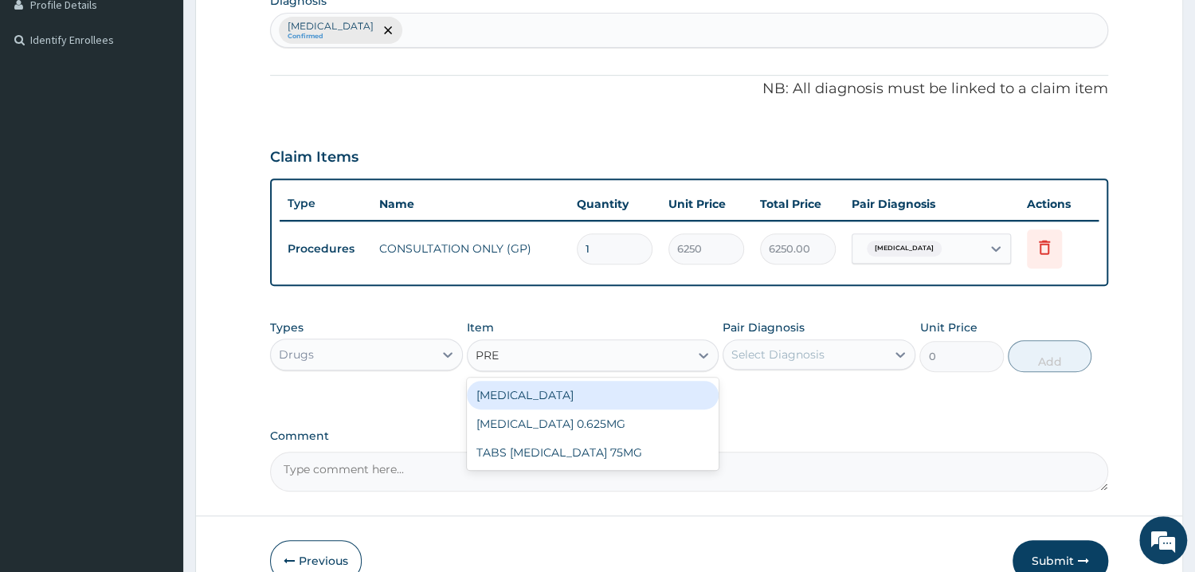
click at [611, 394] on div "PREDNISOLONE" at bounding box center [593, 395] width 252 height 29
type input "70.125"
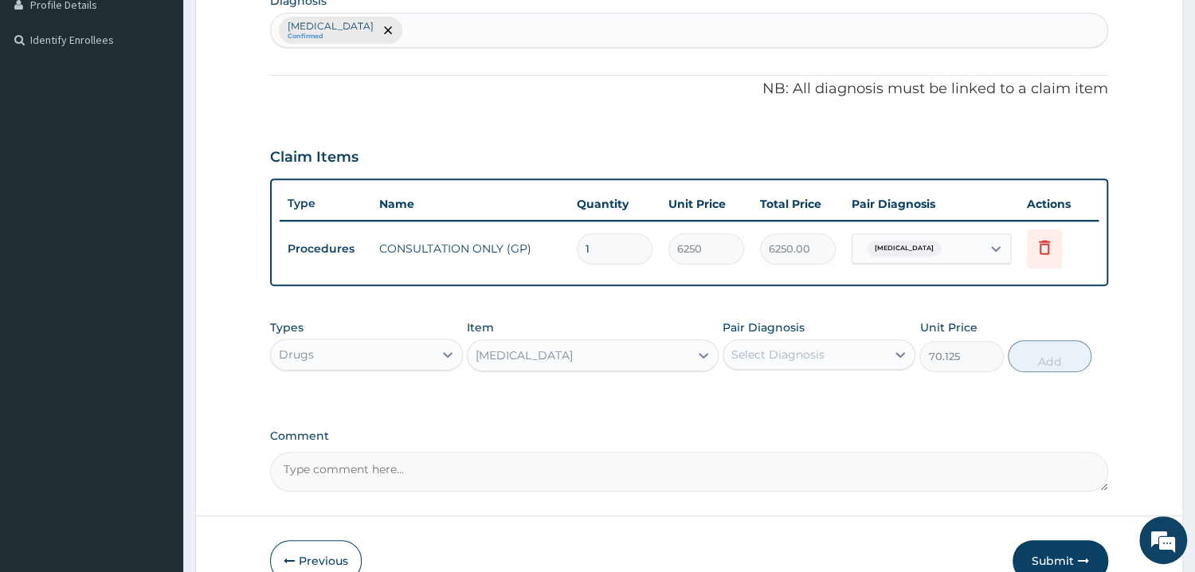
click at [849, 351] on div "Select Diagnosis" at bounding box center [805, 354] width 163 height 25
click at [733, 392] on input "checkbox" at bounding box center [737, 394] width 10 height 10
checkbox input "true"
click at [1061, 353] on button "Add" at bounding box center [1050, 356] width 84 height 32
type input "0"
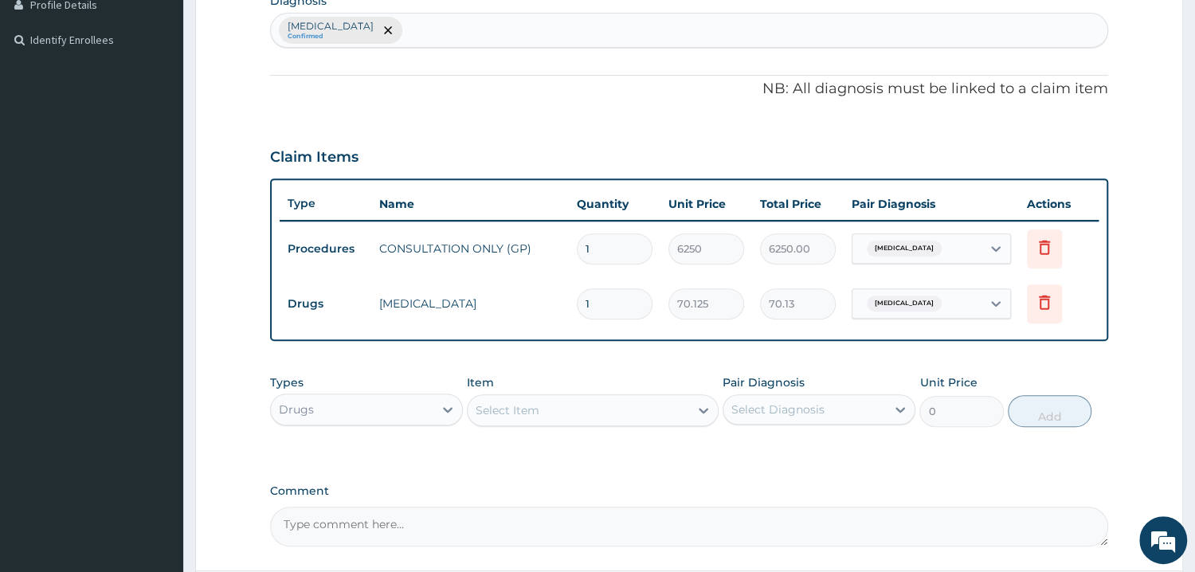
click at [610, 304] on input "1" at bounding box center [615, 303] width 76 height 31
type input "0.00"
type input "5"
type input "350.63"
type input "5"
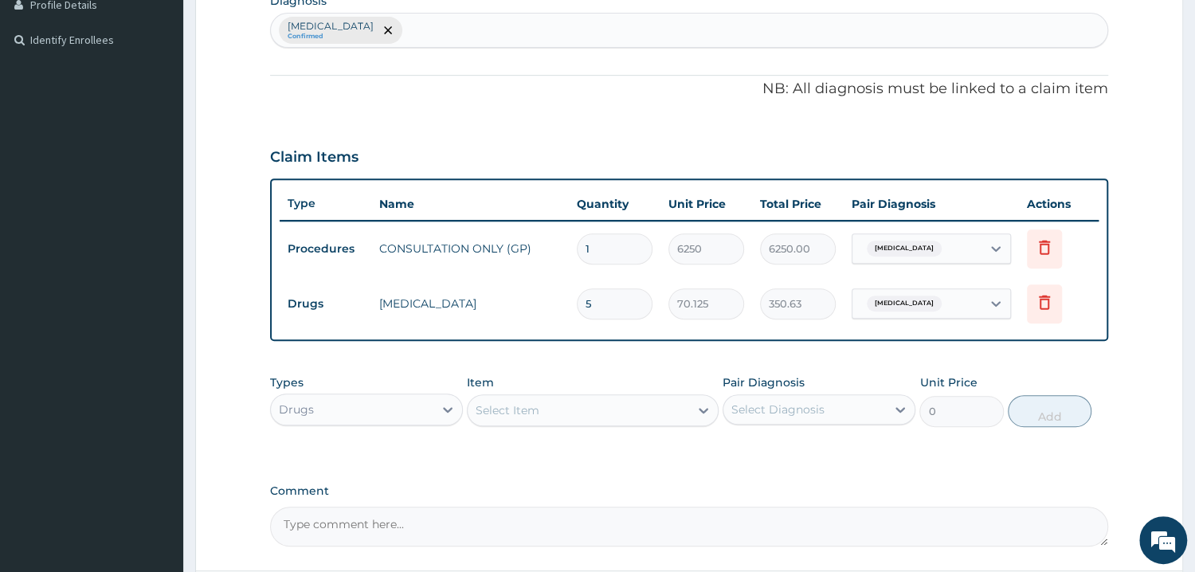
click at [1006, 367] on div "Types Drugs Item Select Item Pair Diagnosis Select Diagnosis Unit Price 0 Add" at bounding box center [689, 401] width 838 height 69
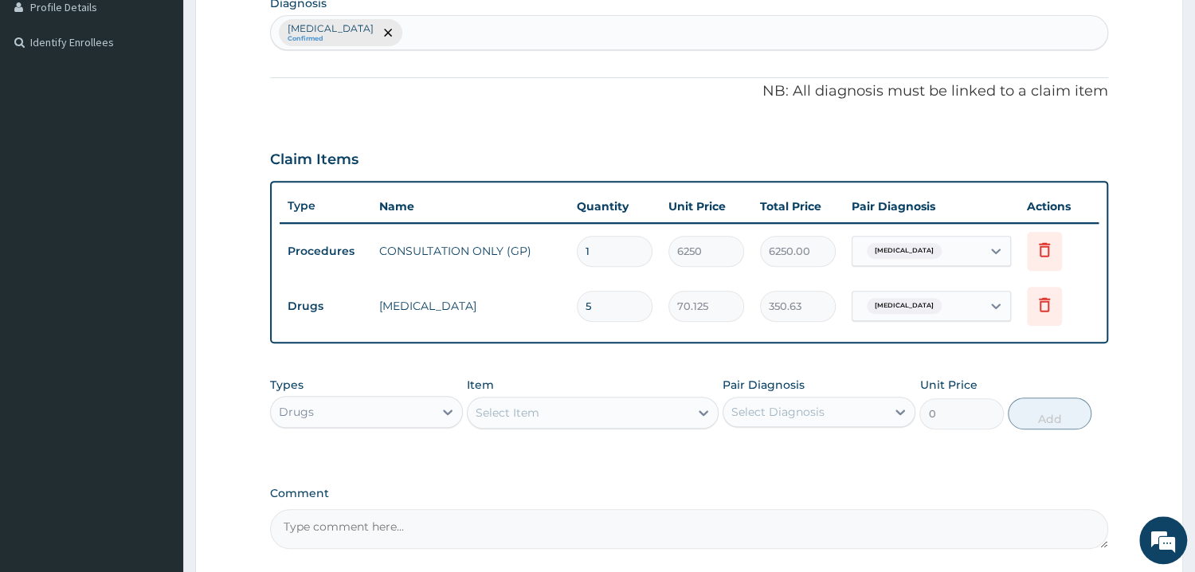
scroll to position [500, 0]
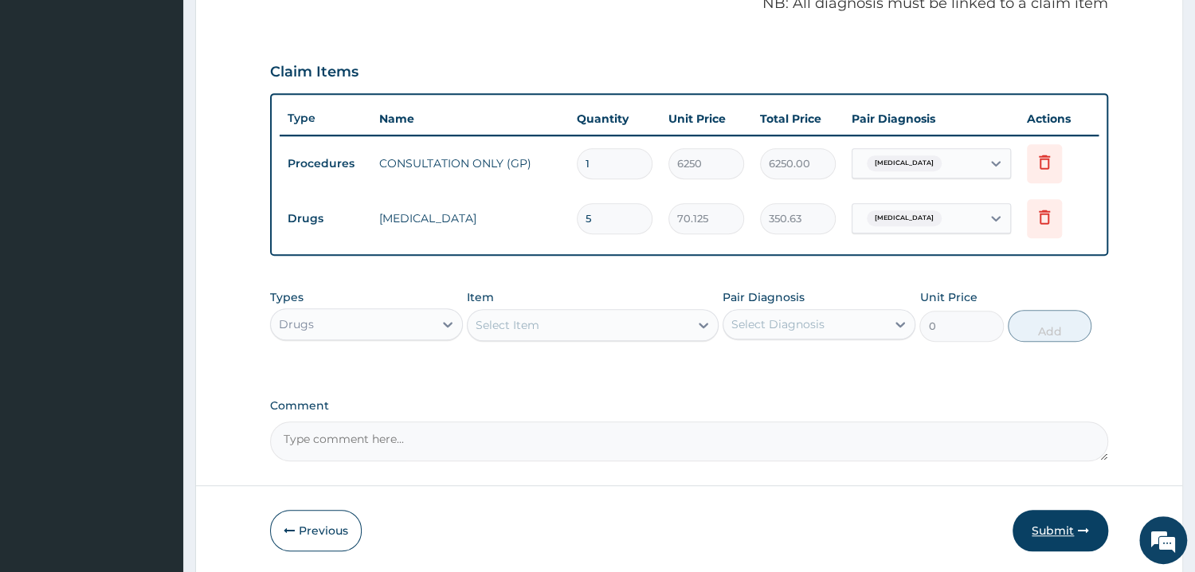
click at [1076, 519] on button "Submit" at bounding box center [1061, 530] width 96 height 41
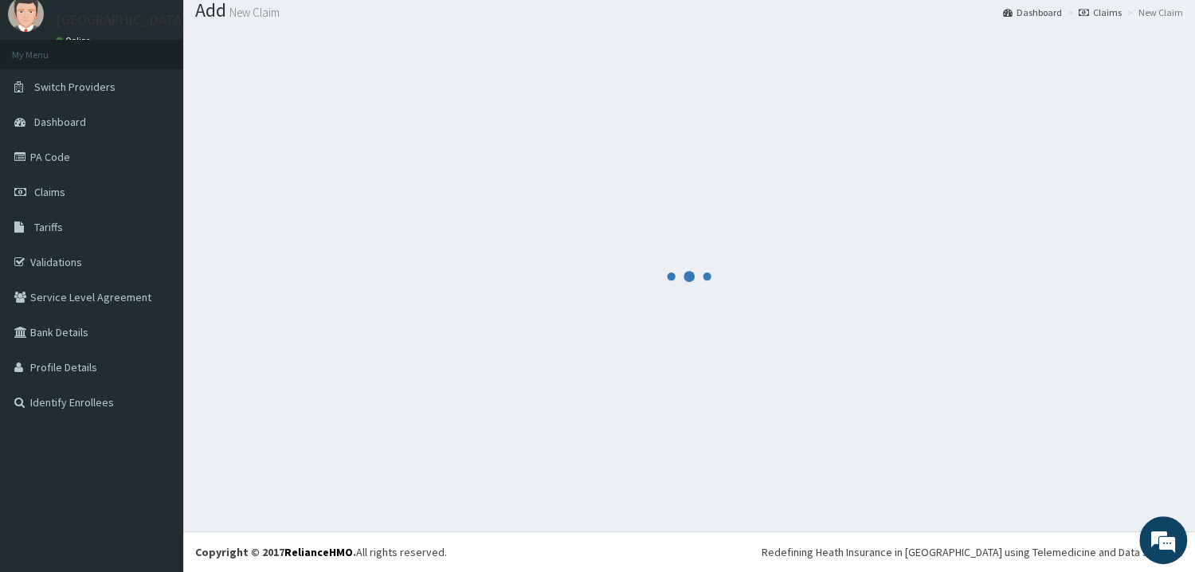
scroll to position [51, 0]
